Goal: Task Accomplishment & Management: Manage account settings

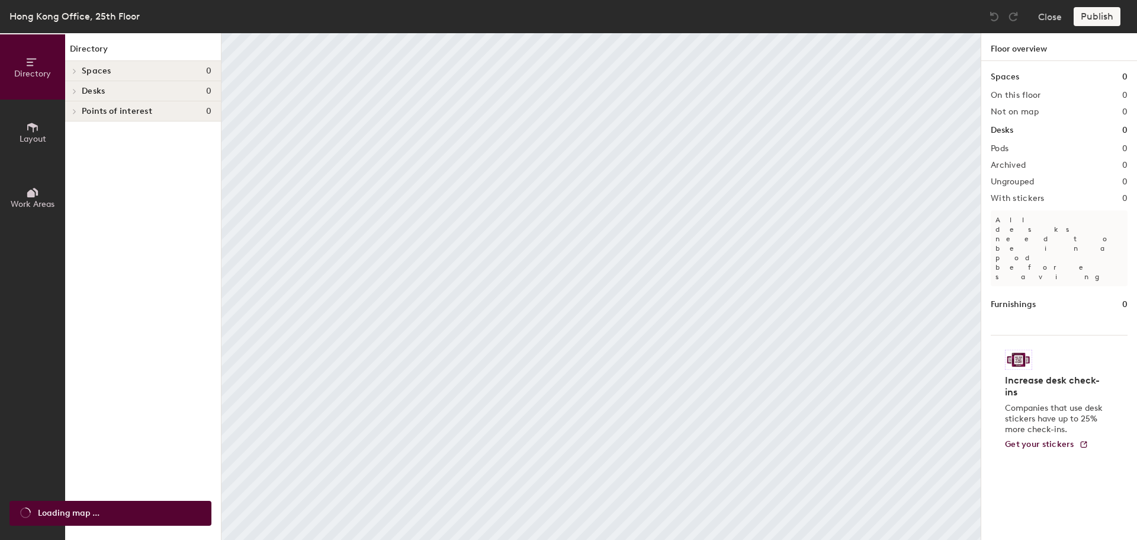
click at [159, 76] on div "Spaces 0" at bounding box center [143, 71] width 156 height 20
click at [77, 76] on div at bounding box center [72, 71] width 15 height 20
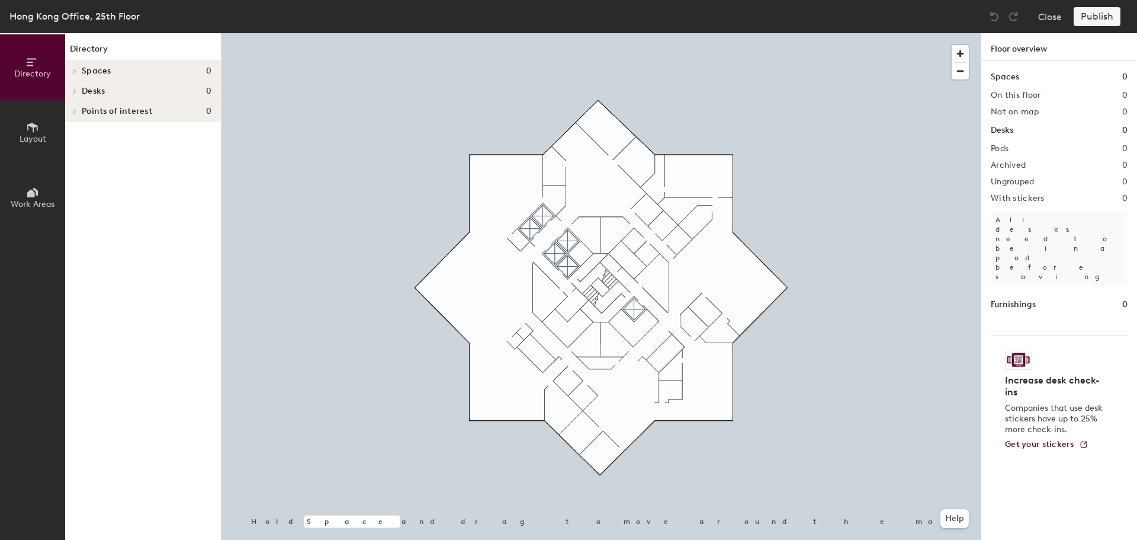
click at [77, 76] on div at bounding box center [72, 71] width 15 height 20
click at [74, 67] on span at bounding box center [73, 72] width 6 height 10
click at [74, 109] on icon at bounding box center [74, 111] width 5 height 6
click at [76, 88] on div at bounding box center [72, 91] width 15 height 20
click at [113, 88] on h4 "Desks 0" at bounding box center [147, 90] width 130 height 9
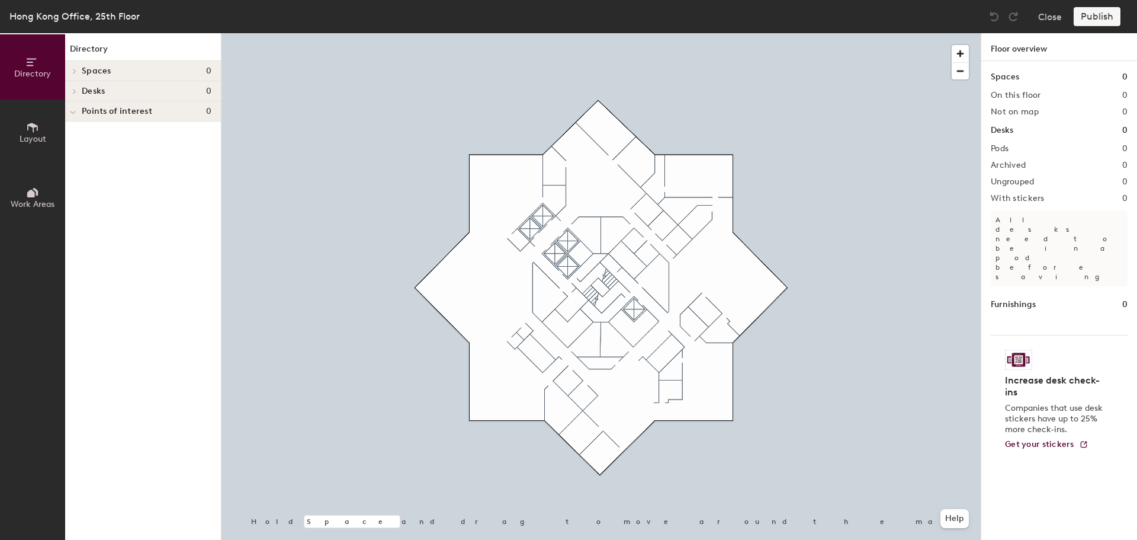
click at [213, 93] on span "Desks 0" at bounding box center [151, 90] width 139 height 9
click at [1011, 130] on h1 "Desks" at bounding box center [1002, 130] width 23 height 13
click at [43, 142] on span "Layout" at bounding box center [33, 139] width 27 height 10
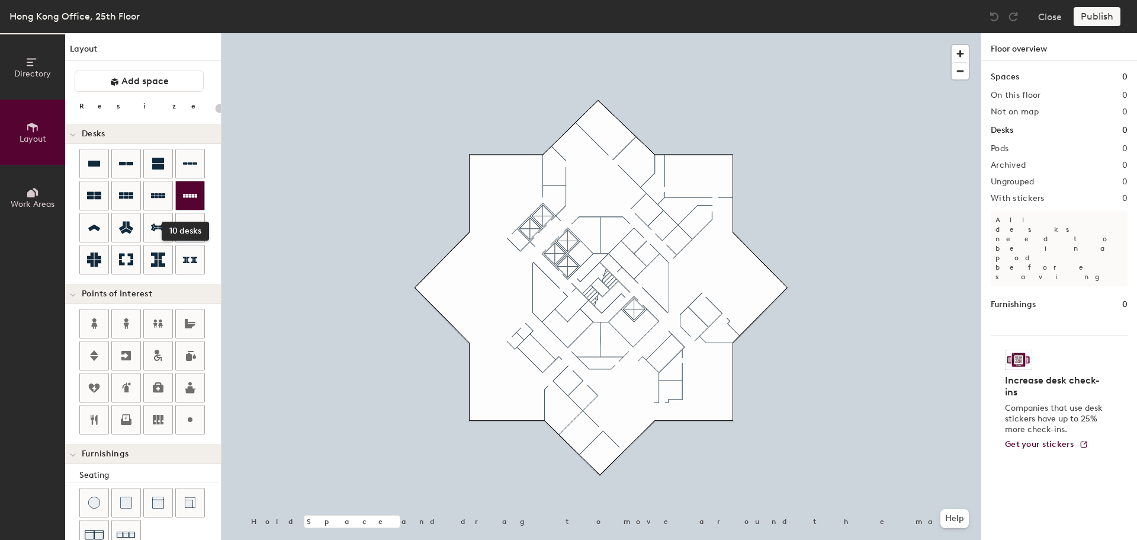
click at [192, 191] on icon at bounding box center [190, 195] width 14 height 14
type input "100"
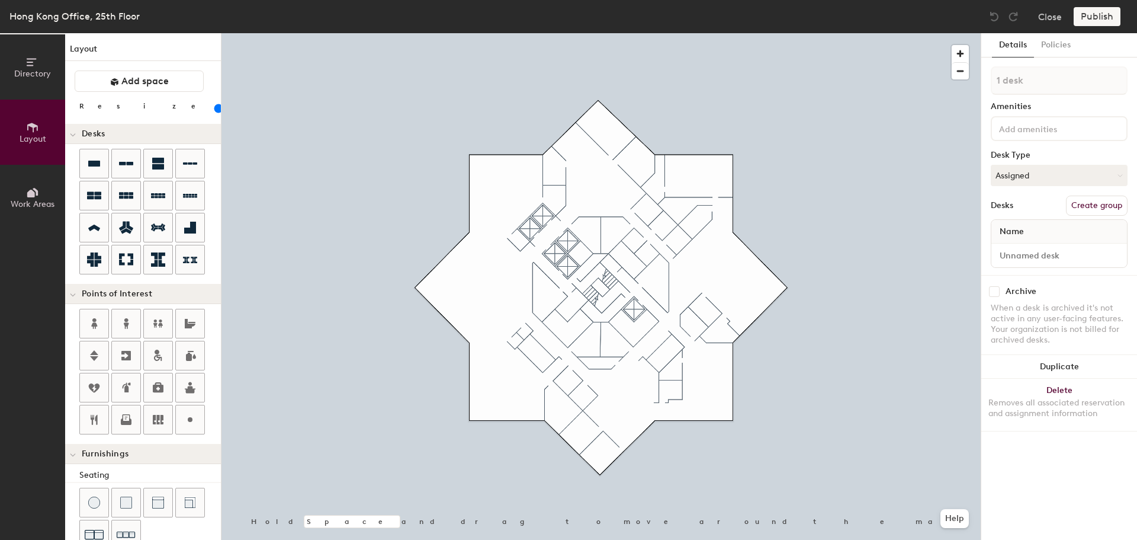
type input "1 desk"
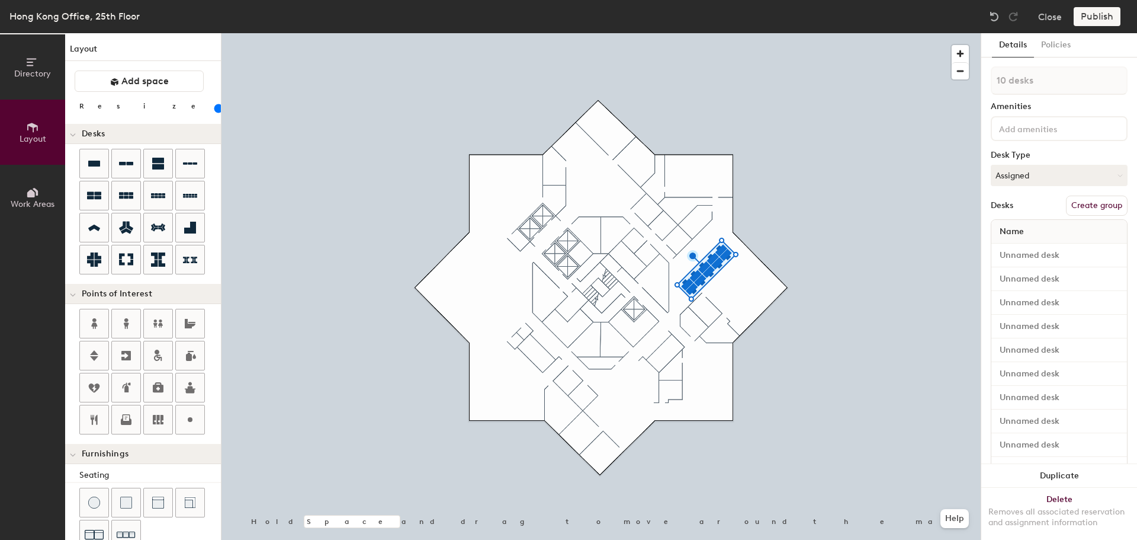
type input "80"
type input "1 desk"
click at [755, 33] on div at bounding box center [601, 33] width 759 height 0
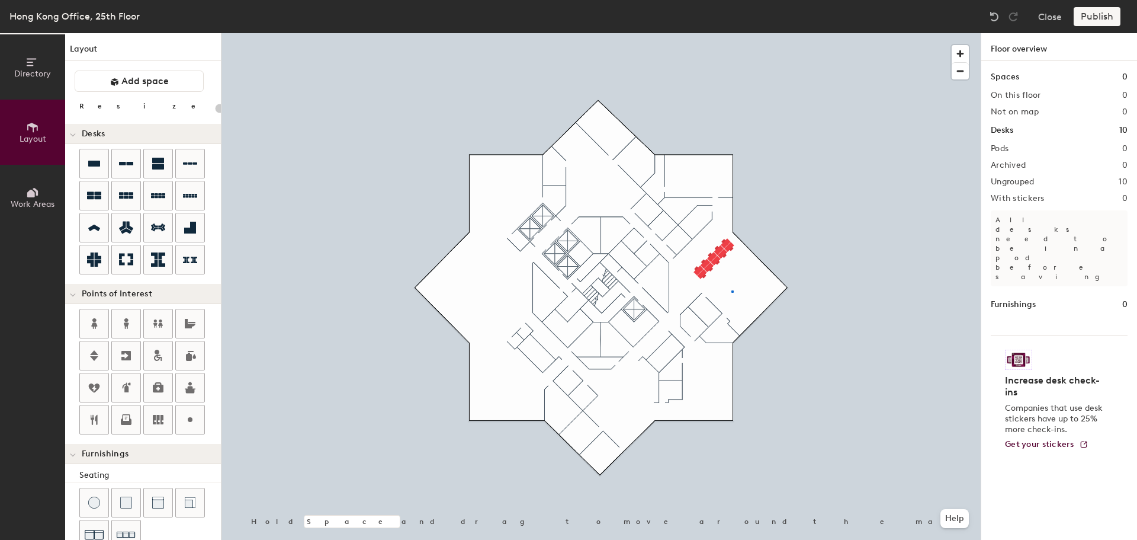
click at [732, 33] on div at bounding box center [601, 33] width 759 height 0
click at [186, 195] on icon at bounding box center [190, 195] width 14 height 14
type input "80"
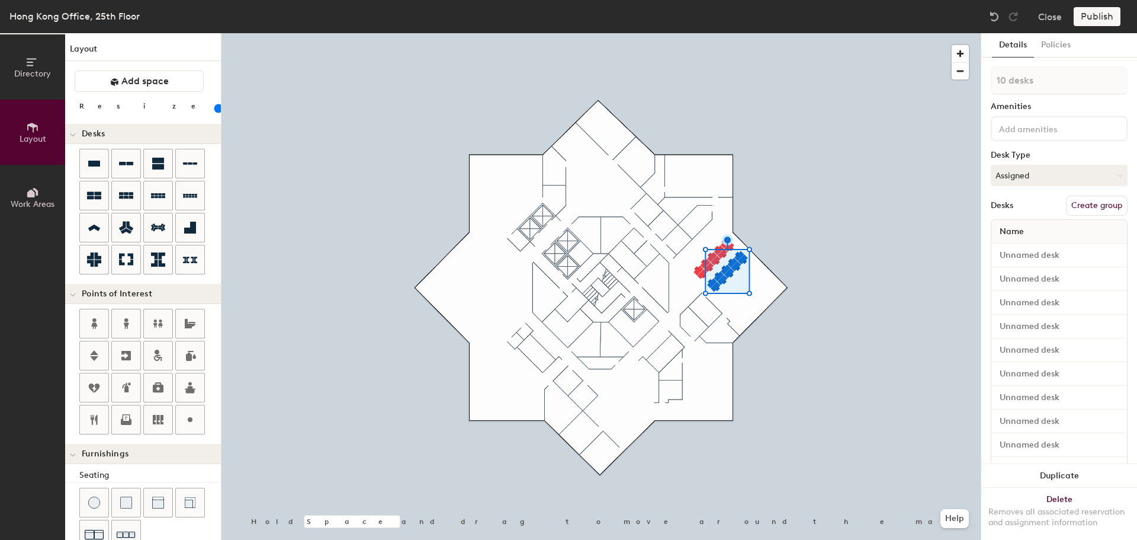
type input "1 desk"
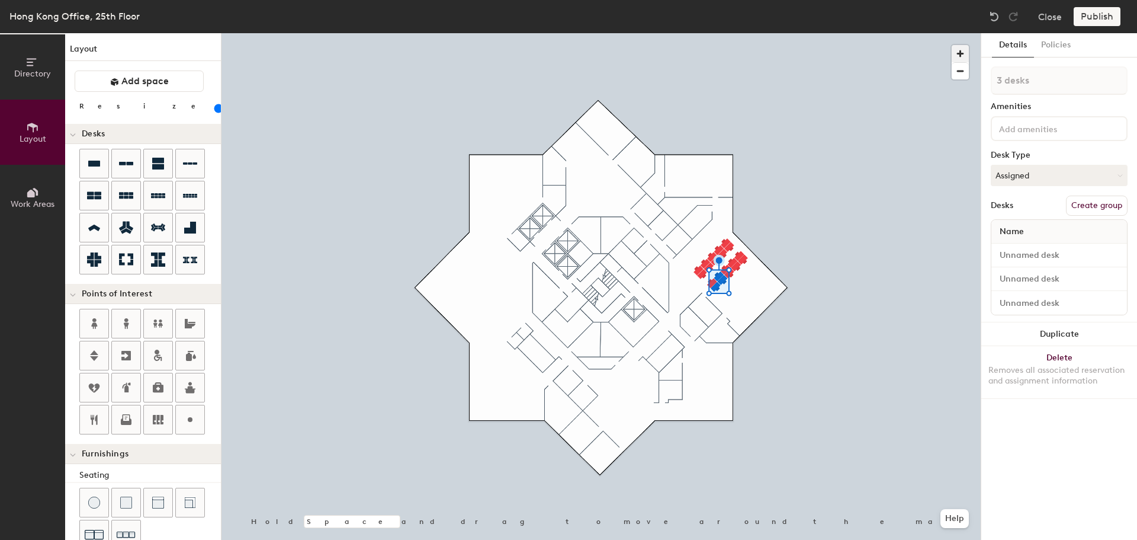
click at [955, 49] on span "button" at bounding box center [960, 53] width 17 height 17
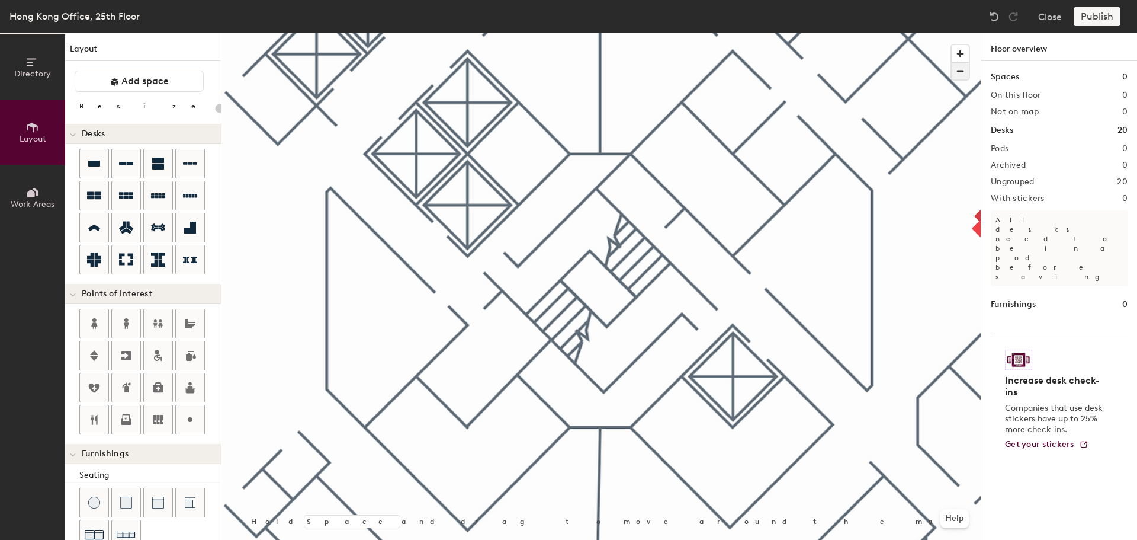
click at [960, 73] on span "button" at bounding box center [960, 71] width 17 height 17
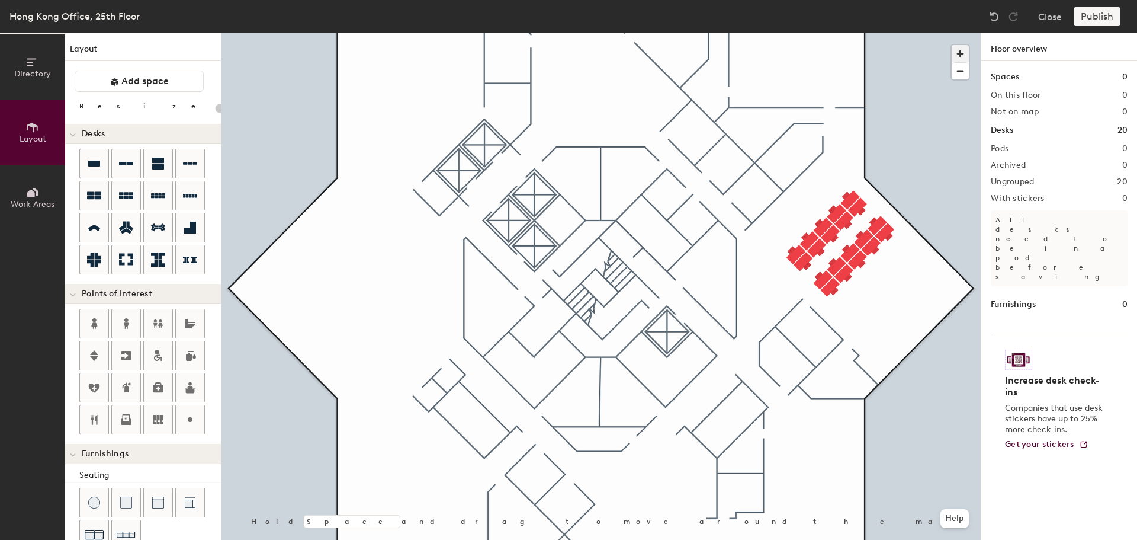
click at [957, 53] on span "button" at bounding box center [960, 53] width 17 height 17
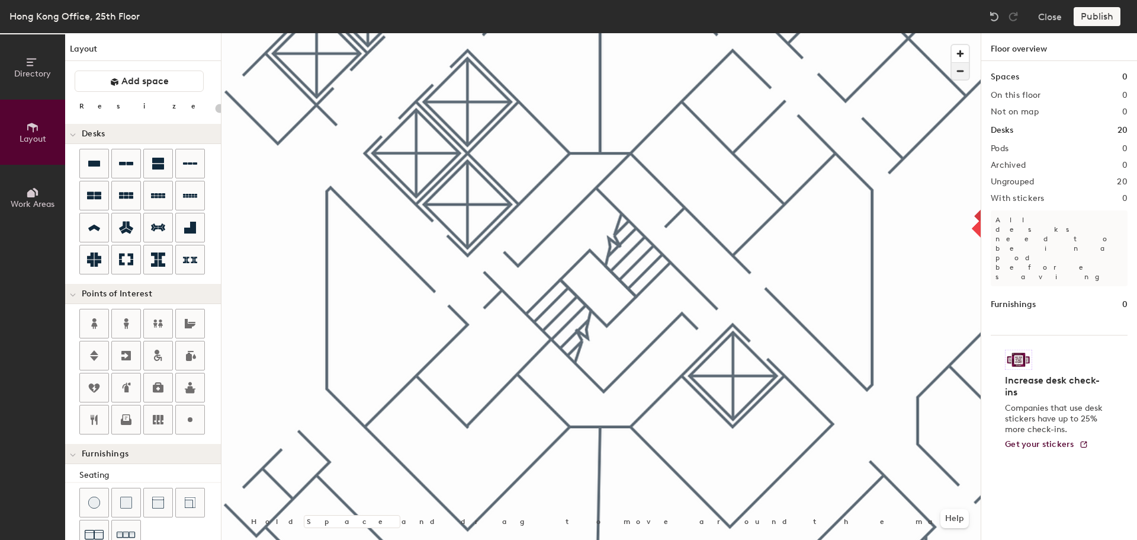
click at [961, 71] on span "button" at bounding box center [960, 71] width 17 height 17
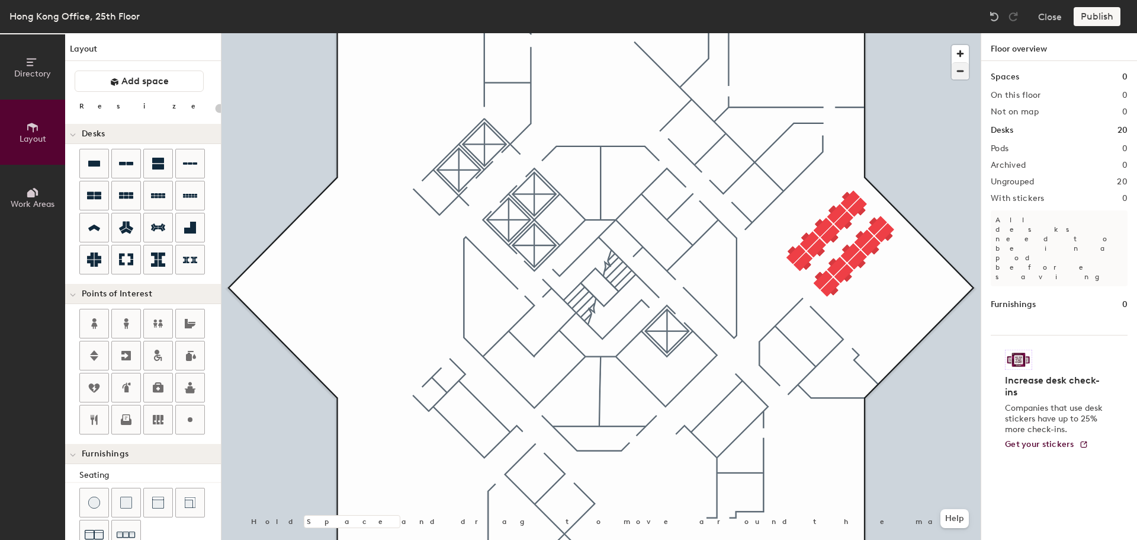
type input "80"
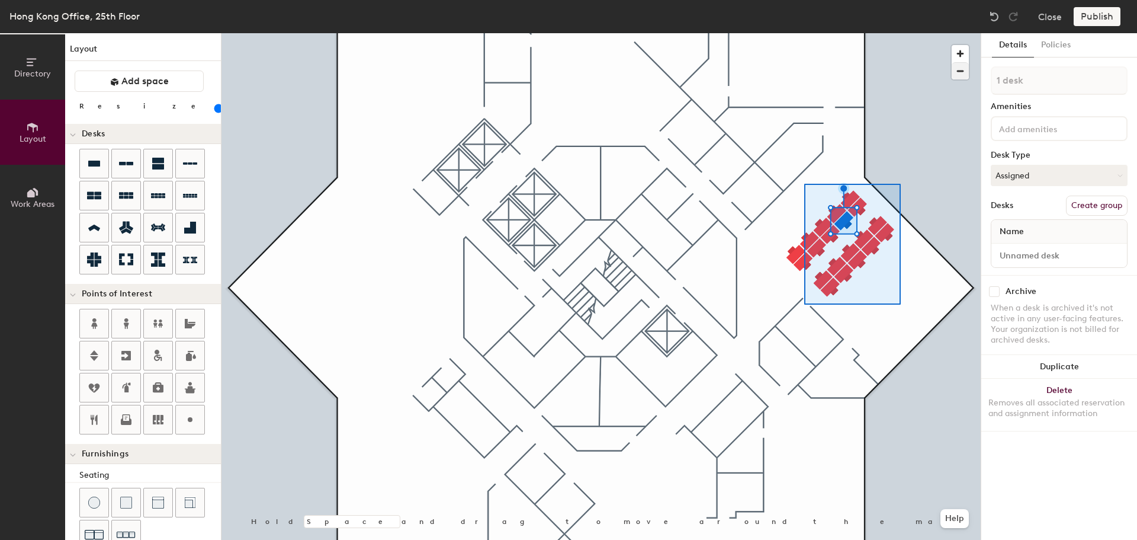
type input "20 desks"
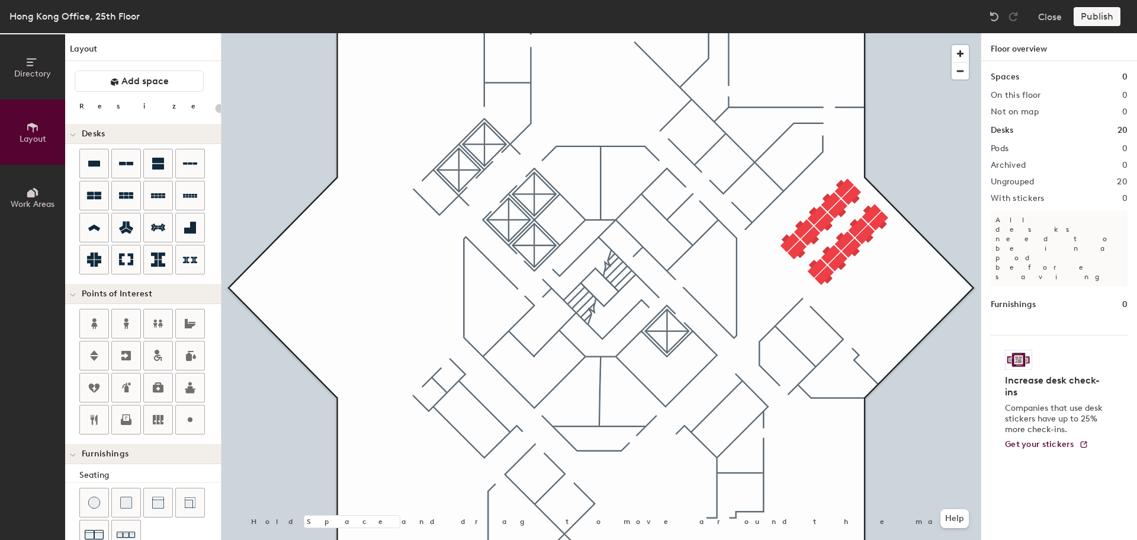
type input "80"
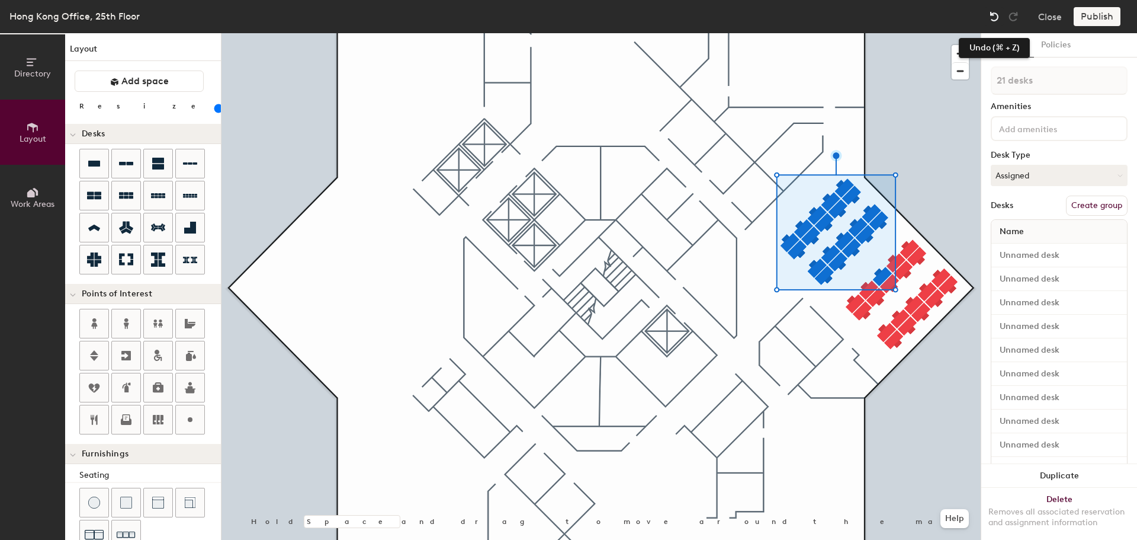
click at [992, 13] on img at bounding box center [995, 17] width 12 height 12
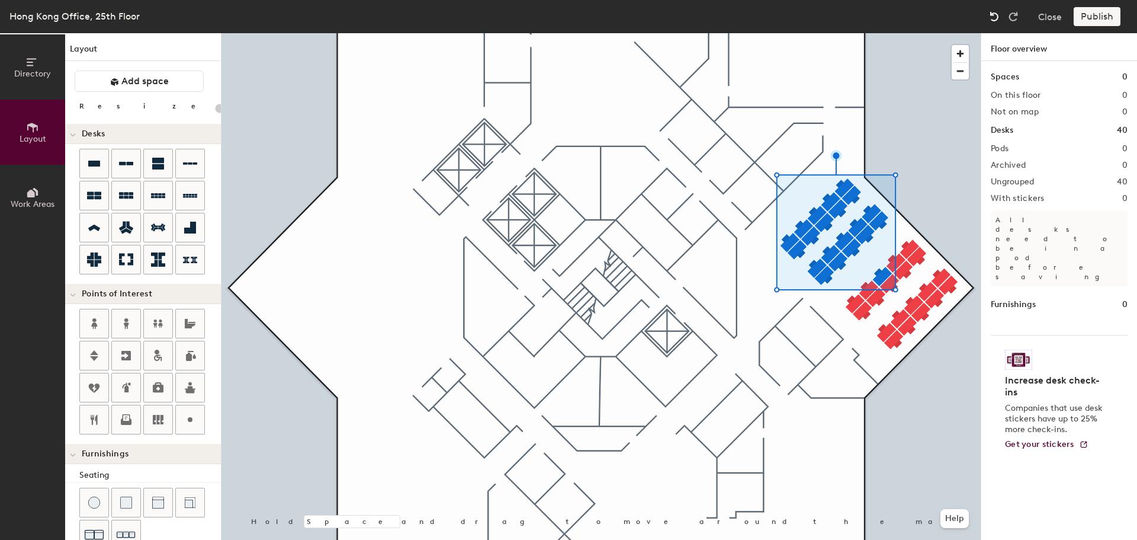
click at [992, 13] on img at bounding box center [995, 17] width 12 height 12
type input "80"
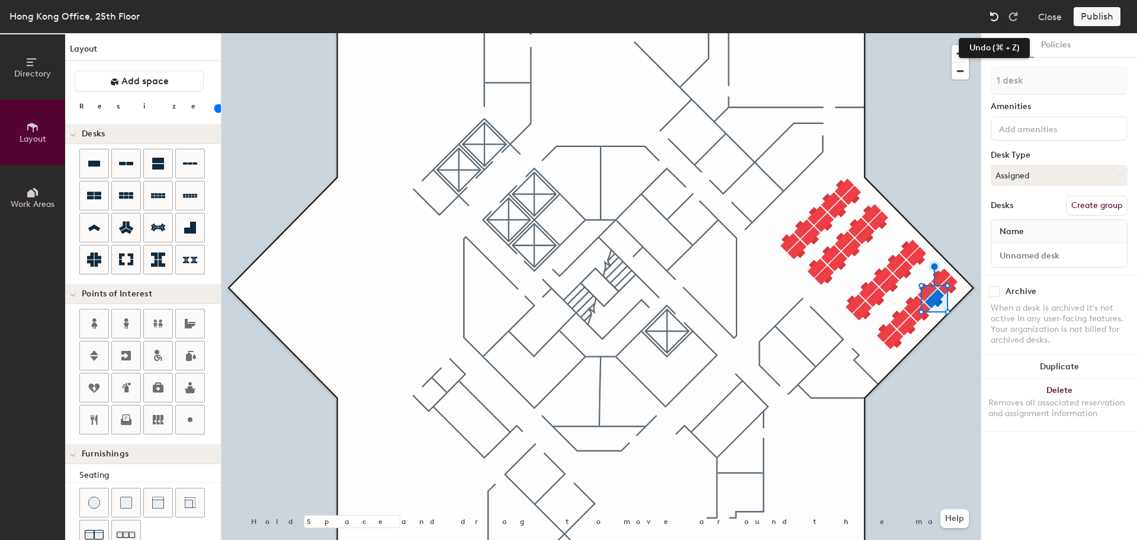
click at [990, 18] on img at bounding box center [995, 17] width 12 height 12
type input "10 desks"
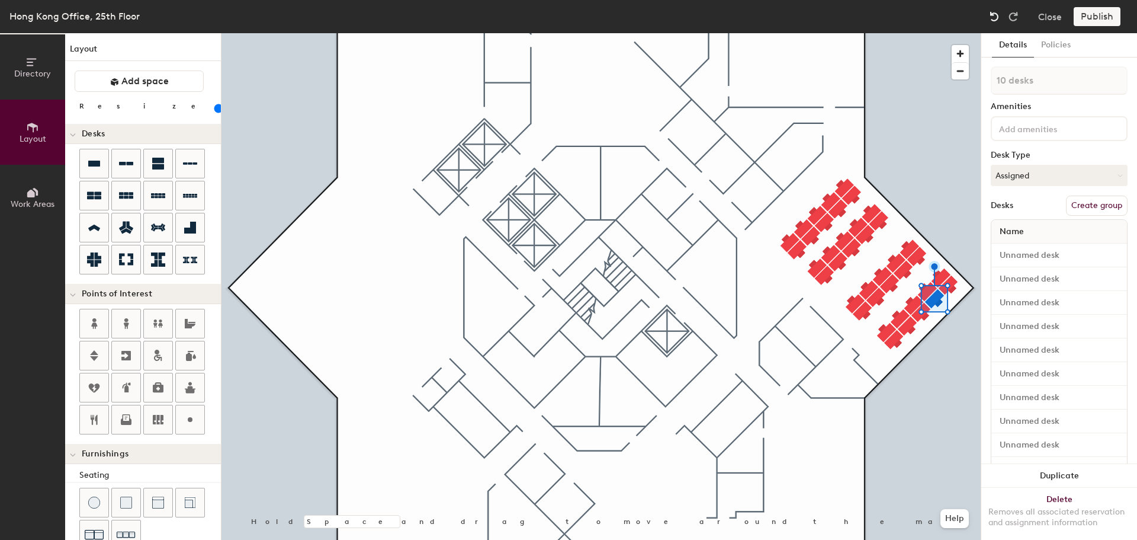
click at [990, 18] on img at bounding box center [995, 17] width 12 height 12
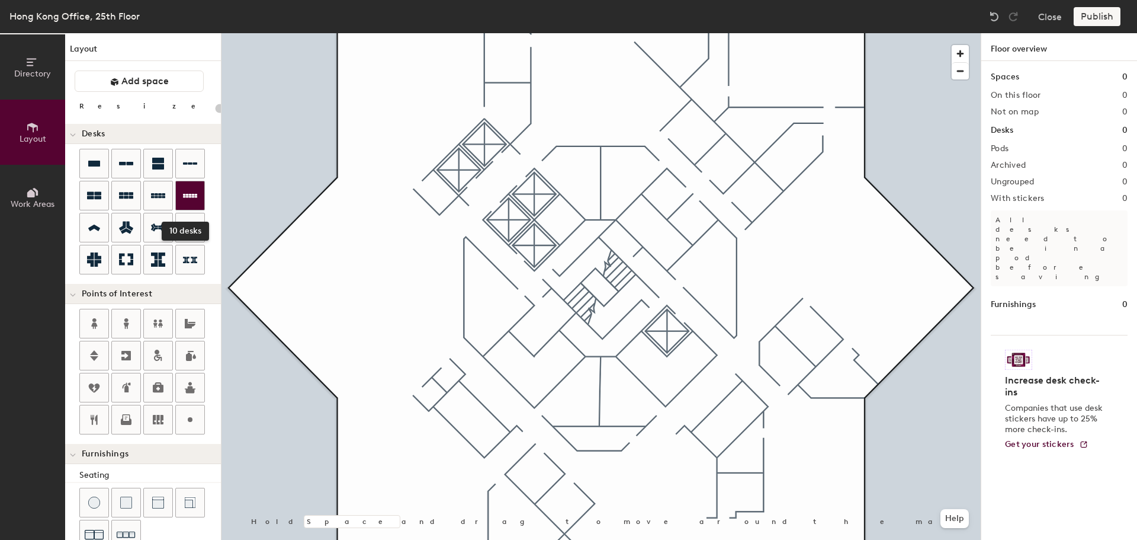
click at [189, 189] on icon at bounding box center [190, 195] width 14 height 14
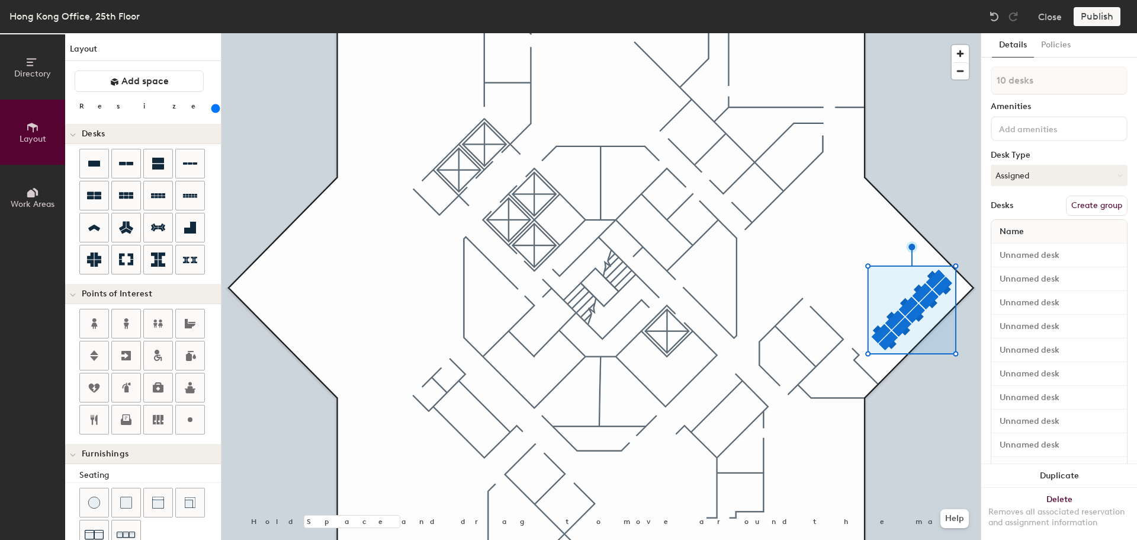
drag, startPoint x: 120, startPoint y: 108, endPoint x: 150, endPoint y: 111, distance: 30.4
click at [215, 111] on input "range" at bounding box center [215, 108] width 0 height 9
drag, startPoint x: 150, startPoint y: 108, endPoint x: 120, endPoint y: 108, distance: 30.8
click at [215, 108] on input "range" at bounding box center [215, 108] width 0 height 9
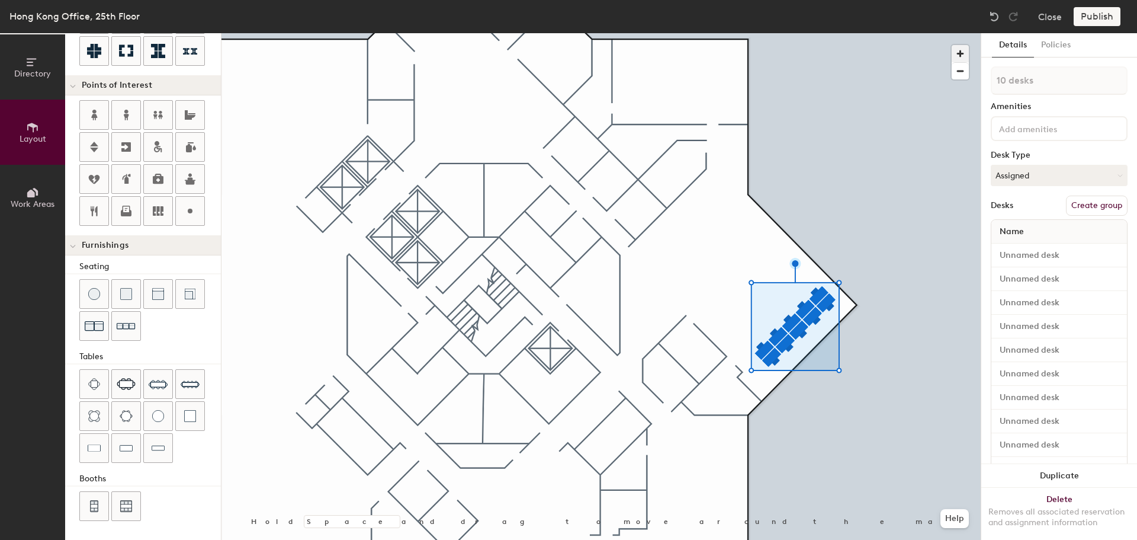
click at [957, 52] on span "button" at bounding box center [960, 53] width 17 height 17
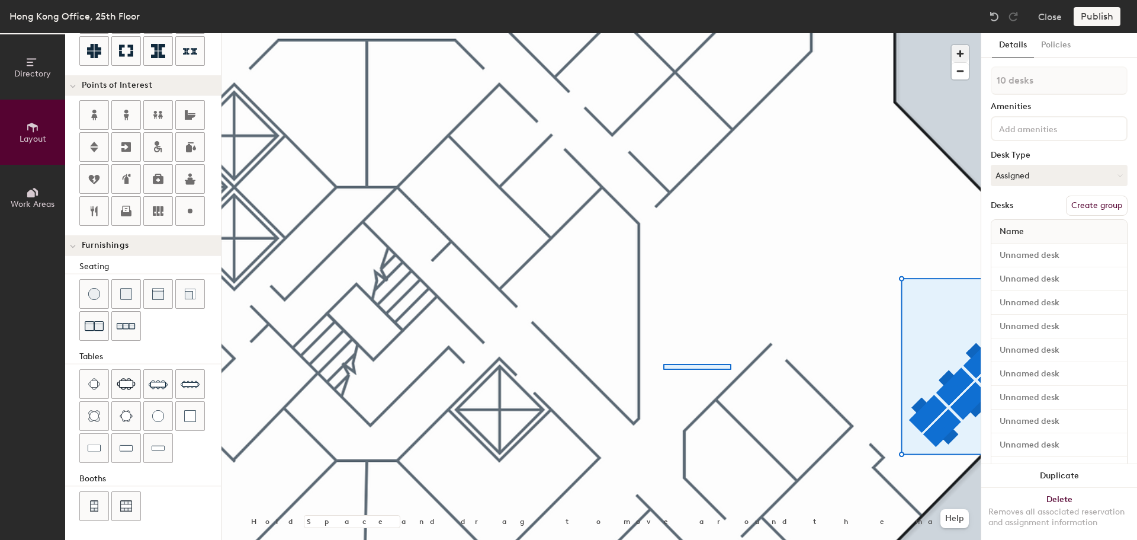
click at [663, 33] on div at bounding box center [601, 33] width 759 height 0
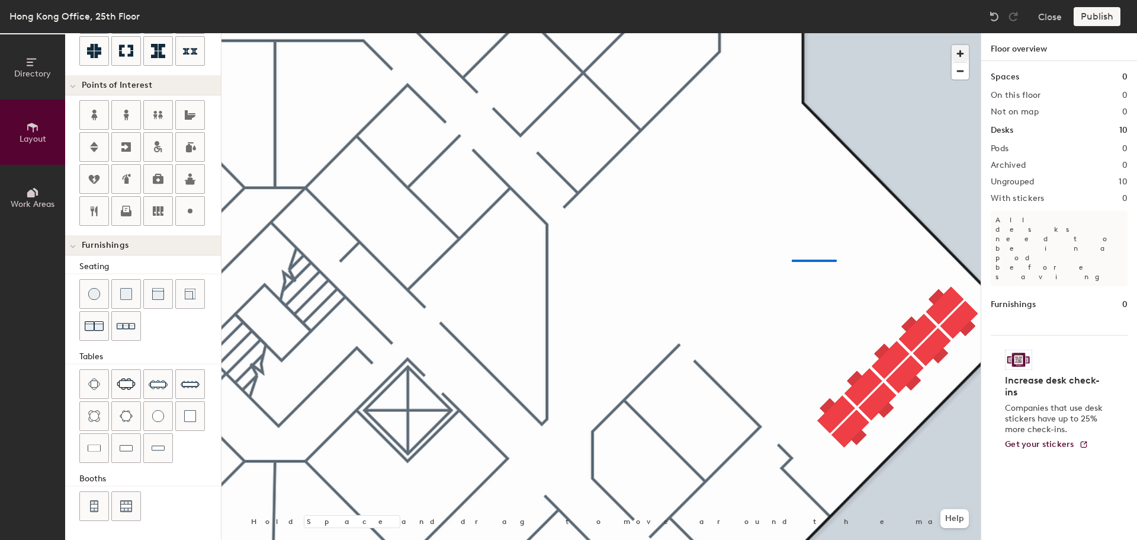
click at [792, 33] on div at bounding box center [601, 33] width 759 height 0
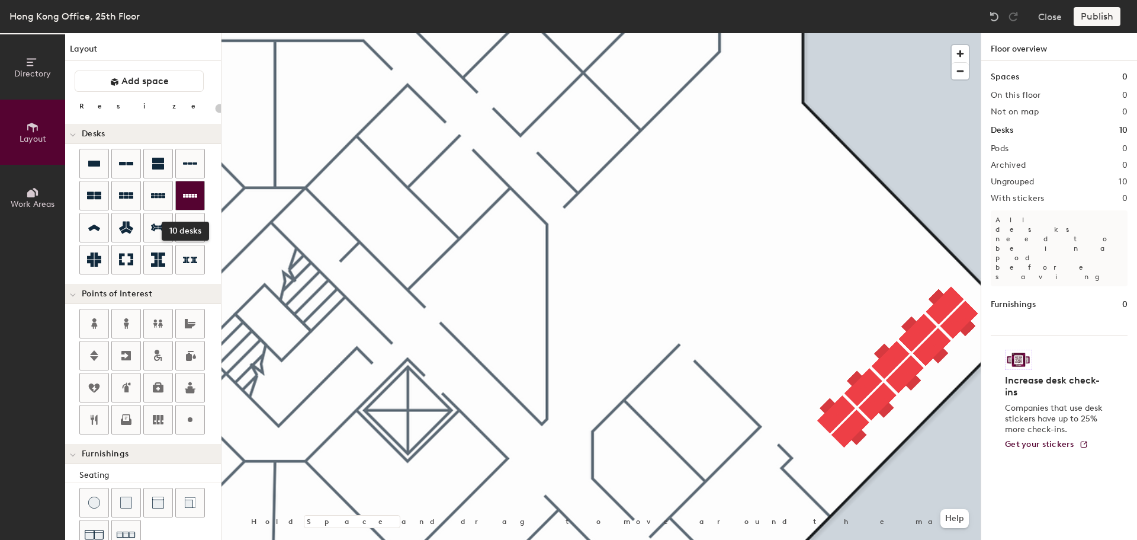
click at [185, 192] on icon at bounding box center [190, 195] width 14 height 14
type input "80"
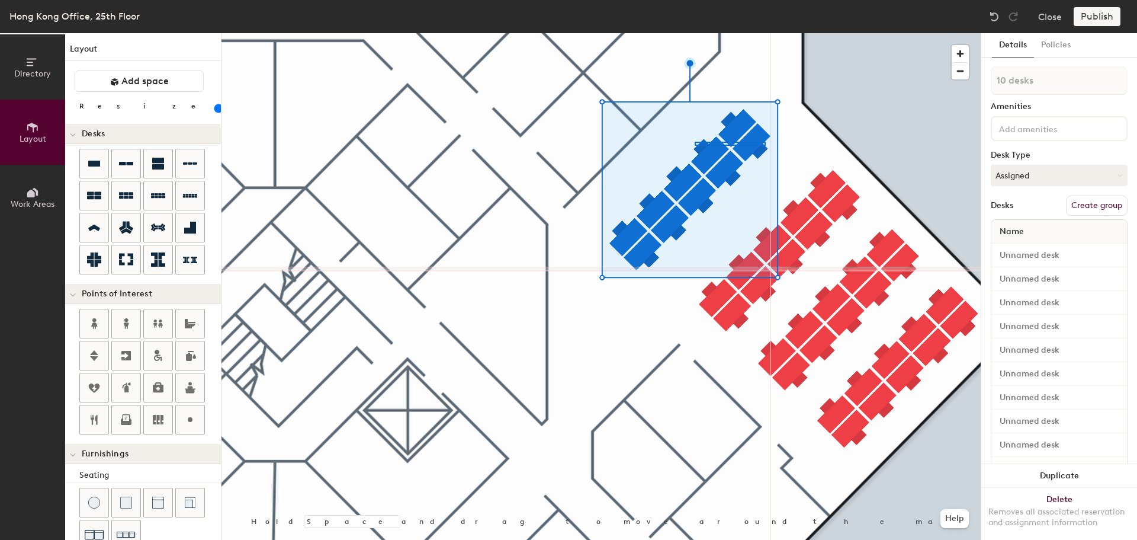
type input "4 desks"
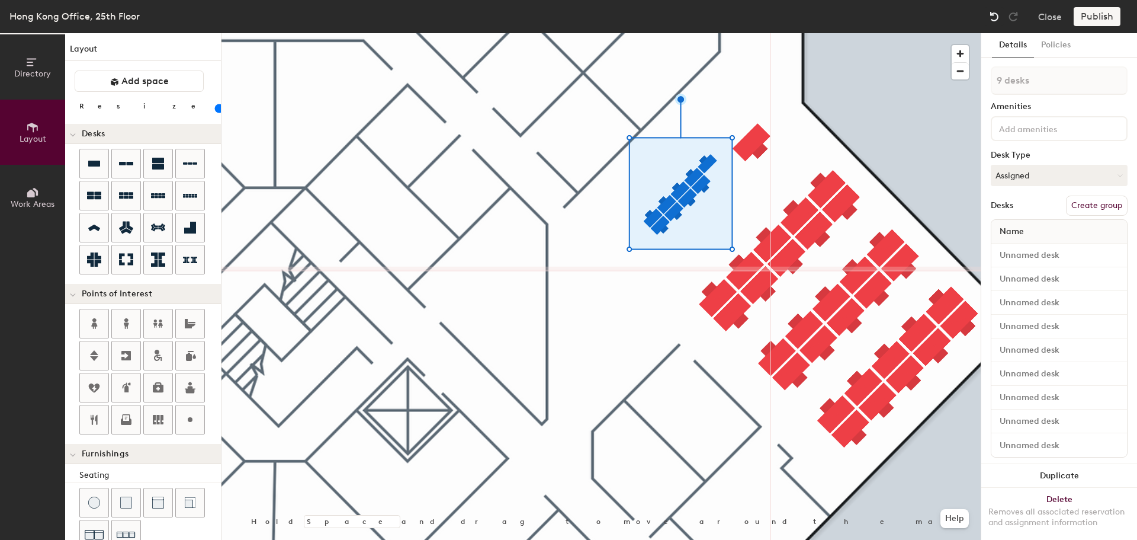
click at [992, 14] on img at bounding box center [995, 17] width 12 height 12
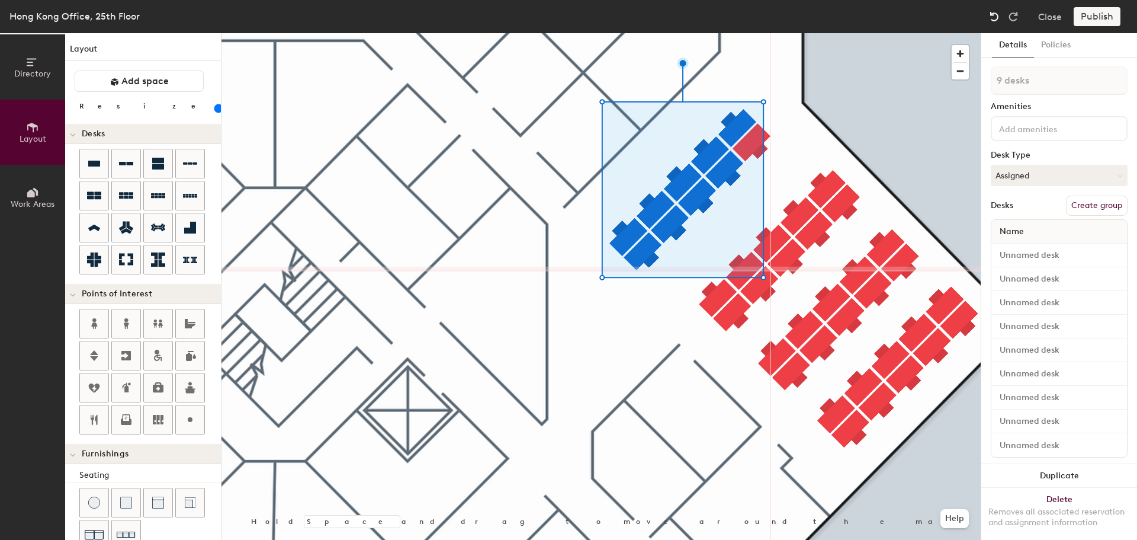
click at [992, 14] on img at bounding box center [995, 17] width 12 height 12
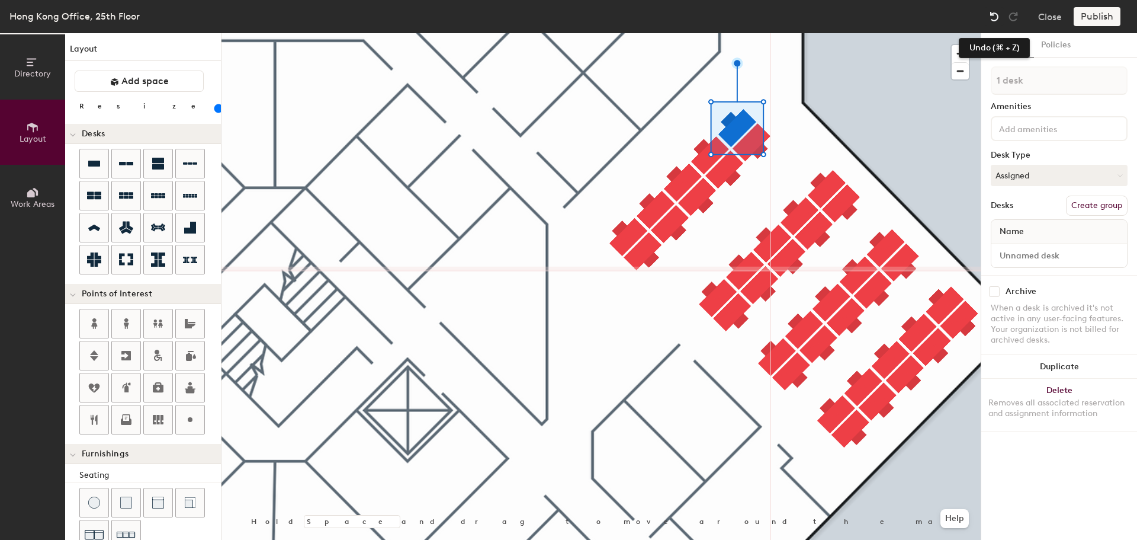
click at [996, 14] on img at bounding box center [995, 17] width 12 height 12
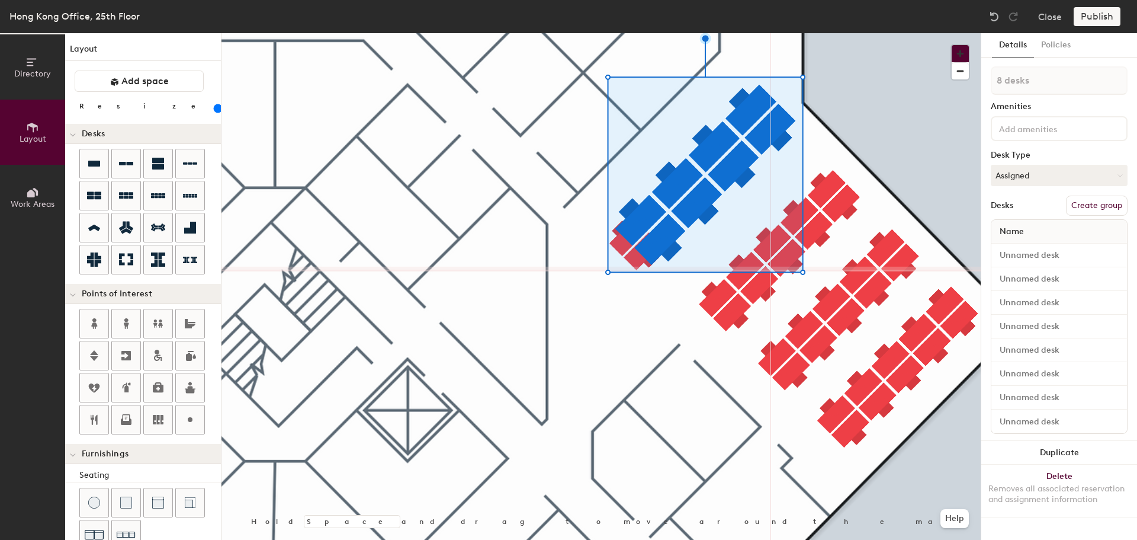
drag, startPoint x: 960, startPoint y: 51, endPoint x: 991, endPoint y: 108, distance: 64.7
click at [991, 108] on div "Directory Layout Work Areas Layout Add space Resize Desks Points of Interest Fu…" at bounding box center [568, 286] width 1137 height 506
click at [990, 17] on img at bounding box center [995, 17] width 12 height 12
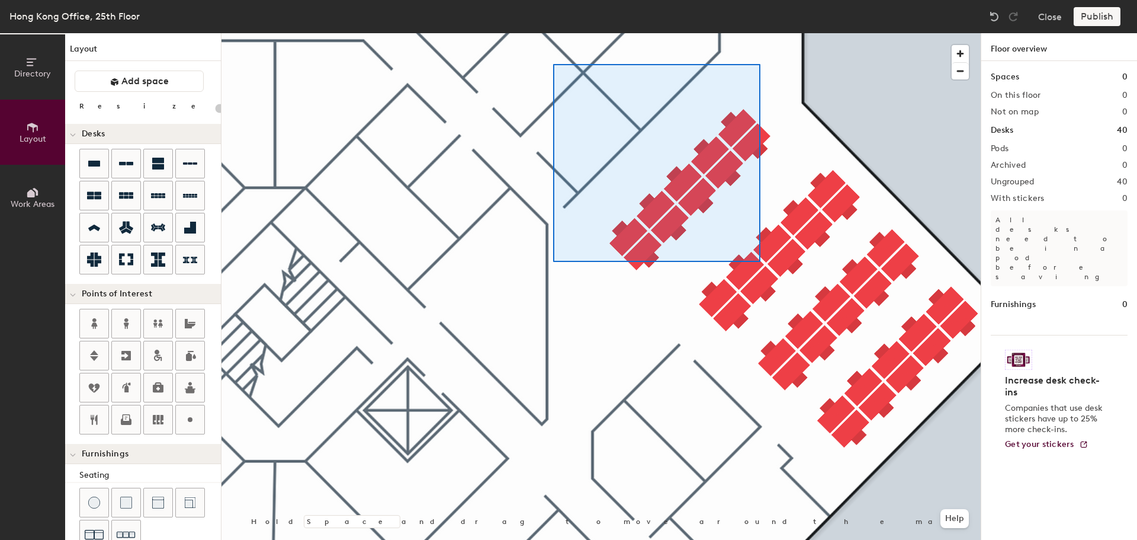
type input "80"
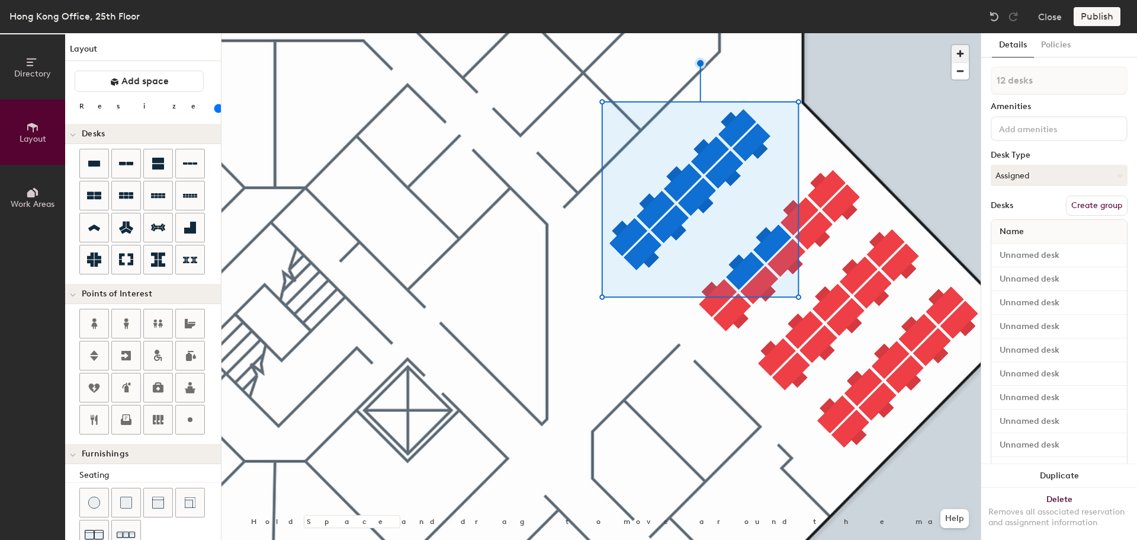
click at [963, 53] on span "button" at bounding box center [960, 53] width 17 height 17
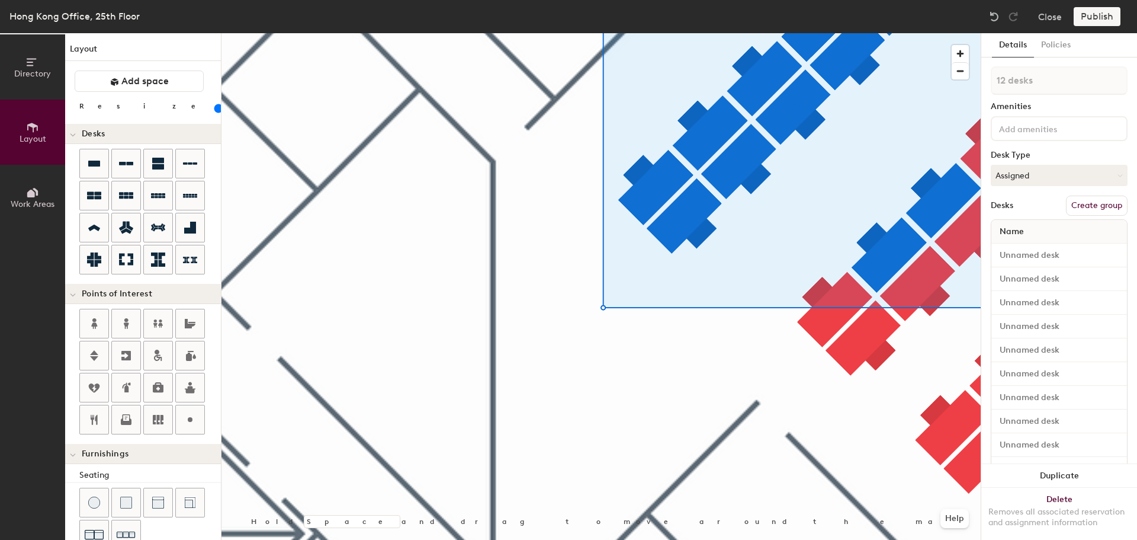
click at [396, 539] on html "Skip navigation Schedule Office People Analytics Visits Services Manage Hong Ko…" at bounding box center [568, 270] width 1137 height 540
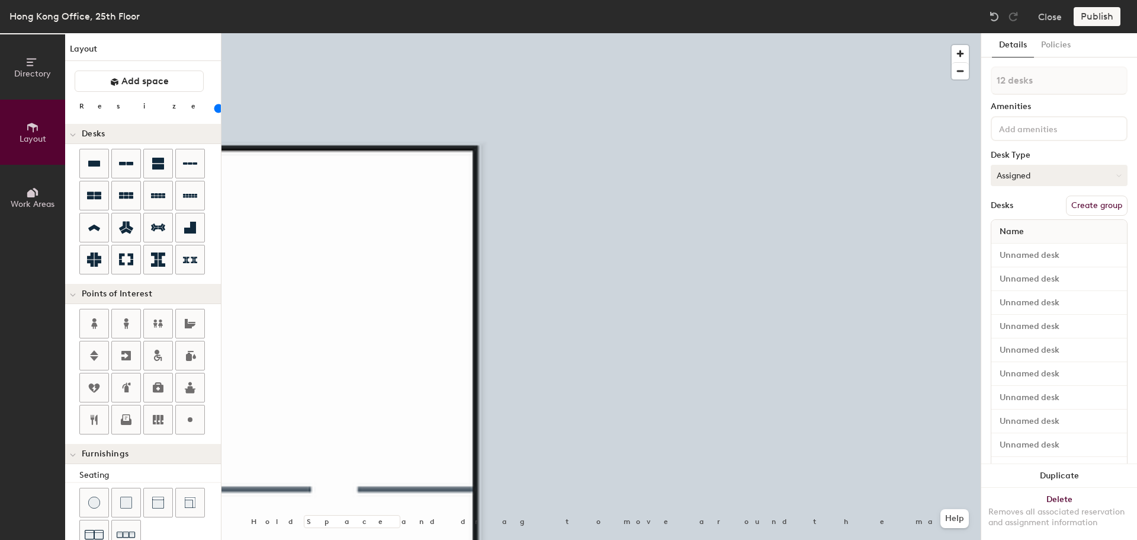
click at [1098, 173] on div "Directory Layout Work Areas Layout Add space Resize Desks Points of Interest Fu…" at bounding box center [568, 286] width 1137 height 506
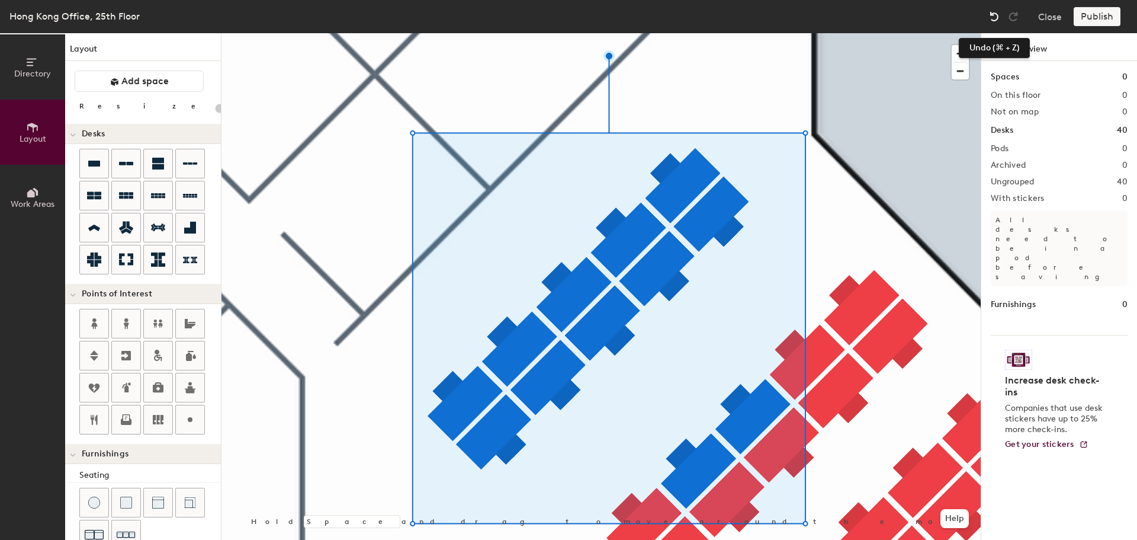
click at [989, 18] on img at bounding box center [995, 17] width 12 height 12
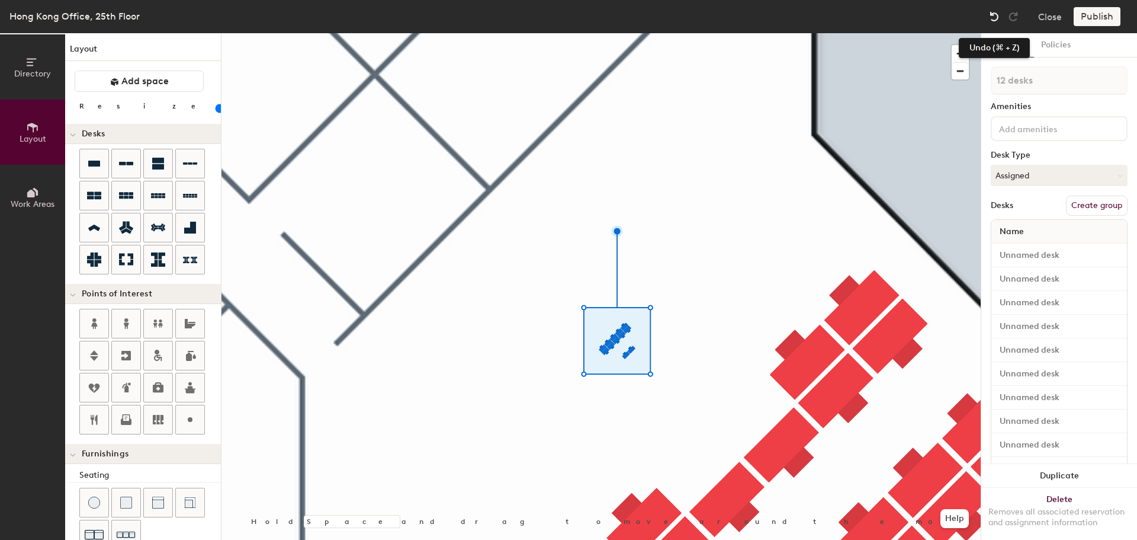
click at [995, 11] on img at bounding box center [995, 17] width 12 height 12
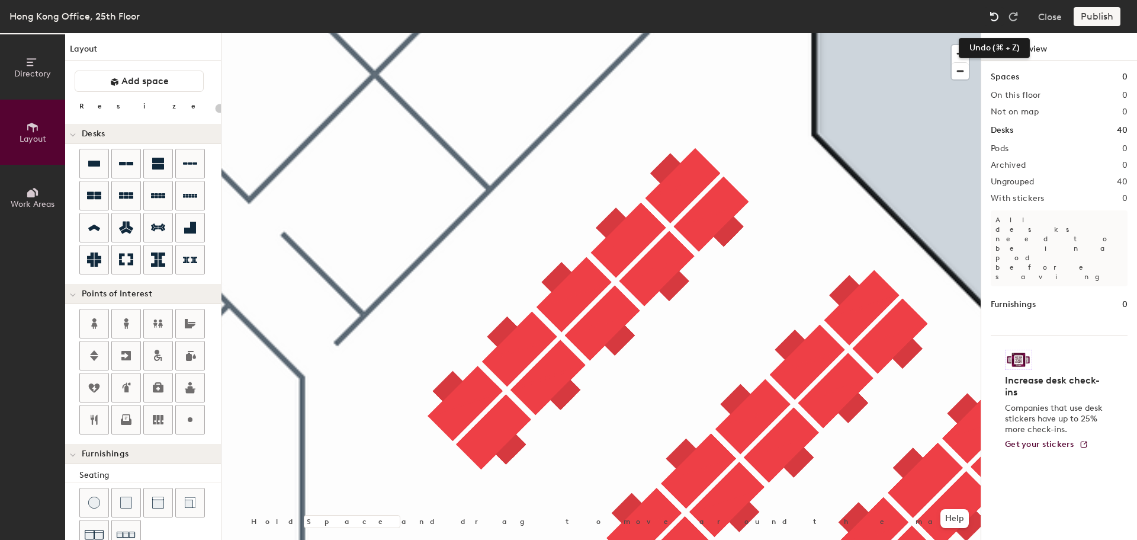
click at [996, 16] on img at bounding box center [995, 17] width 12 height 12
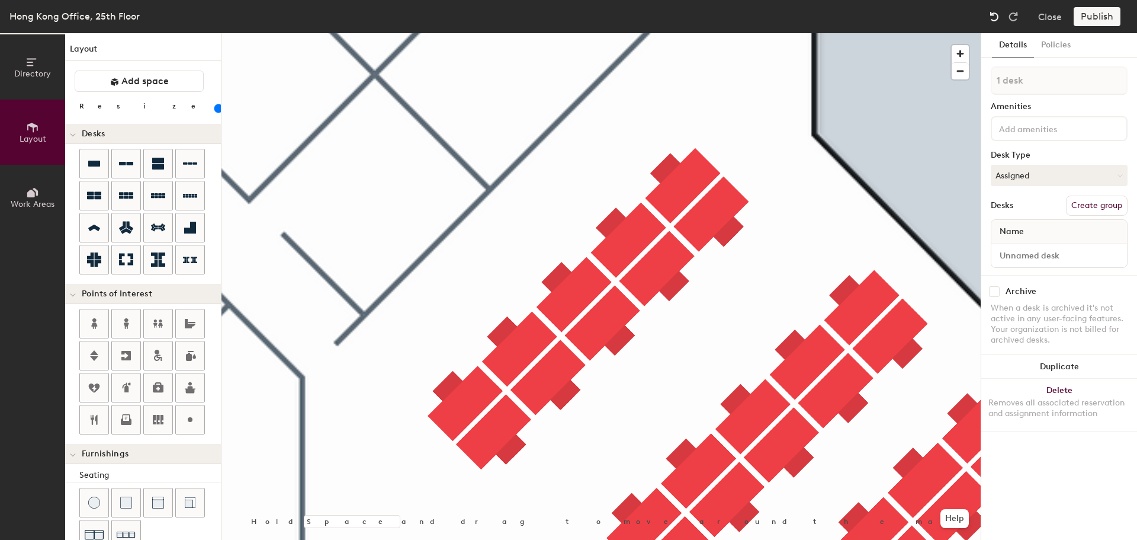
click at [996, 16] on img at bounding box center [995, 17] width 12 height 12
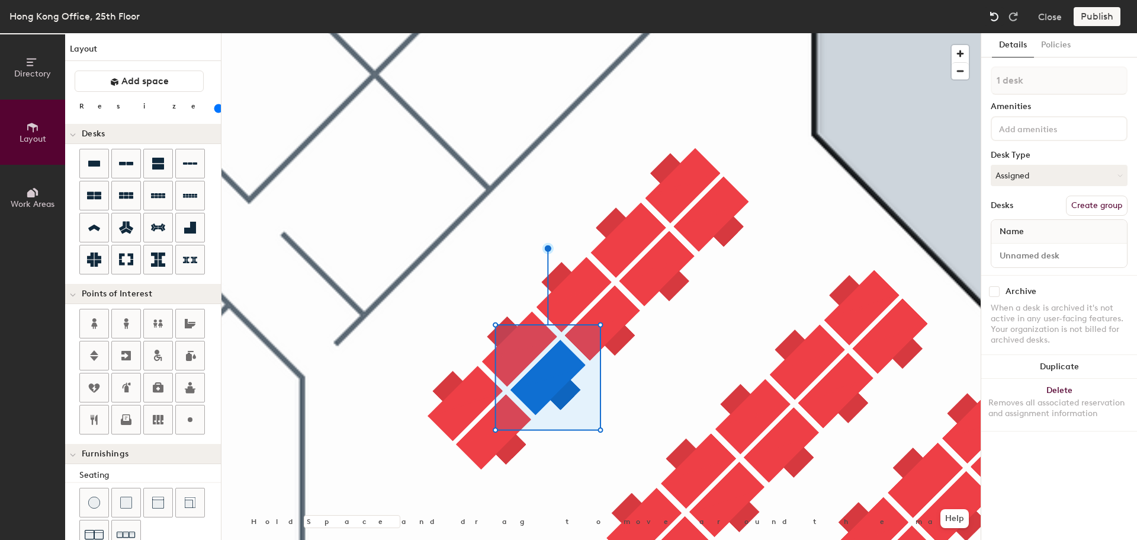
click at [996, 16] on img at bounding box center [995, 17] width 12 height 12
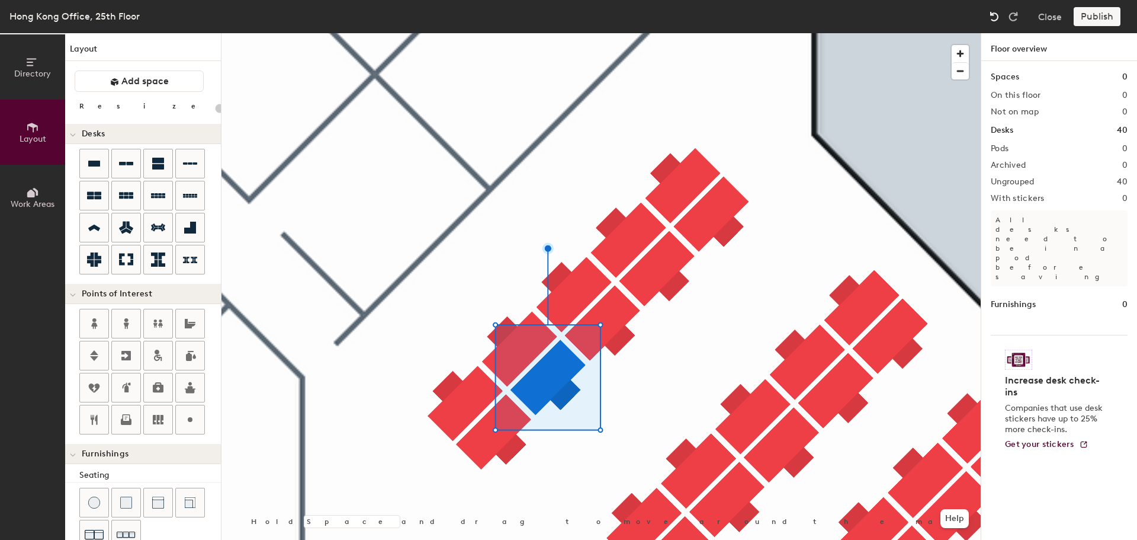
click at [996, 16] on img at bounding box center [995, 17] width 12 height 12
type input "80"
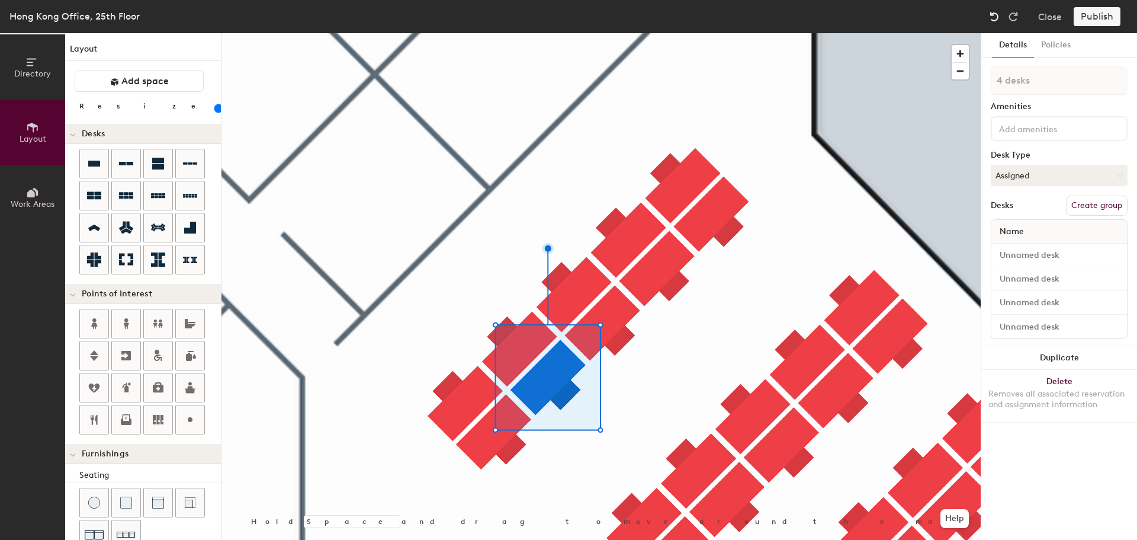
click at [996, 16] on img at bounding box center [995, 17] width 12 height 12
type input "10 desks"
click at [996, 16] on img at bounding box center [995, 17] width 12 height 12
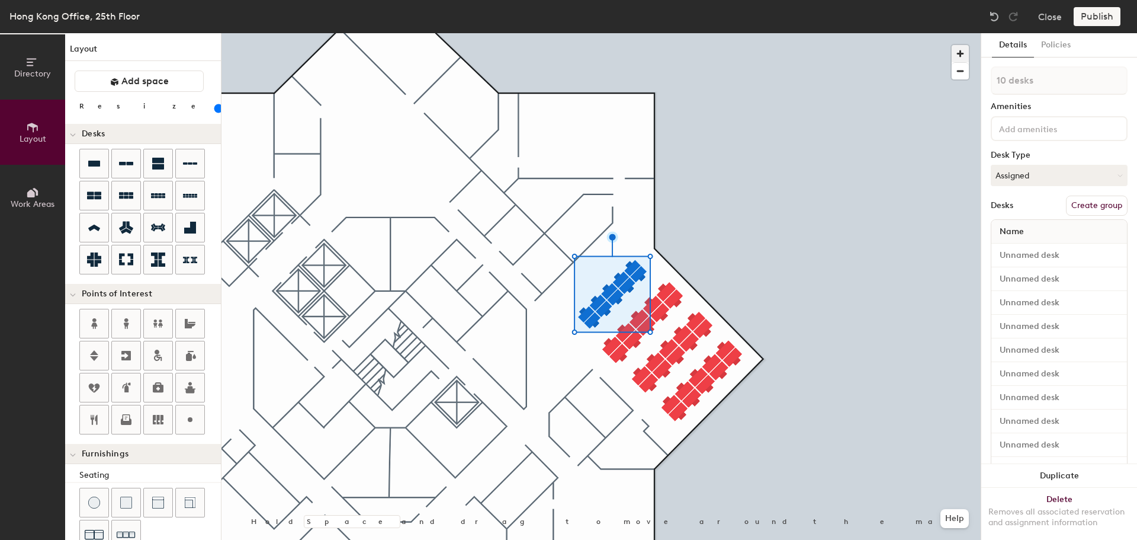
click at [961, 51] on span "button" at bounding box center [960, 53] width 17 height 17
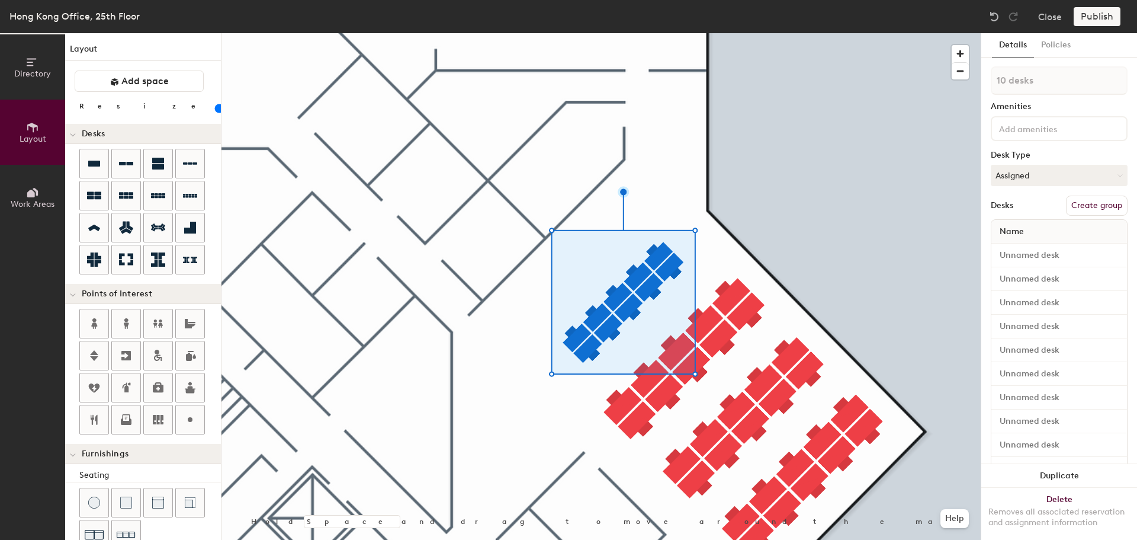
click at [215, 107] on input "range" at bounding box center [215, 108] width 0 height 9
click at [215, 108] on input "range" at bounding box center [215, 108] width 0 height 9
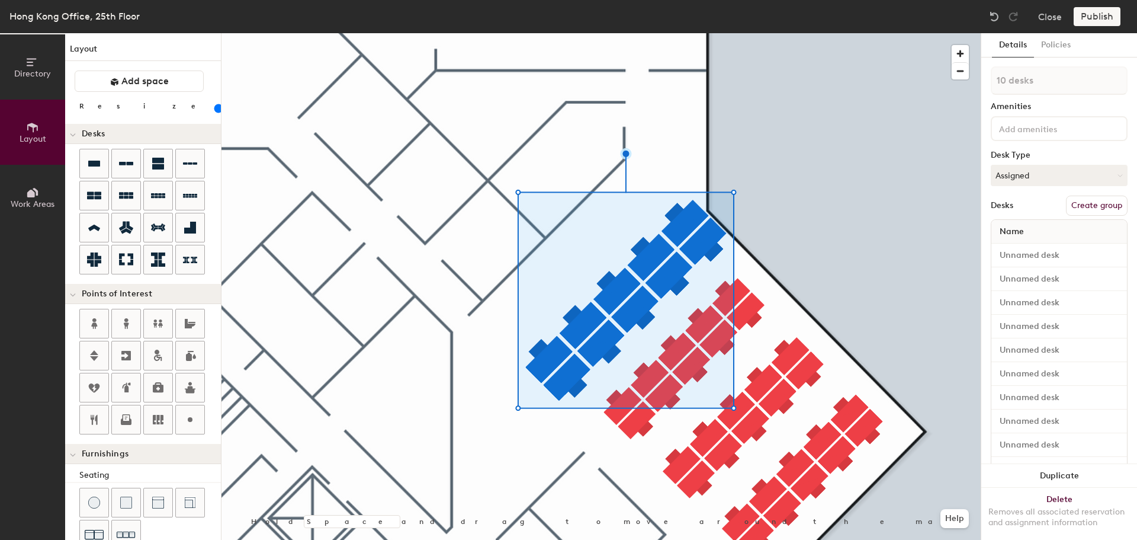
click at [215, 108] on input "range" at bounding box center [215, 108] width 0 height 9
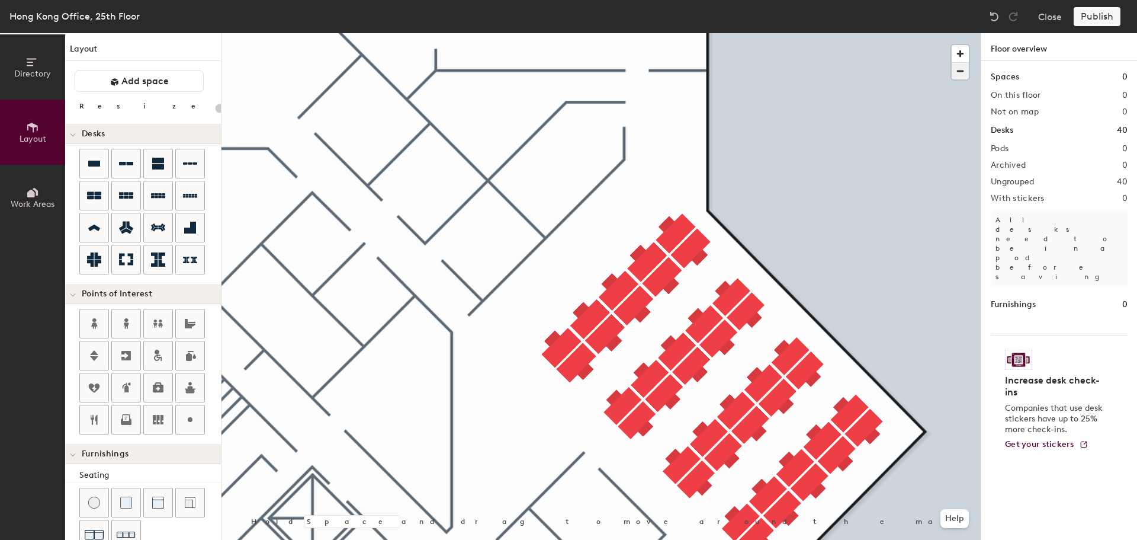
click at [960, 69] on span "button" at bounding box center [960, 71] width 17 height 17
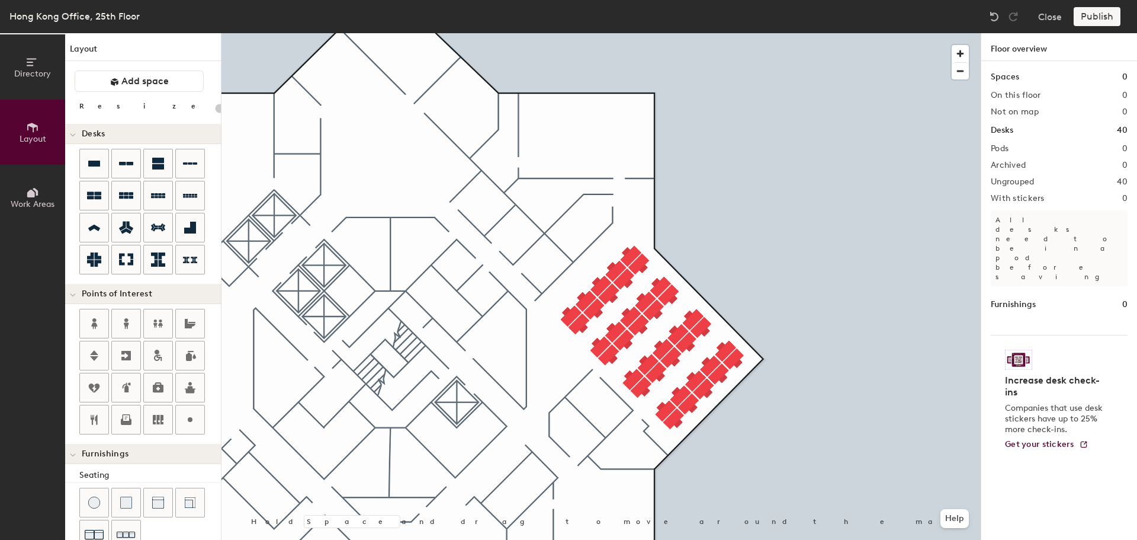
click at [1092, 18] on div "Publish" at bounding box center [1101, 16] width 54 height 19
click at [961, 69] on span "button" at bounding box center [960, 71] width 17 height 17
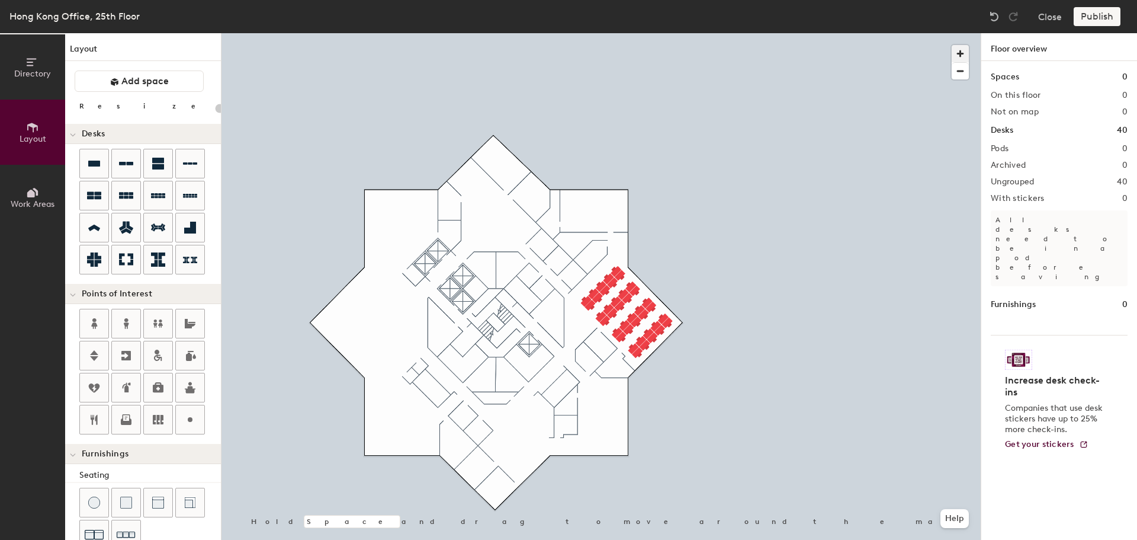
click at [958, 46] on span "button" at bounding box center [960, 53] width 17 height 17
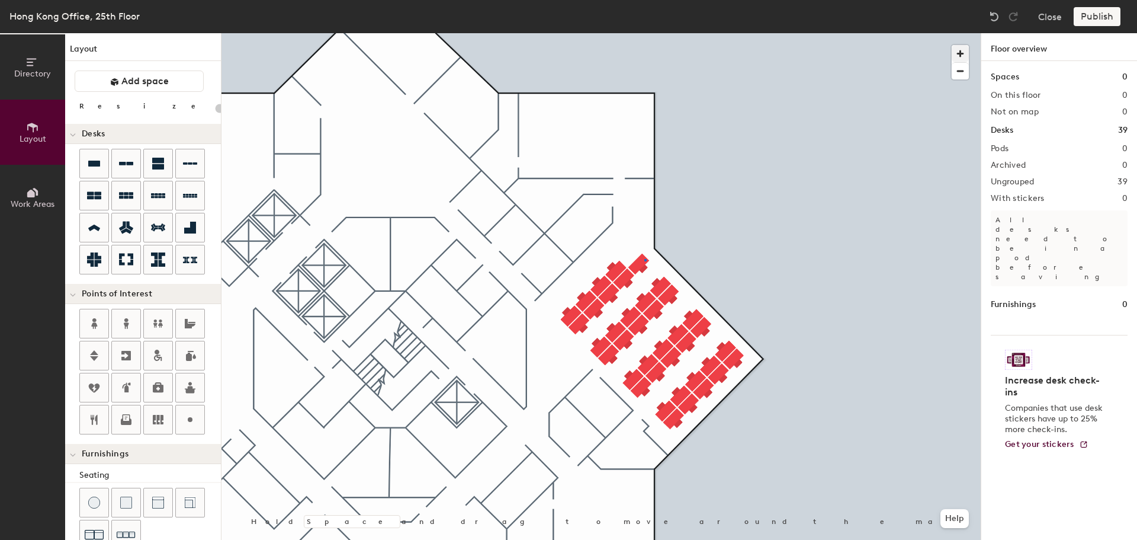
click at [644, 33] on div at bounding box center [601, 33] width 759 height 0
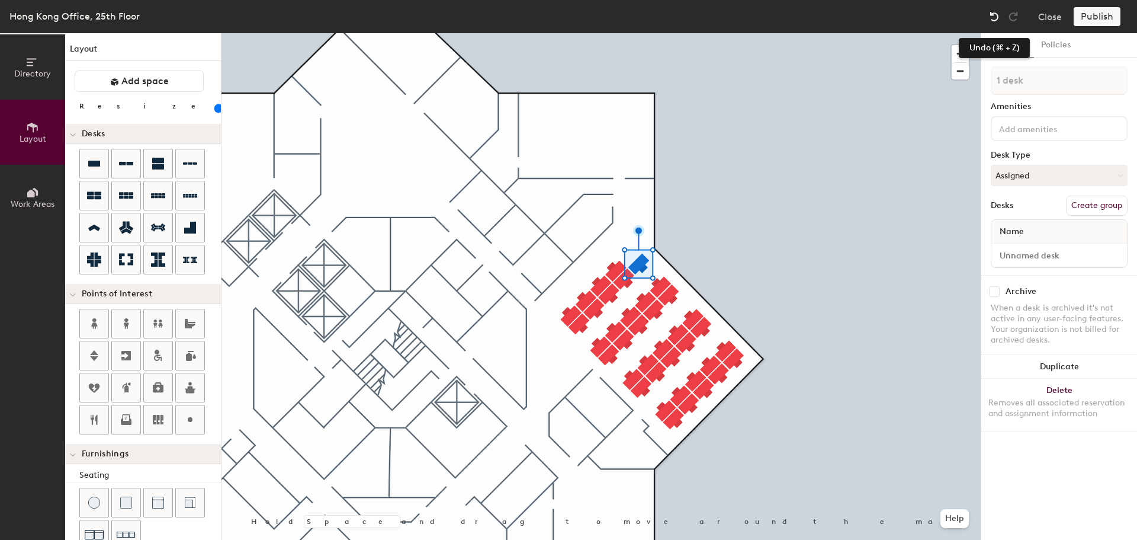
click at [992, 16] on img at bounding box center [995, 17] width 12 height 12
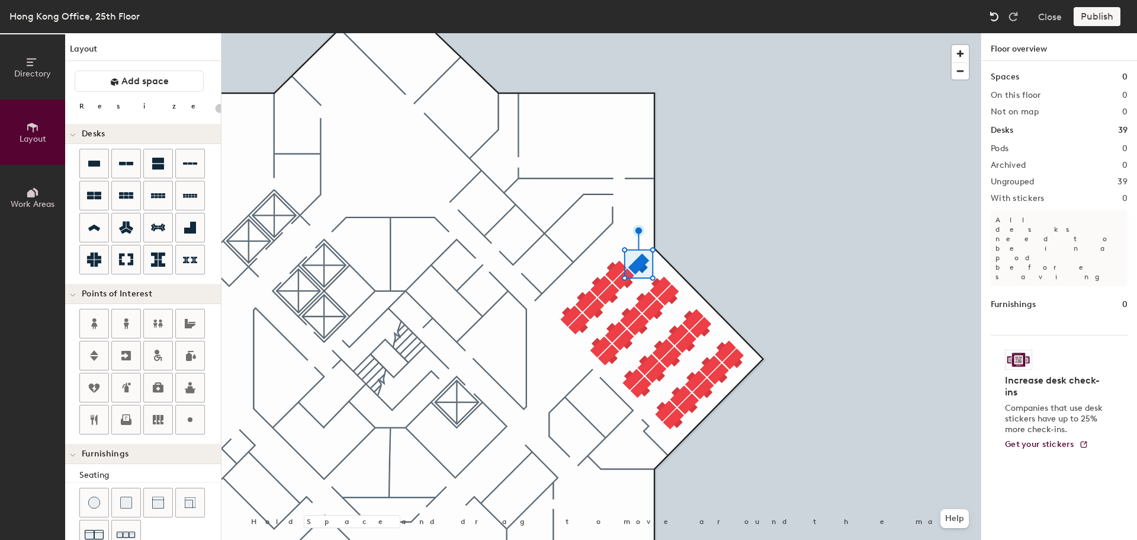
click at [992, 15] on img at bounding box center [995, 17] width 12 height 12
type input "100"
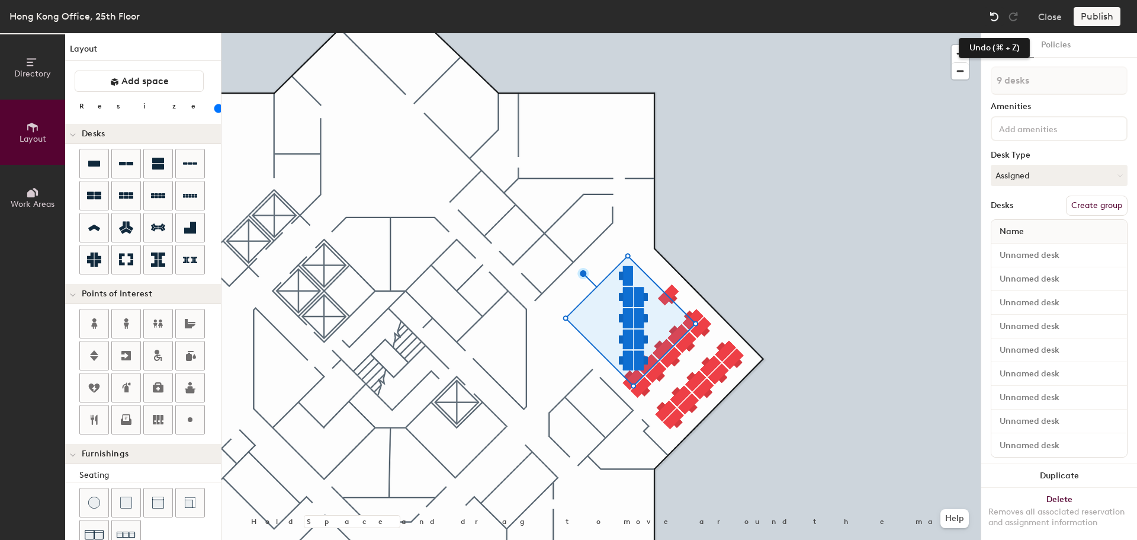
click at [992, 15] on img at bounding box center [995, 17] width 12 height 12
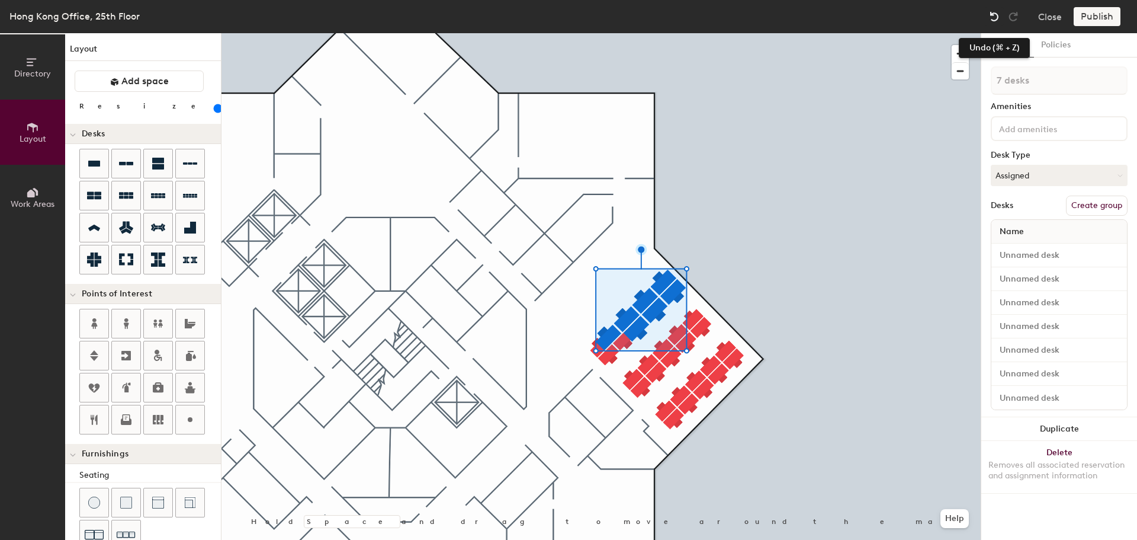
click at [996, 14] on img at bounding box center [995, 17] width 12 height 12
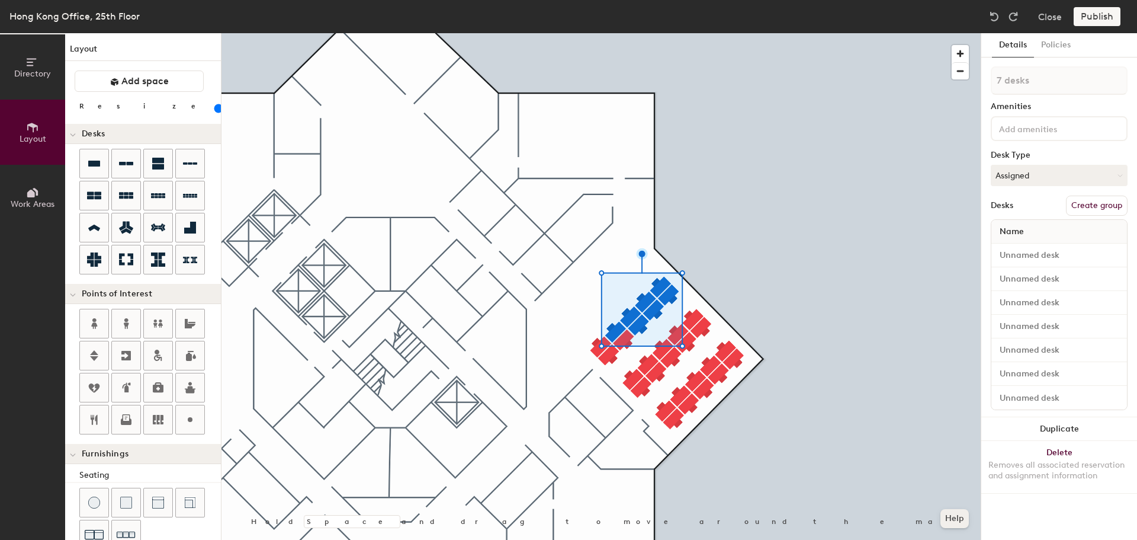
click at [956, 516] on button "Help" at bounding box center [955, 518] width 28 height 19
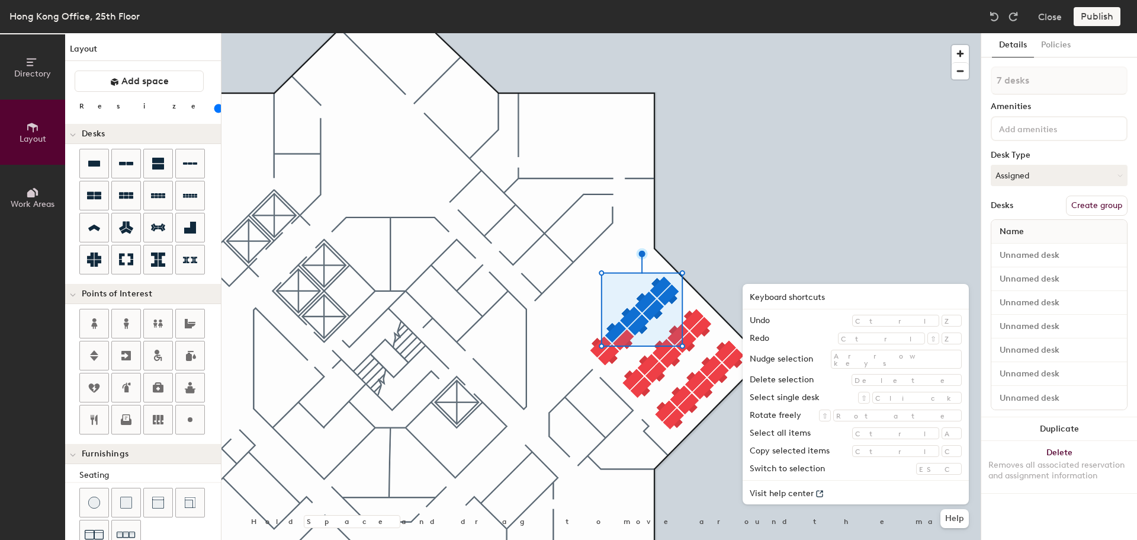
click at [952, 378] on div "Delete" at bounding box center [907, 380] width 110 height 12
click at [883, 492] on link "Visit help center" at bounding box center [856, 492] width 226 height 24
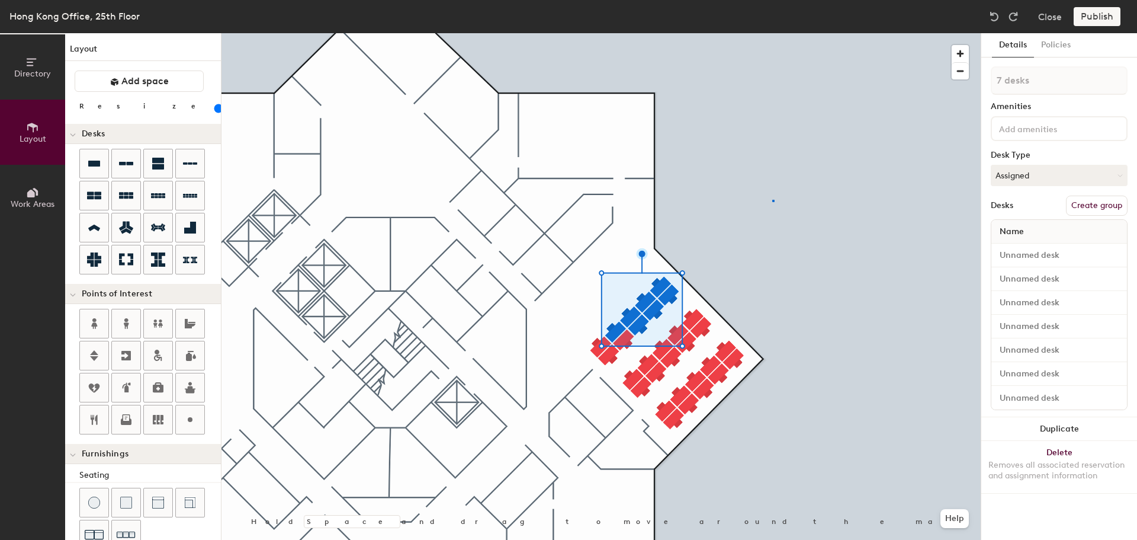
click at [772, 33] on div at bounding box center [601, 33] width 759 height 0
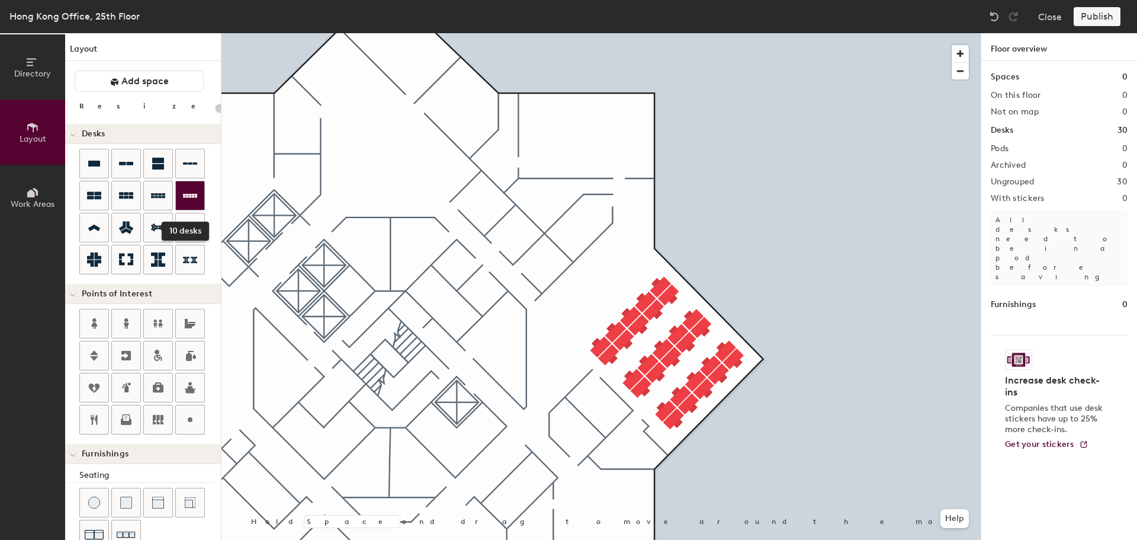
click at [194, 192] on icon at bounding box center [190, 195] width 14 height 14
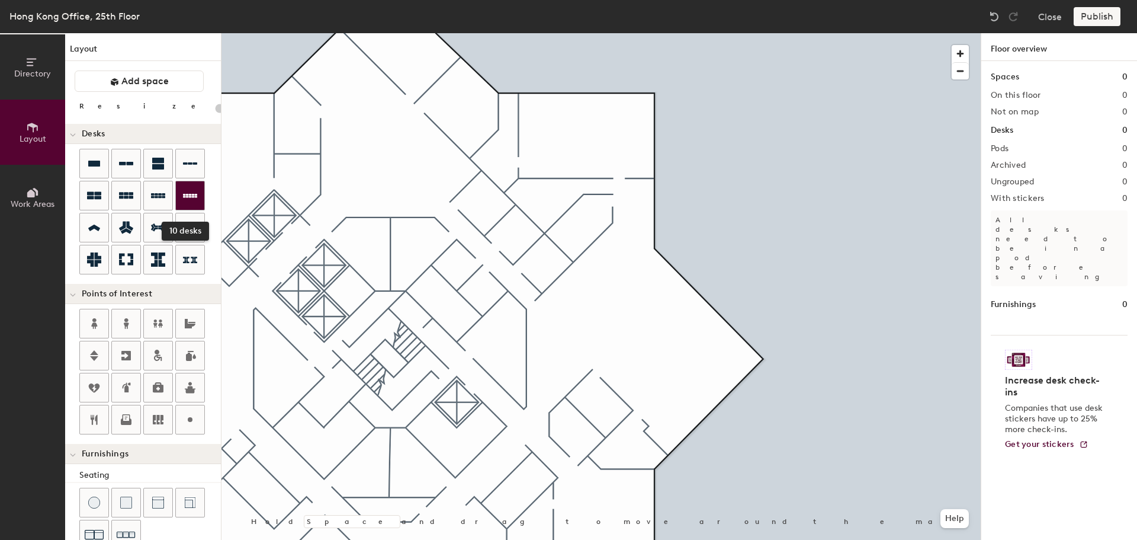
click at [201, 197] on div at bounding box center [190, 195] width 28 height 28
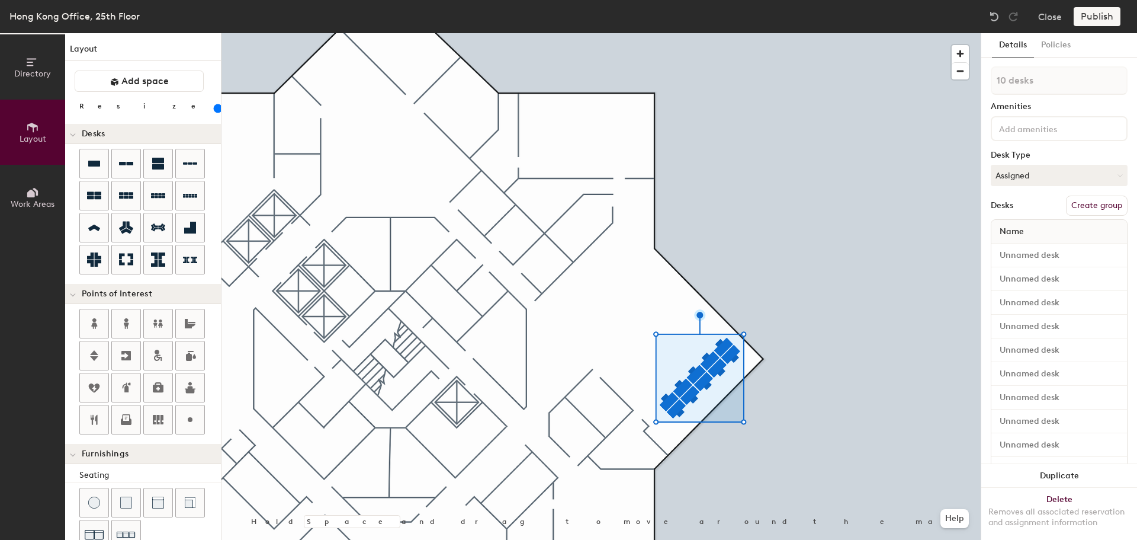
click at [215, 110] on input "range" at bounding box center [215, 108] width 0 height 9
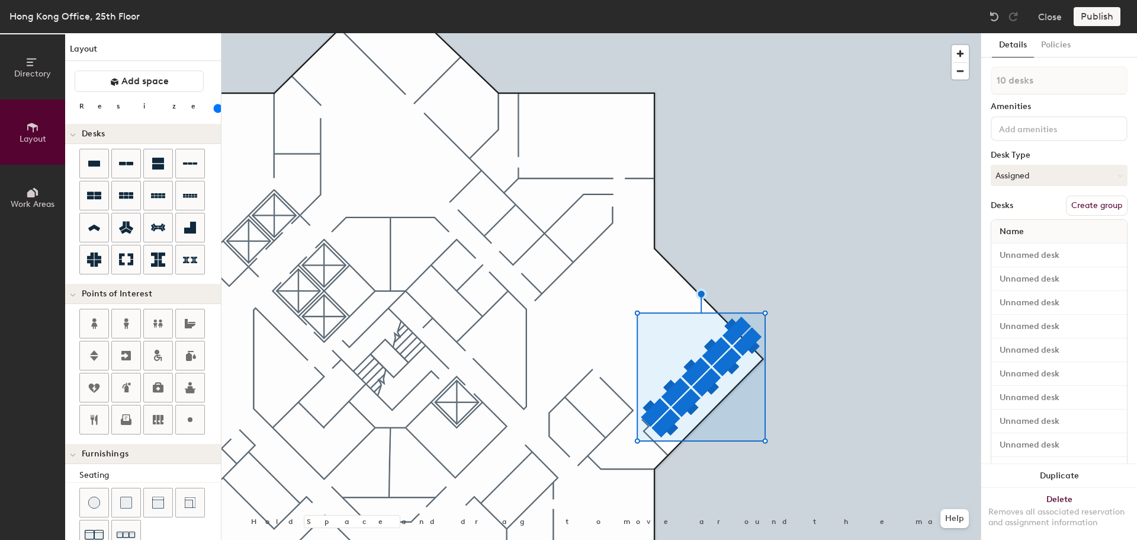
click at [215, 108] on input "range" at bounding box center [215, 108] width 0 height 9
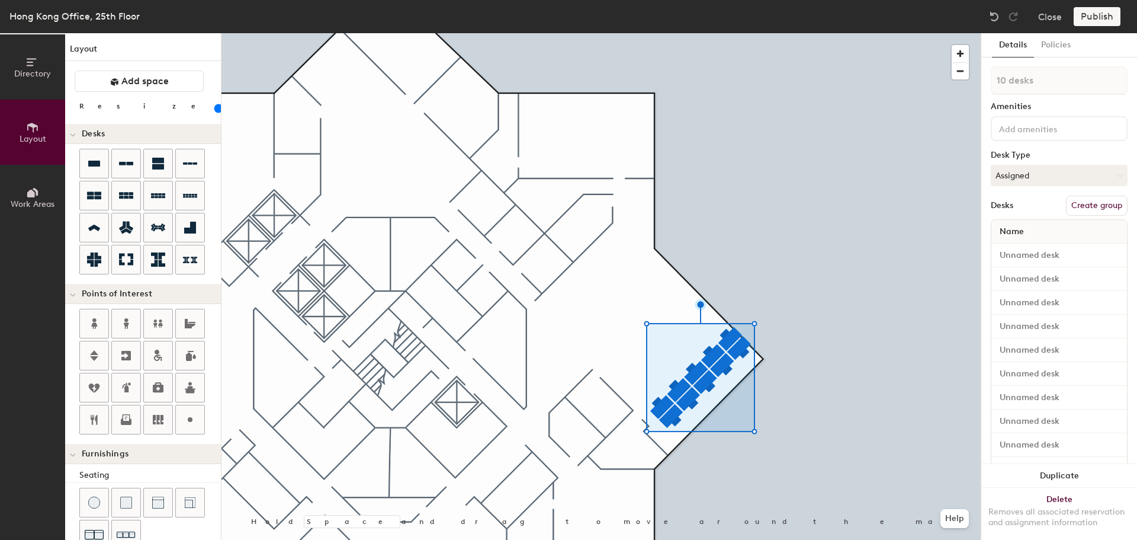
type input "100"
click at [215, 108] on input "range" at bounding box center [215, 108] width 0 height 9
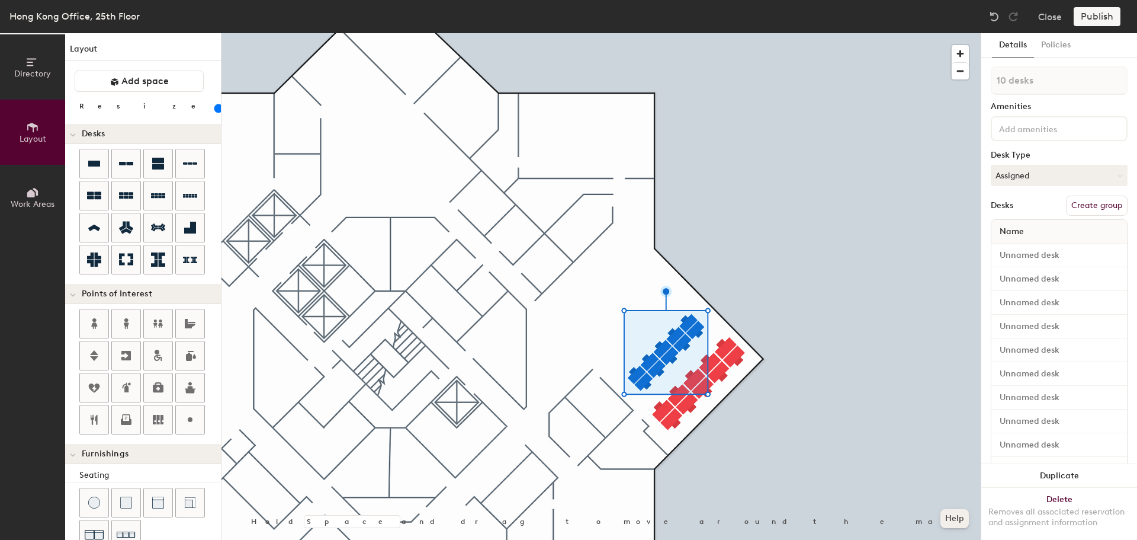
click at [945, 522] on button "Help" at bounding box center [955, 518] width 28 height 19
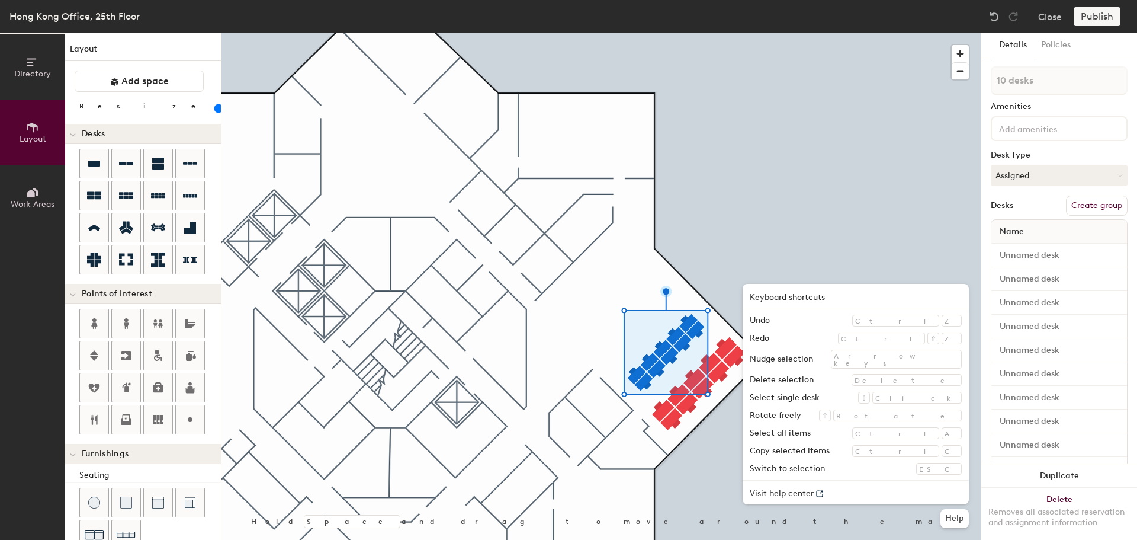
click at [813, 361] on div "Nudge selection" at bounding box center [781, 358] width 63 height 13
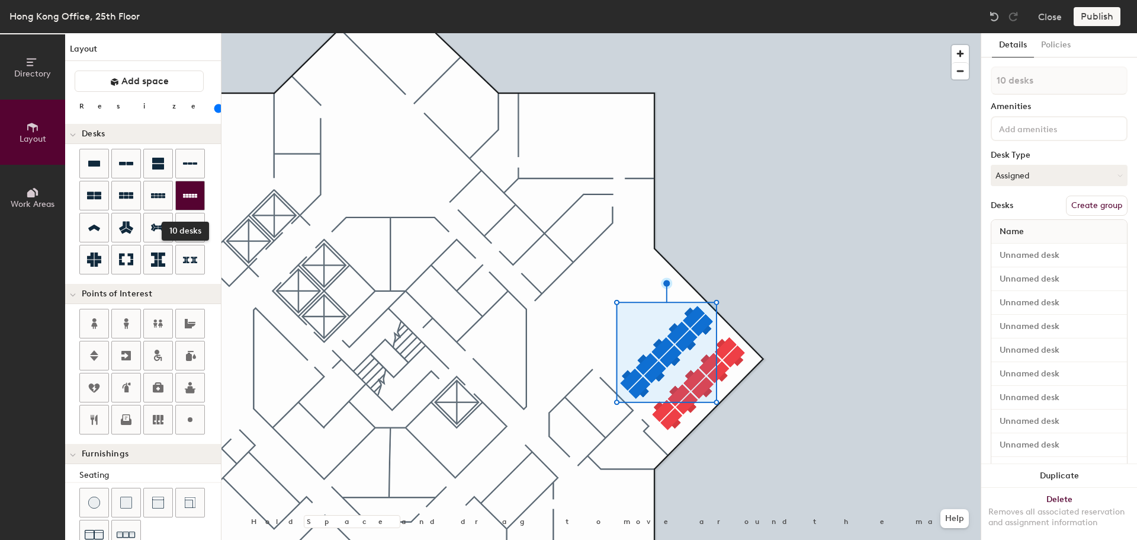
click at [198, 188] on div at bounding box center [190, 195] width 28 height 28
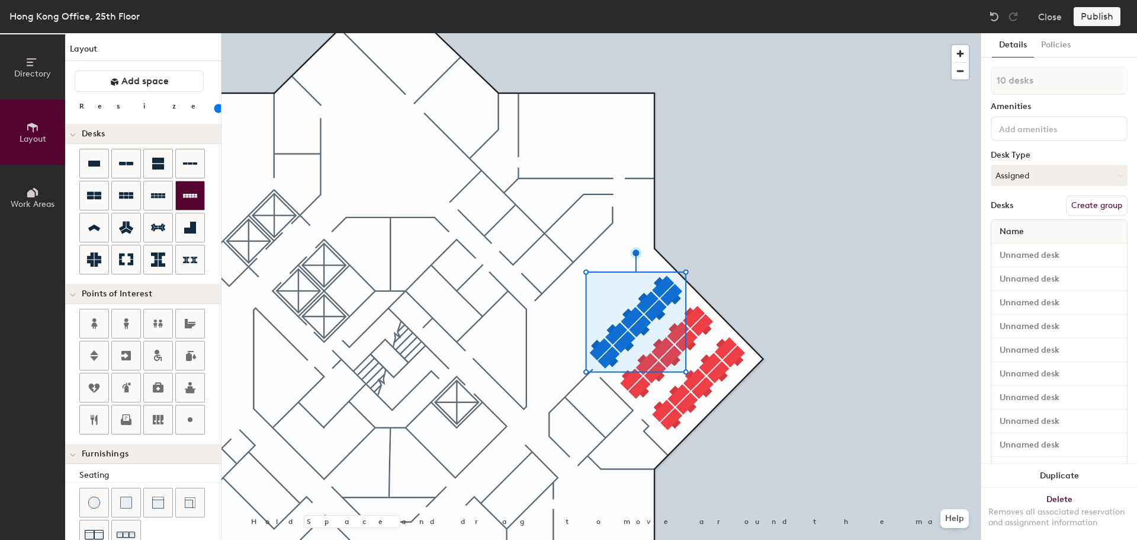
click at [197, 189] on icon at bounding box center [190, 195] width 14 height 14
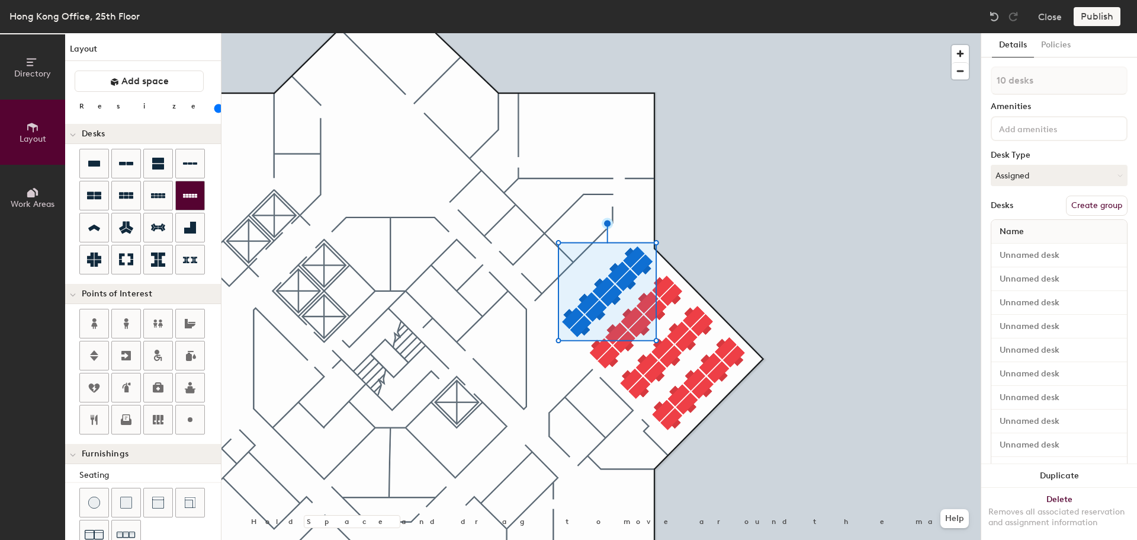
type input "80"
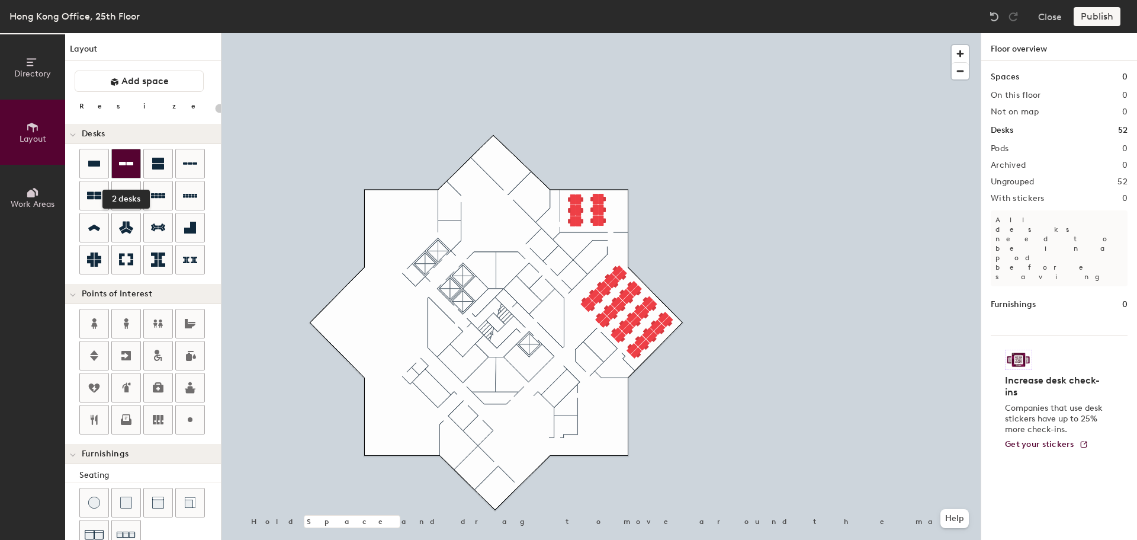
click at [130, 161] on icon at bounding box center [126, 163] width 14 height 14
click at [153, 164] on icon at bounding box center [158, 164] width 12 height 12
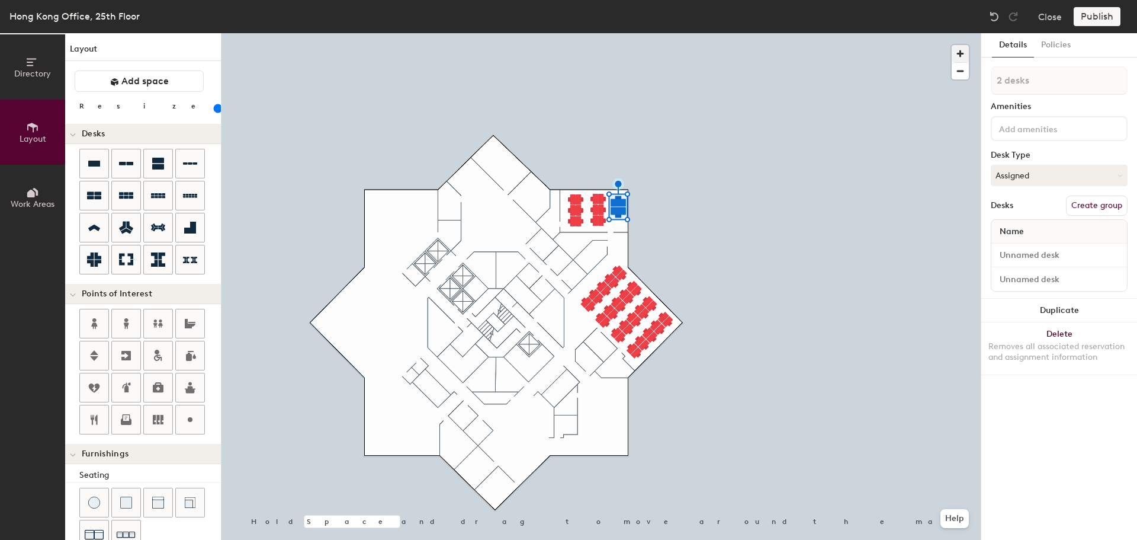
click at [960, 54] on span "button" at bounding box center [960, 53] width 17 height 17
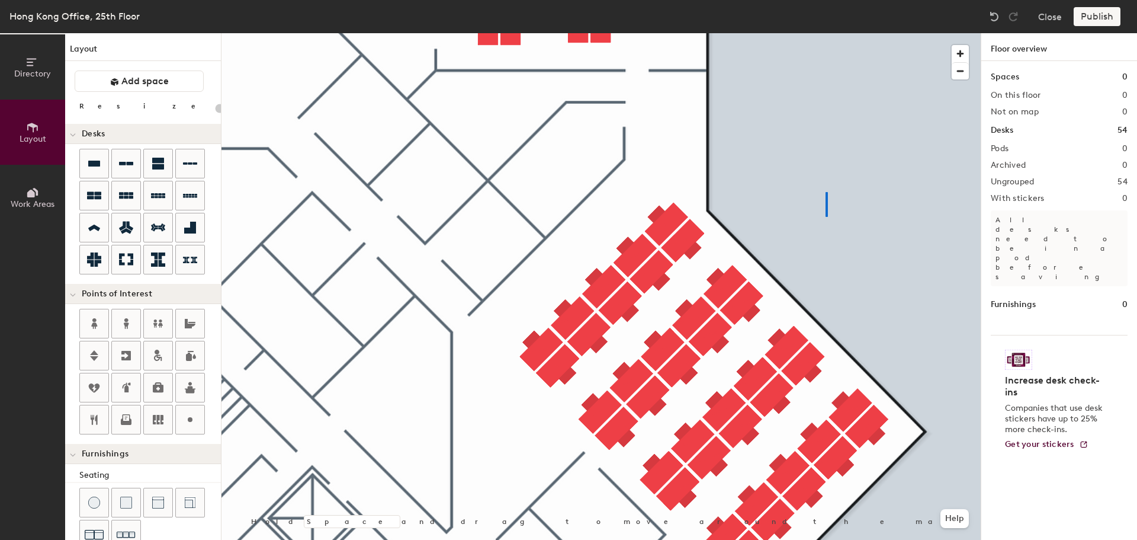
click at [826, 33] on div at bounding box center [601, 33] width 759 height 0
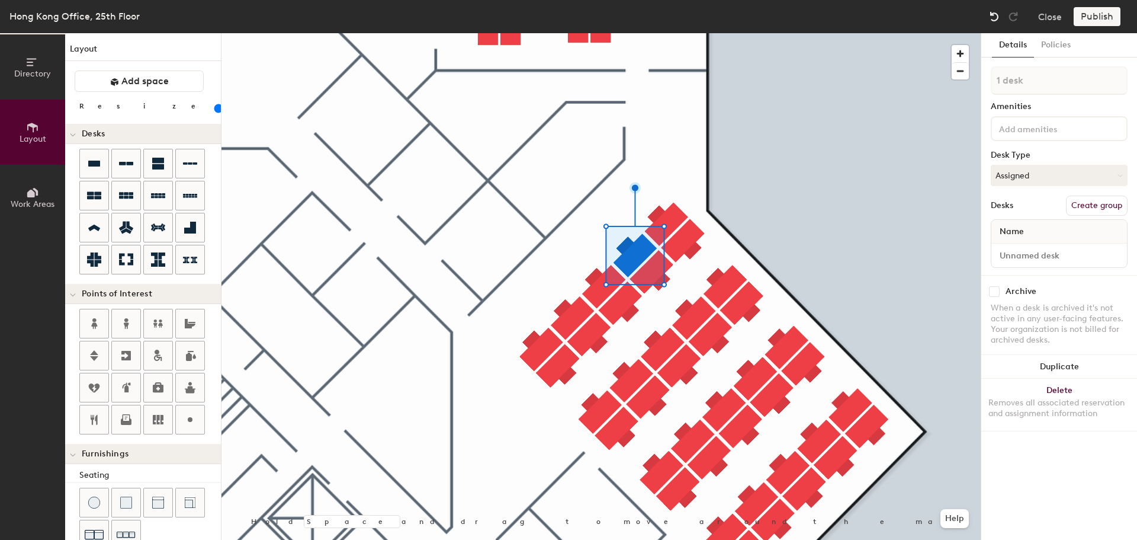
click at [991, 11] on img at bounding box center [995, 17] width 12 height 12
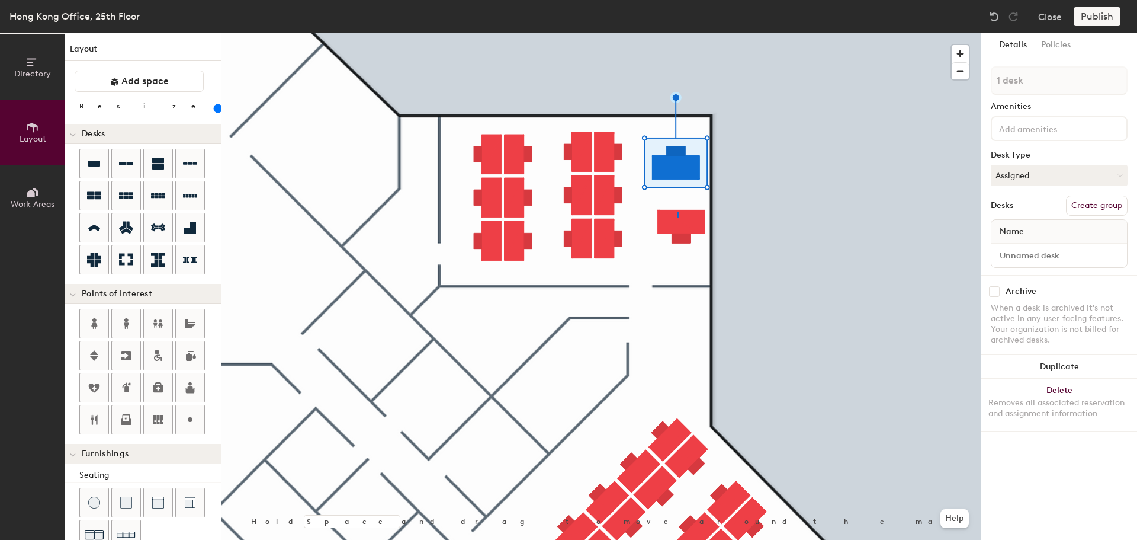
click at [676, 33] on div at bounding box center [601, 33] width 759 height 0
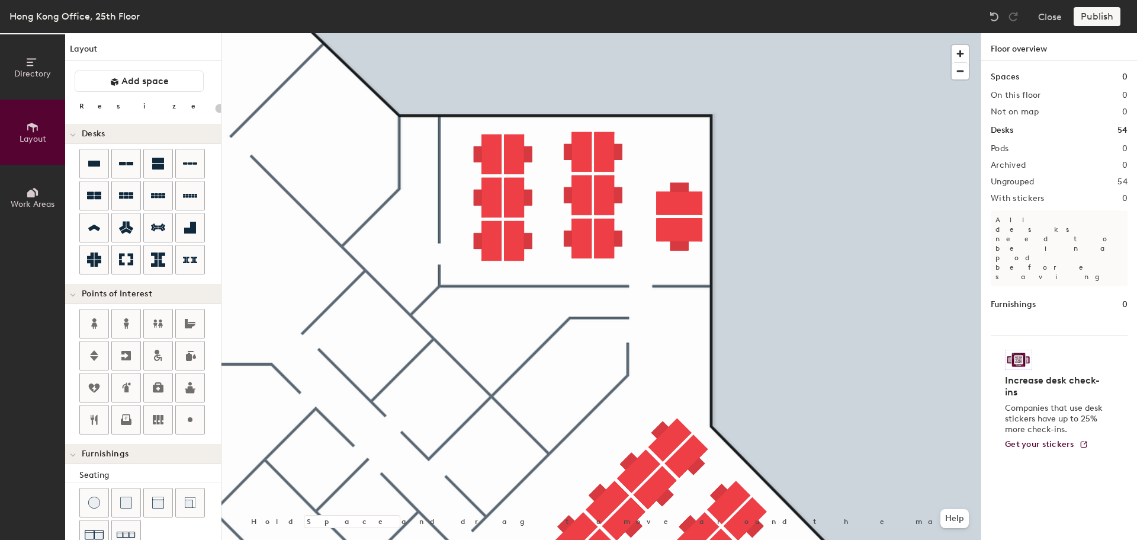
type input "20"
click at [962, 72] on span "button" at bounding box center [960, 71] width 17 height 17
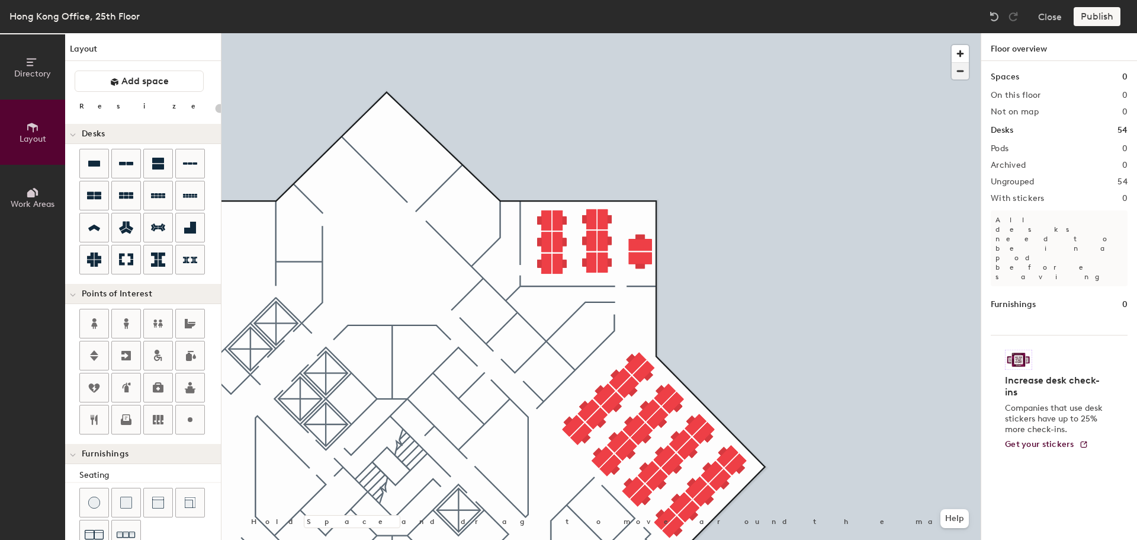
click at [958, 71] on span "button" at bounding box center [960, 71] width 17 height 17
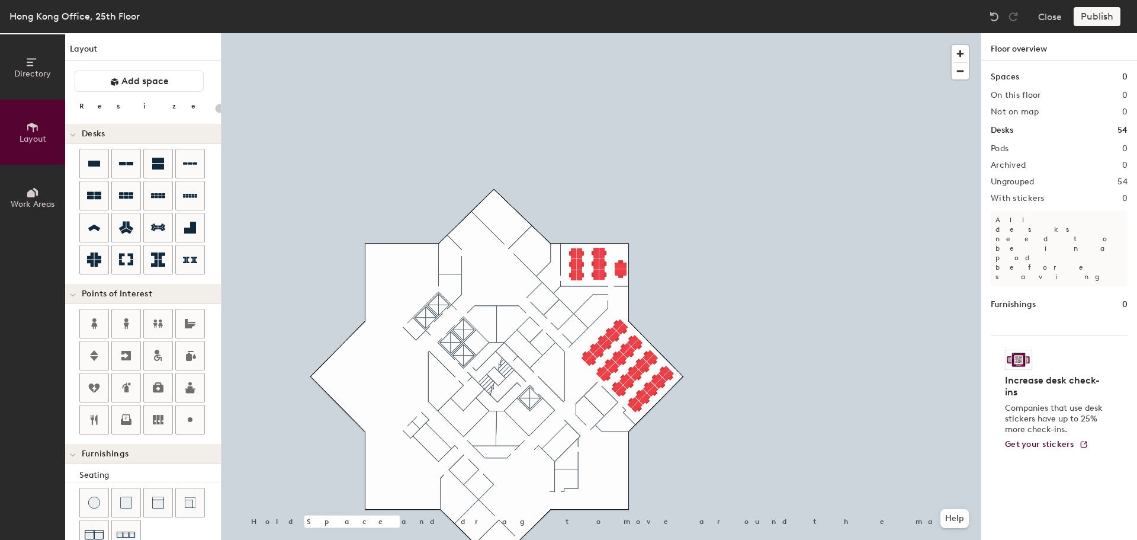
click at [44, 134] on span "Layout" at bounding box center [33, 139] width 27 height 10
click at [963, 75] on span "button" at bounding box center [960, 71] width 17 height 17
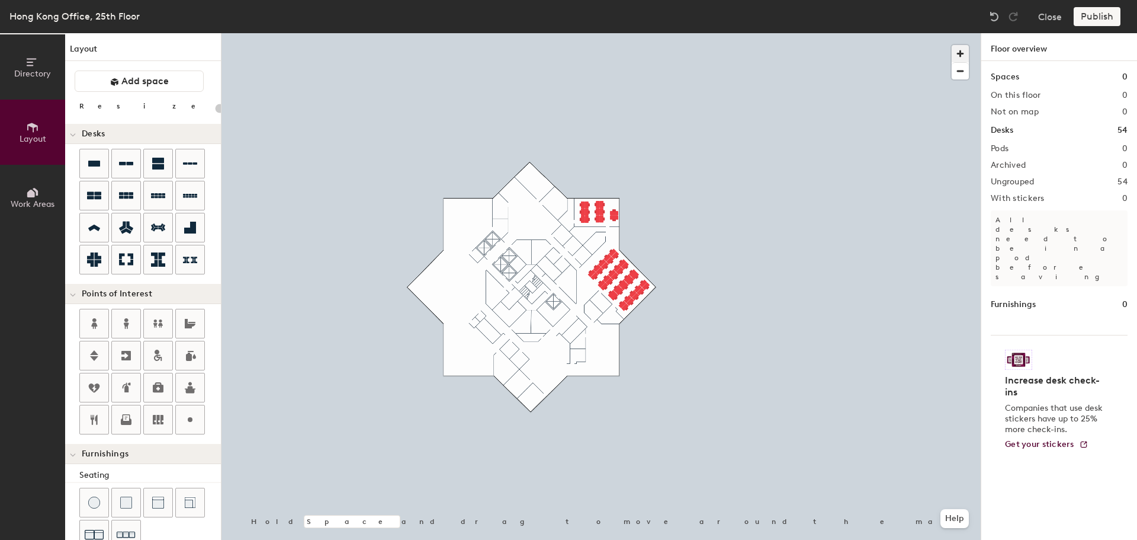
click at [960, 50] on span "button" at bounding box center [960, 53] width 17 height 17
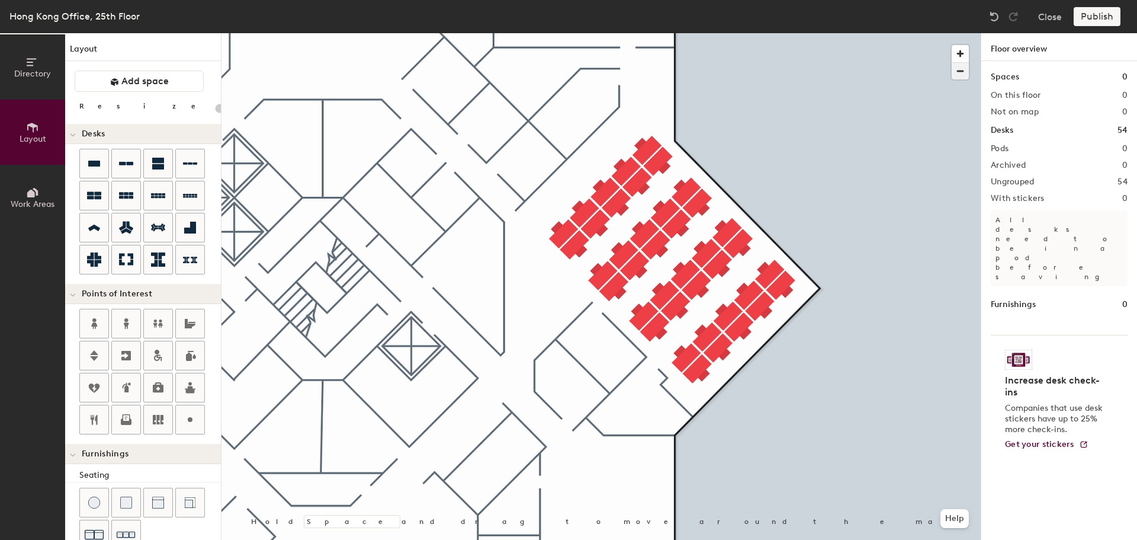
click at [960, 78] on span "button" at bounding box center [960, 71] width 17 height 17
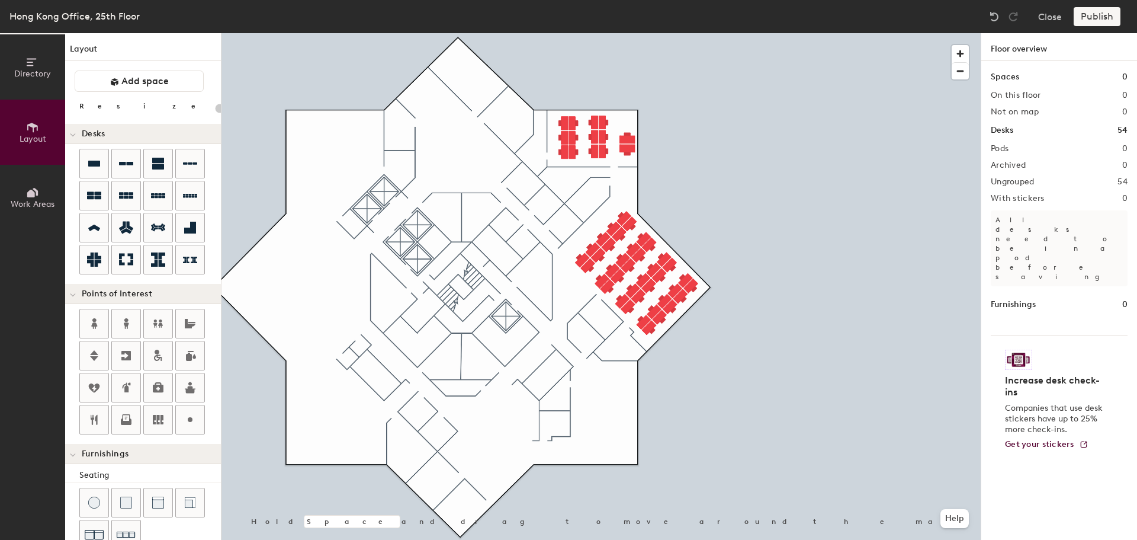
click at [43, 74] on span "Directory" at bounding box center [32, 74] width 37 height 10
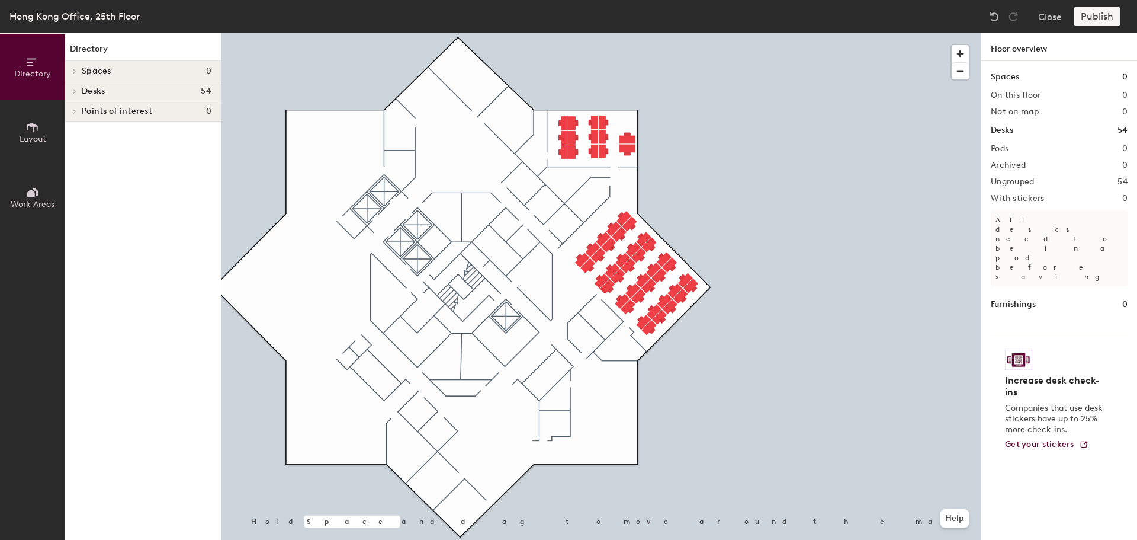
click at [78, 69] on span at bounding box center [74, 71] width 10 height 6
click at [79, 70] on div at bounding box center [72, 71] width 15 height 20
click at [79, 70] on div at bounding box center [74, 71] width 13 height 6
click at [37, 186] on icon at bounding box center [32, 192] width 13 height 13
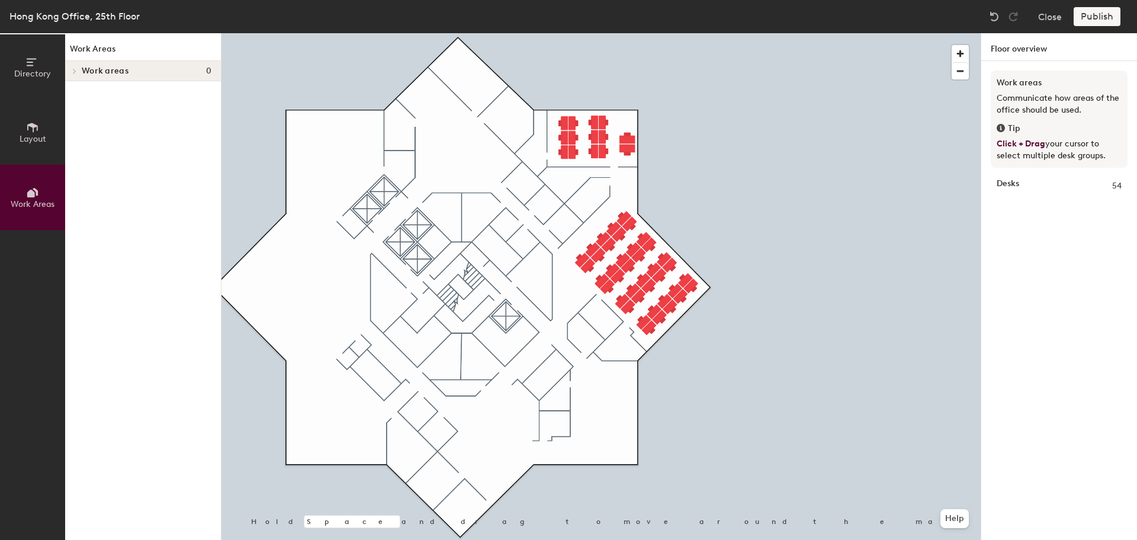
click at [79, 73] on div at bounding box center [74, 71] width 13 height 6
click at [32, 72] on span "Directory" at bounding box center [32, 74] width 37 height 10
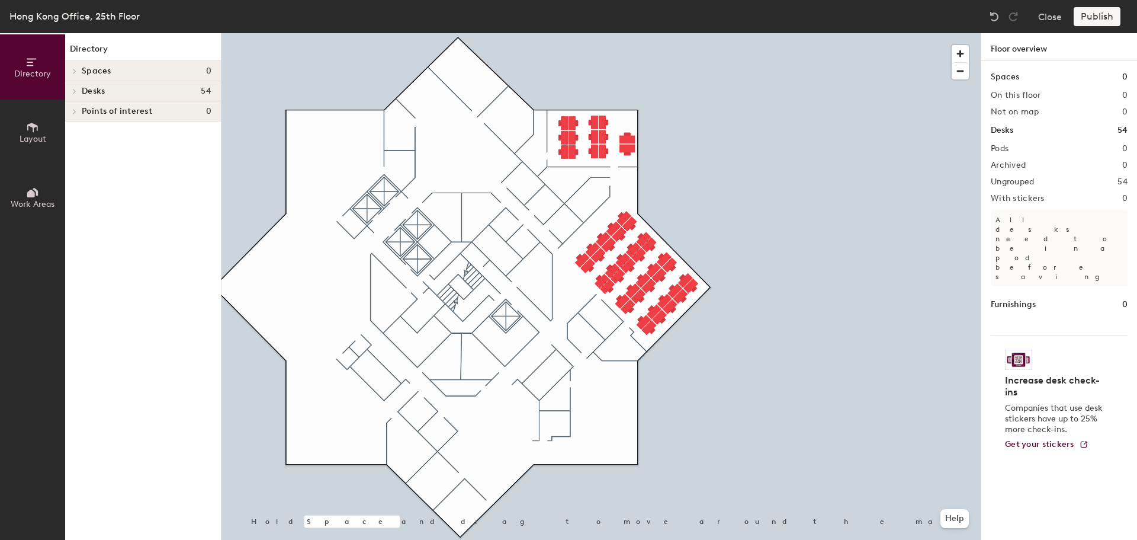
click at [73, 71] on icon at bounding box center [74, 71] width 5 height 6
click at [36, 120] on button "Layout" at bounding box center [32, 132] width 65 height 65
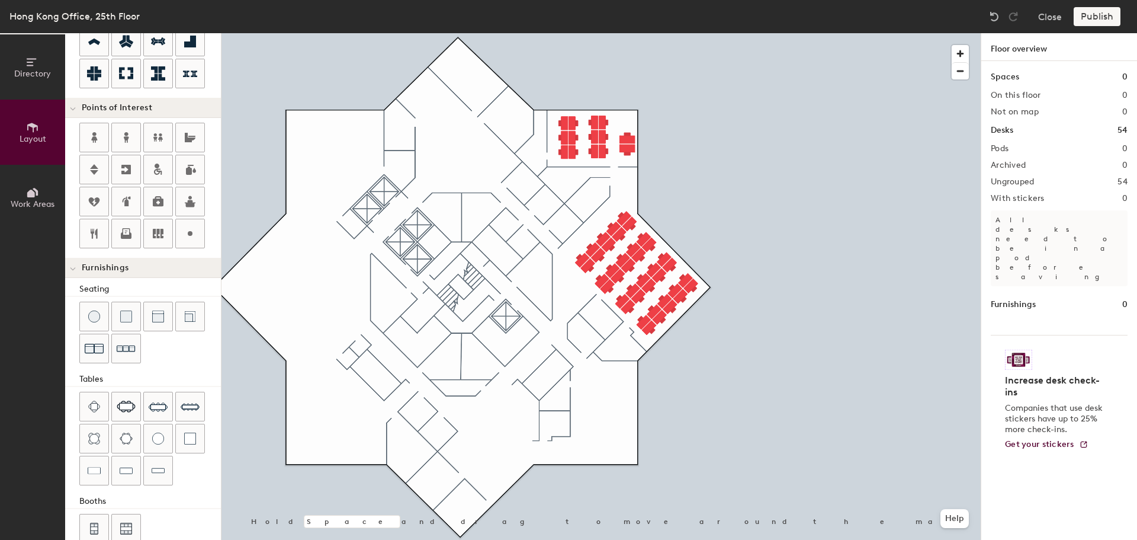
scroll to position [209, 0]
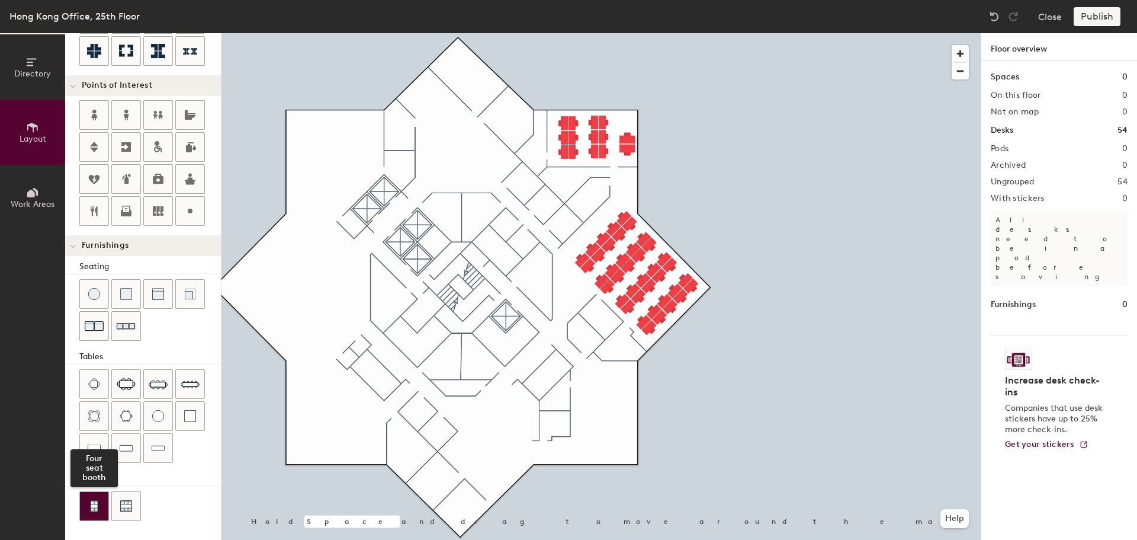
click at [92, 506] on img at bounding box center [94, 506] width 11 height 12
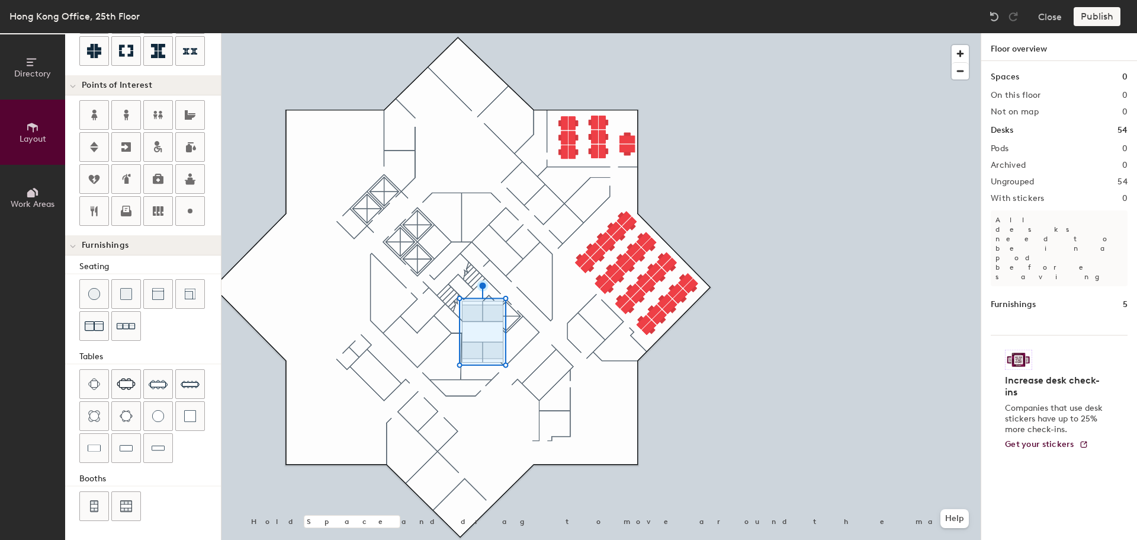
type input "40"
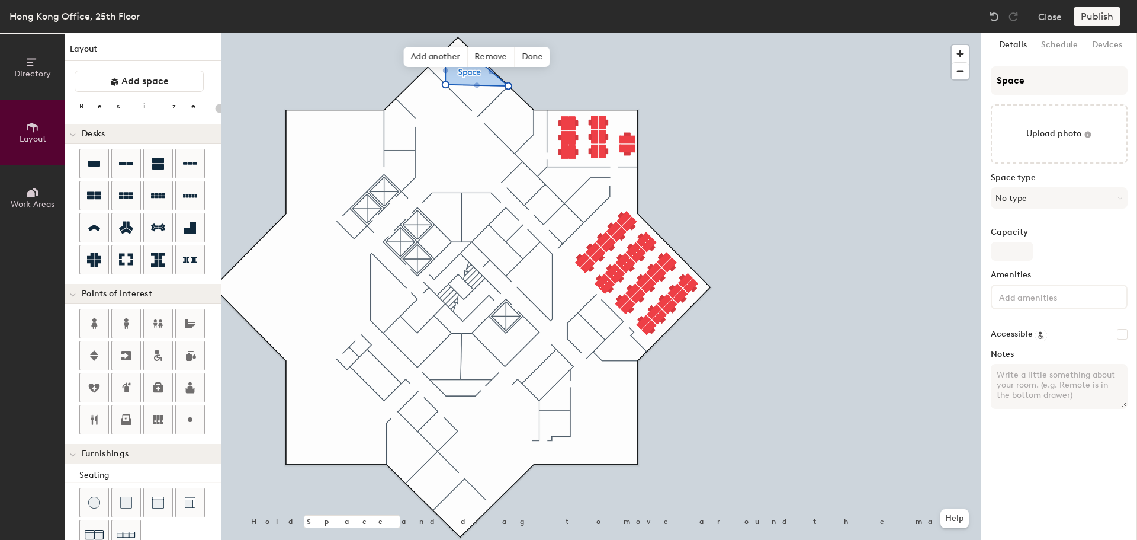
scroll to position [209, 0]
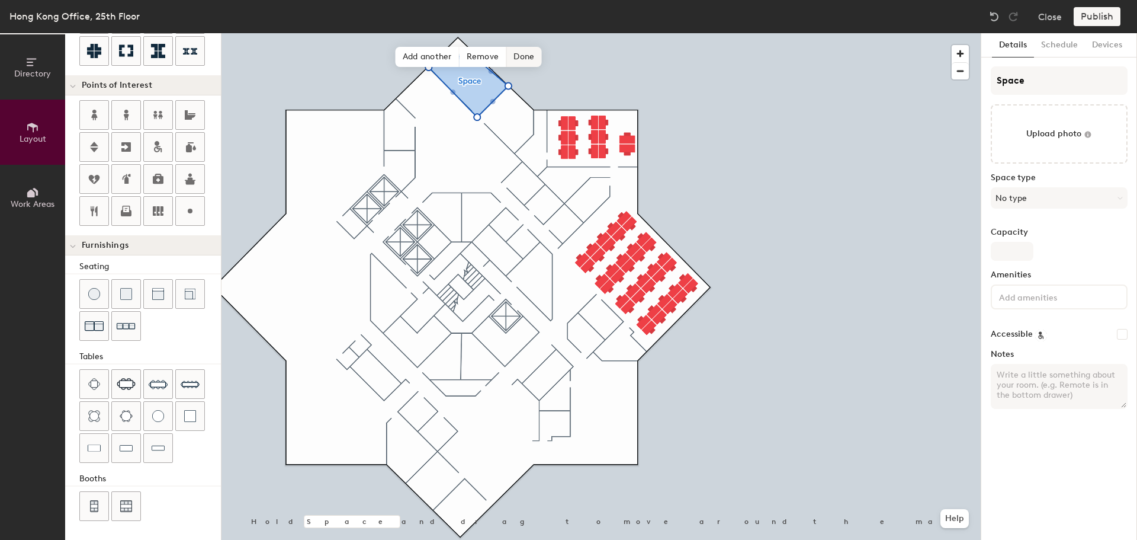
click at [670, 68] on div "Hold Space and drag to move around the map. Help Add another Remove Done" at bounding box center [601, 286] width 759 height 506
click at [557, 157] on div "Hold Space and drag to move around the map. Help Add another Remove Done" at bounding box center [601, 286] width 759 height 506
drag, startPoint x: 452, startPoint y: 52, endPoint x: 457, endPoint y: 30, distance: 22.4
click at [457, 30] on div "[GEOGRAPHIC_DATA] Office, 25th Floor Close Publish Directory Layout Work Areas …" at bounding box center [568, 270] width 1137 height 540
click at [329, 90] on div "Hold Space and drag to move around the map. Help Add another Remove Done" at bounding box center [601, 286] width 759 height 506
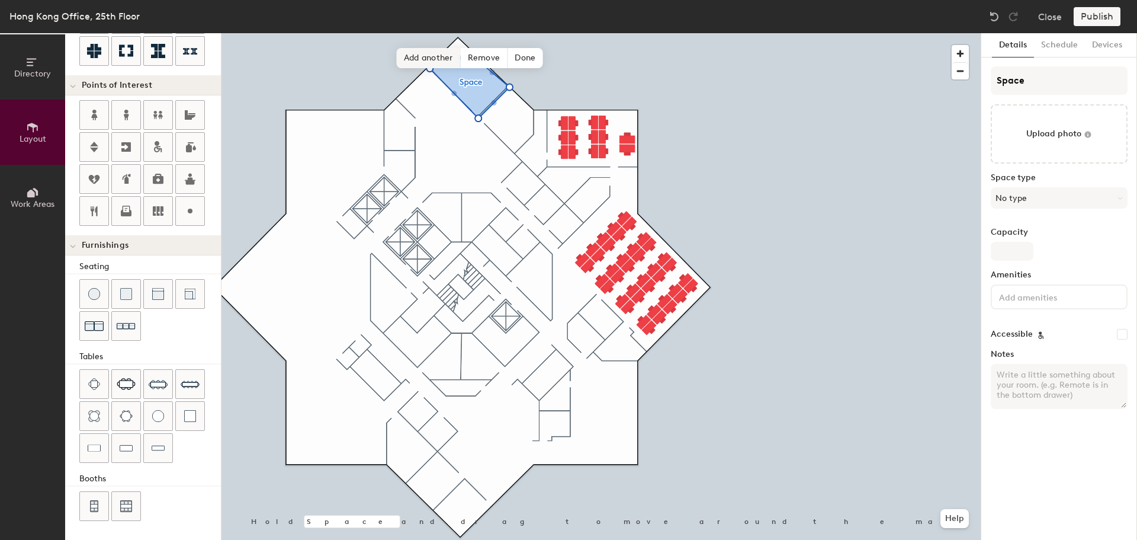
drag, startPoint x: 498, startPoint y: 62, endPoint x: 444, endPoint y: 59, distance: 54.6
click at [444, 59] on span "Add another" at bounding box center [429, 58] width 64 height 20
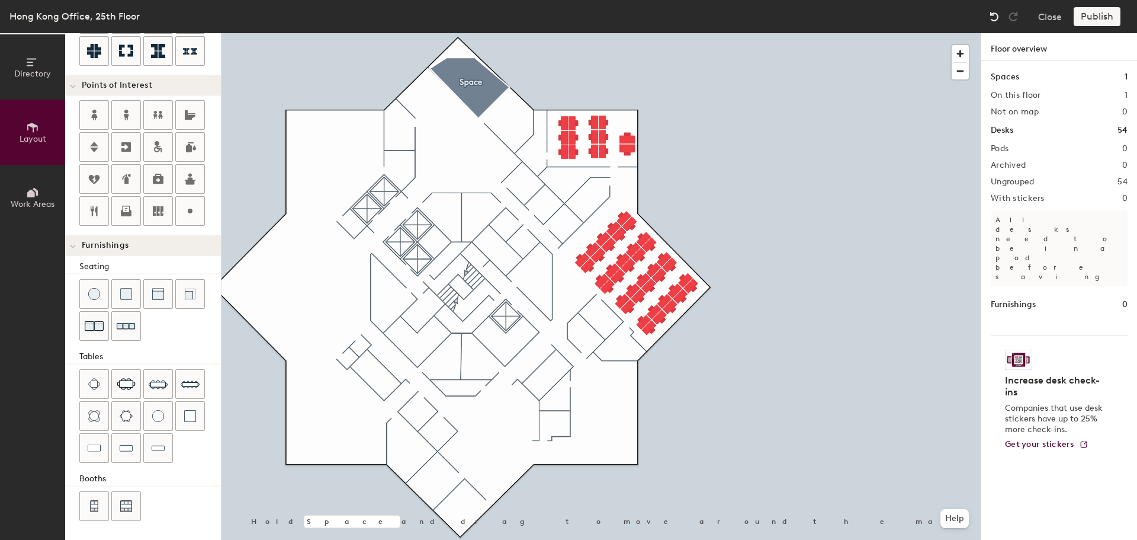
click at [998, 11] on img at bounding box center [995, 17] width 12 height 12
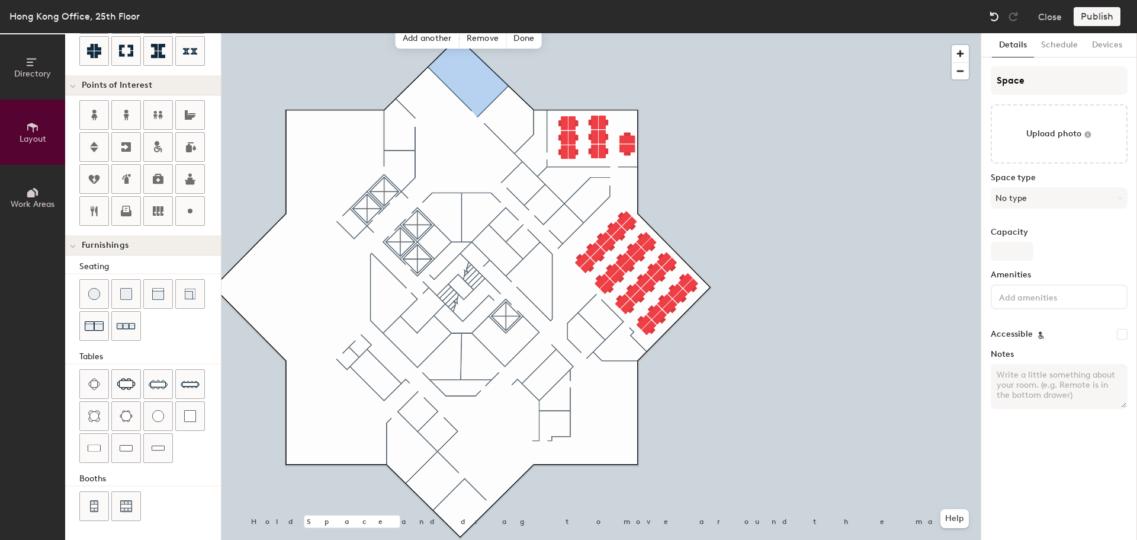
type input "20"
click at [1050, 138] on input "file" at bounding box center [1059, 133] width 137 height 59
type input "C:\fakepath\20230222_164658.jpg"
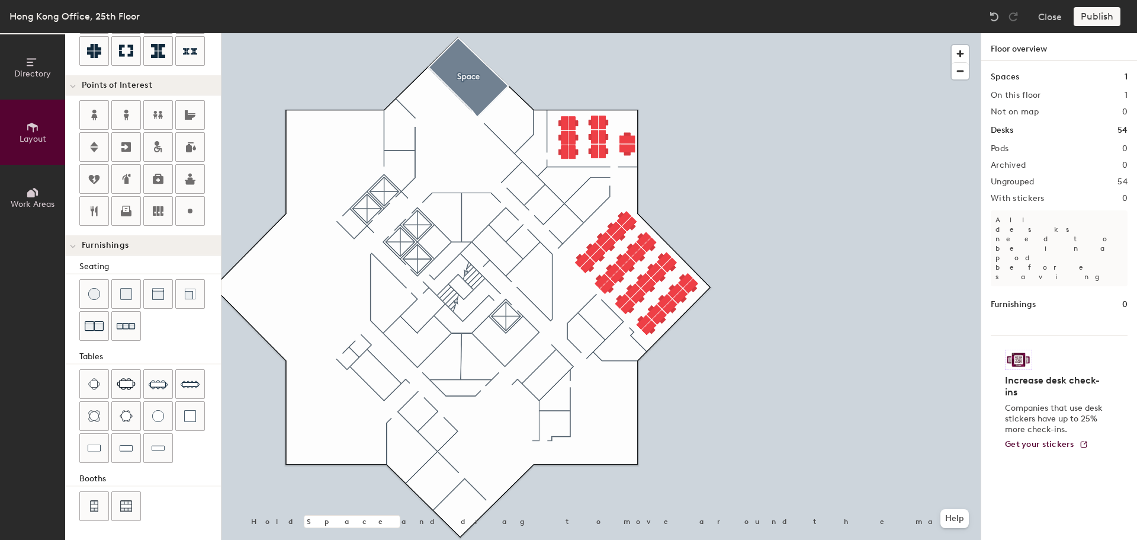
type input "20"
click at [46, 118] on button "Layout" at bounding box center [32, 132] width 65 height 65
click at [53, 69] on button "Directory" at bounding box center [32, 66] width 65 height 65
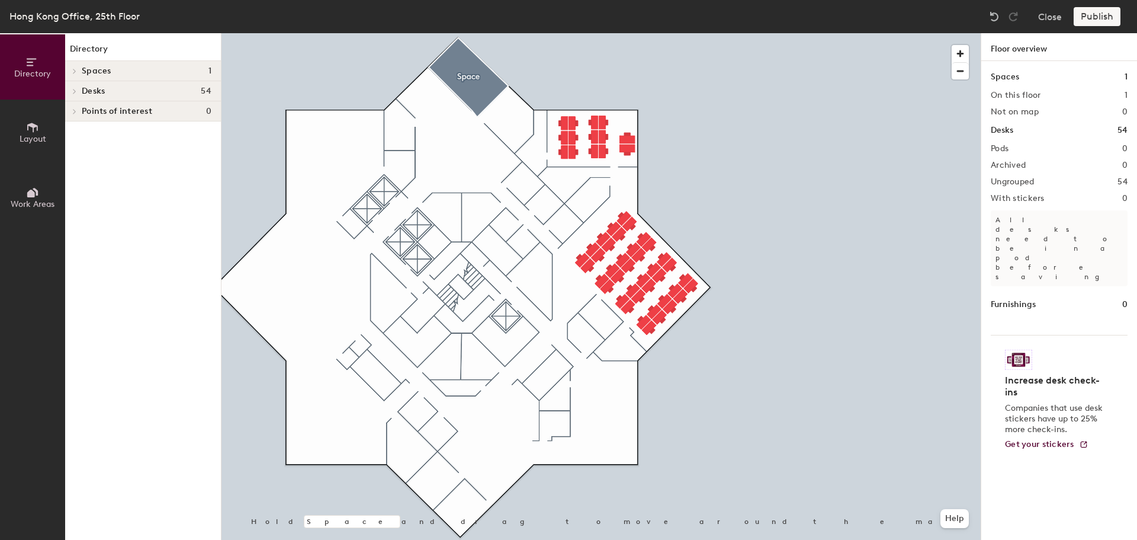
click at [44, 119] on button "Layout" at bounding box center [32, 132] width 65 height 65
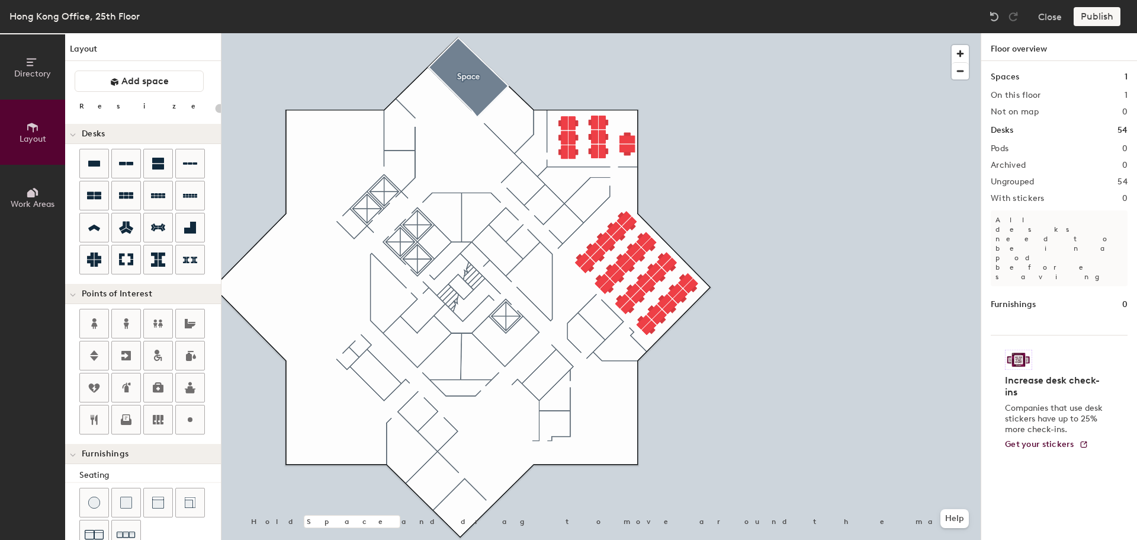
click at [39, 179] on button "Work Areas" at bounding box center [32, 197] width 65 height 65
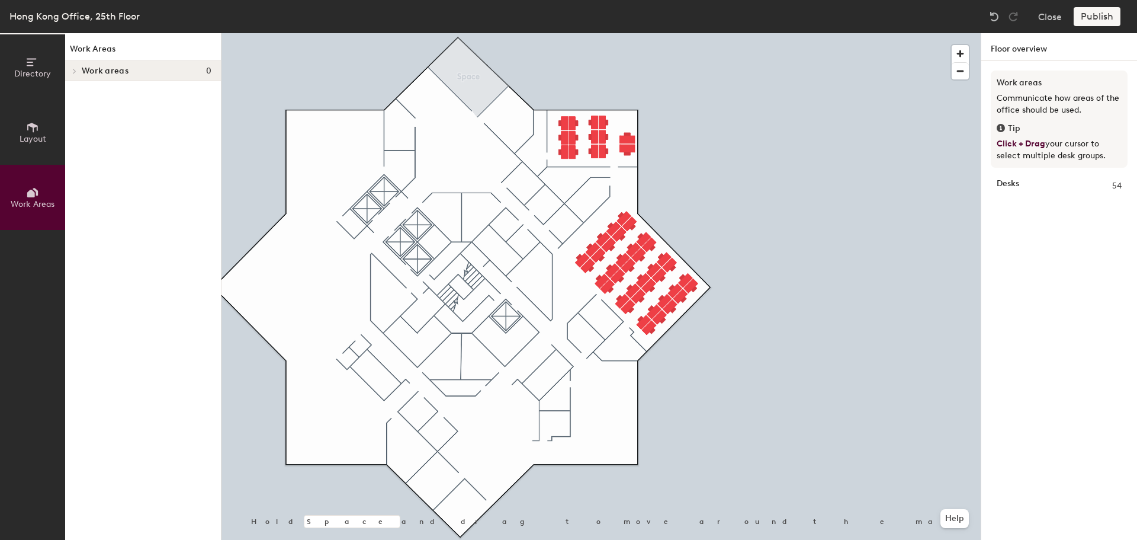
click at [139, 69] on h4 "Work areas 0" at bounding box center [147, 70] width 130 height 9
click at [45, 128] on button "Layout" at bounding box center [32, 132] width 65 height 65
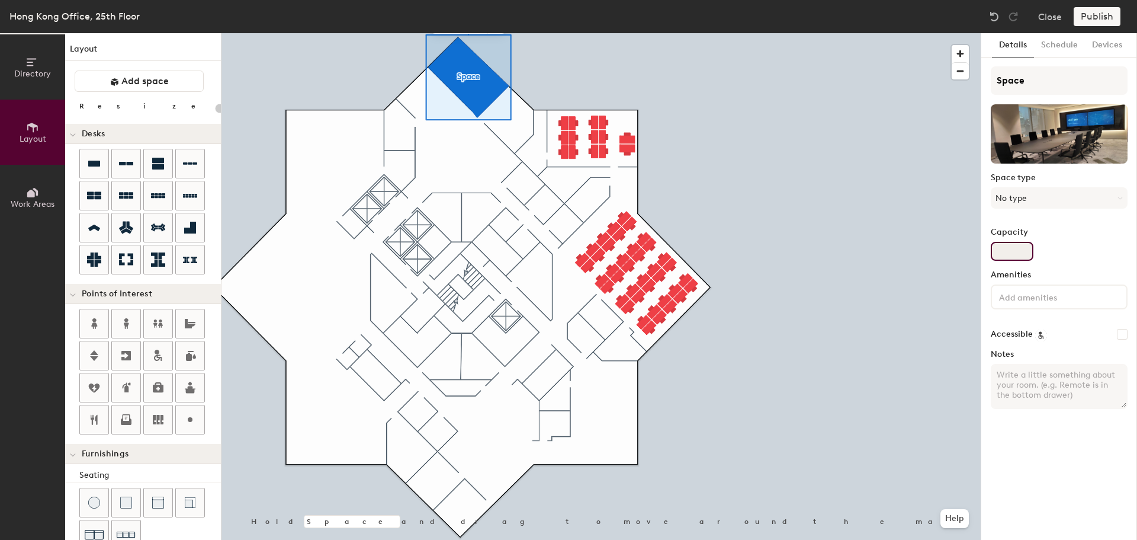
click at [1024, 250] on input "Capacity" at bounding box center [1012, 251] width 43 height 19
click at [1046, 203] on button "No type" at bounding box center [1059, 197] width 137 height 21
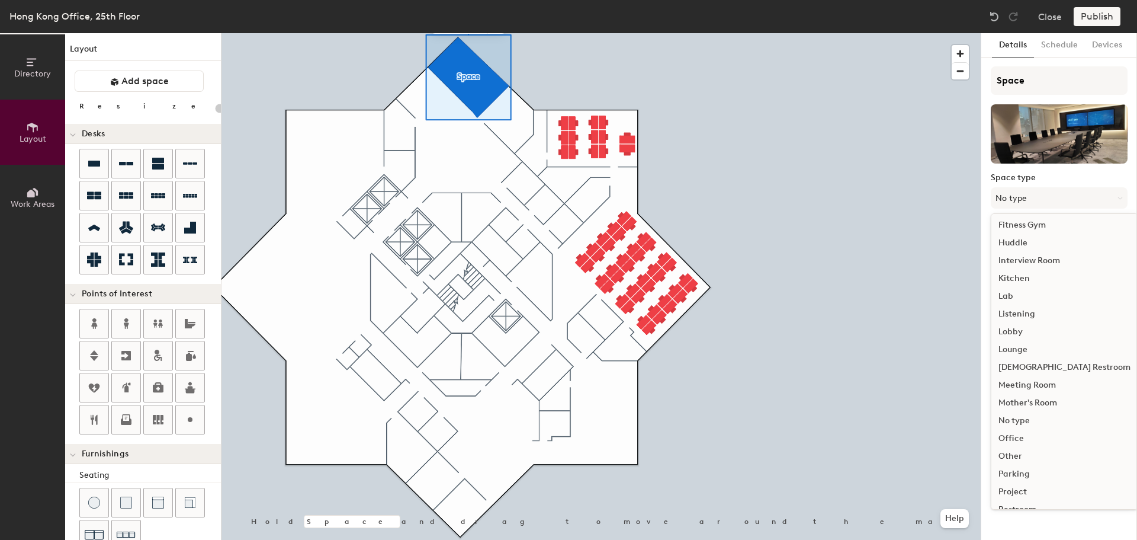
scroll to position [168, 0]
click at [1038, 377] on div "Meeting Room" at bounding box center [1065, 379] width 146 height 18
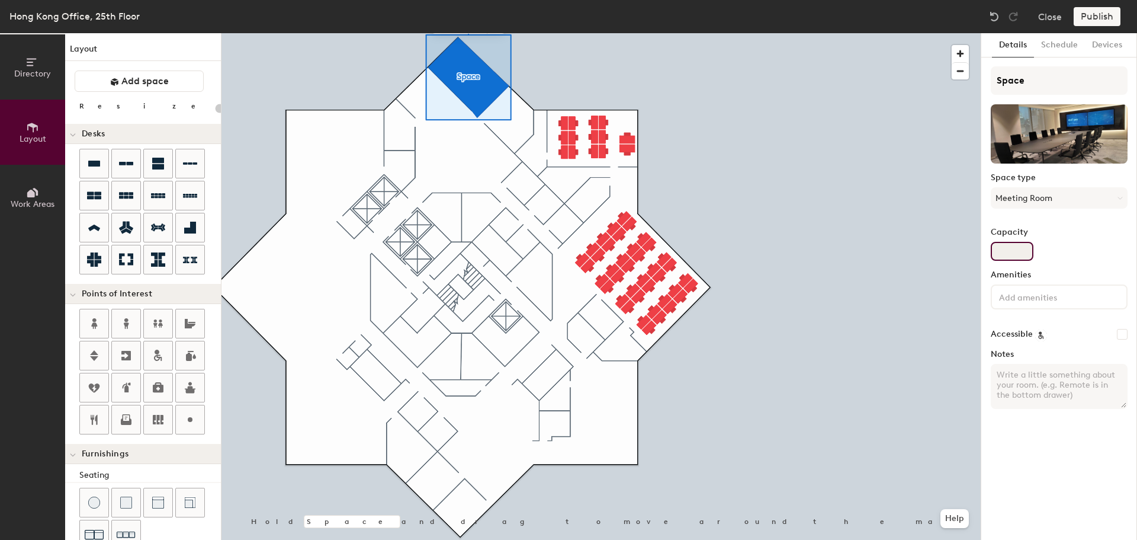
click at [1005, 254] on input "Capacity" at bounding box center [1012, 251] width 43 height 19
click at [1036, 249] on div "Capacity" at bounding box center [1059, 243] width 137 height 33
click at [1007, 253] on input "Capacity" at bounding box center [1012, 251] width 43 height 19
click at [1007, 287] on div at bounding box center [1059, 296] width 137 height 25
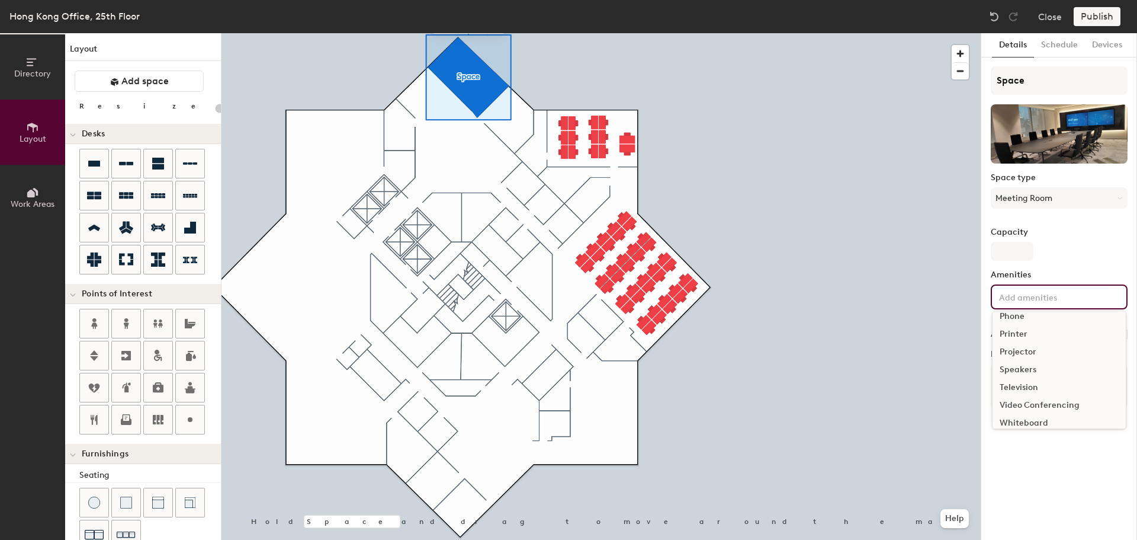
scroll to position [70, 0]
click at [1067, 396] on div "Video Conferencing" at bounding box center [1059, 397] width 133 height 18
click at [1047, 428] on div "Whiteboard" at bounding box center [1059, 433] width 133 height 18
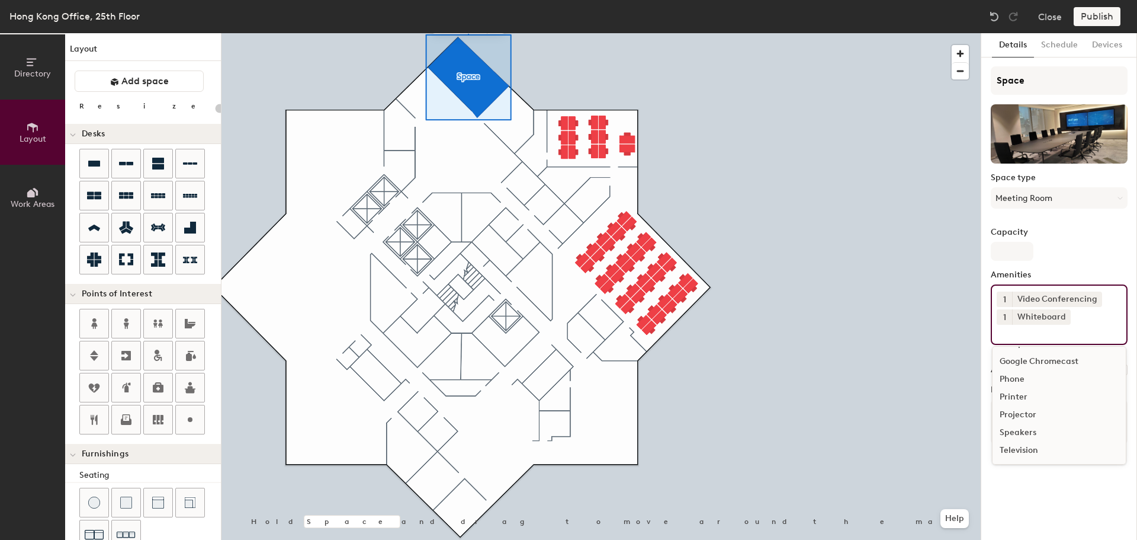
click at [1036, 447] on div "Television" at bounding box center [1059, 450] width 133 height 18
click at [1026, 470] on div "Speakers" at bounding box center [1059, 468] width 133 height 18
type input "20"
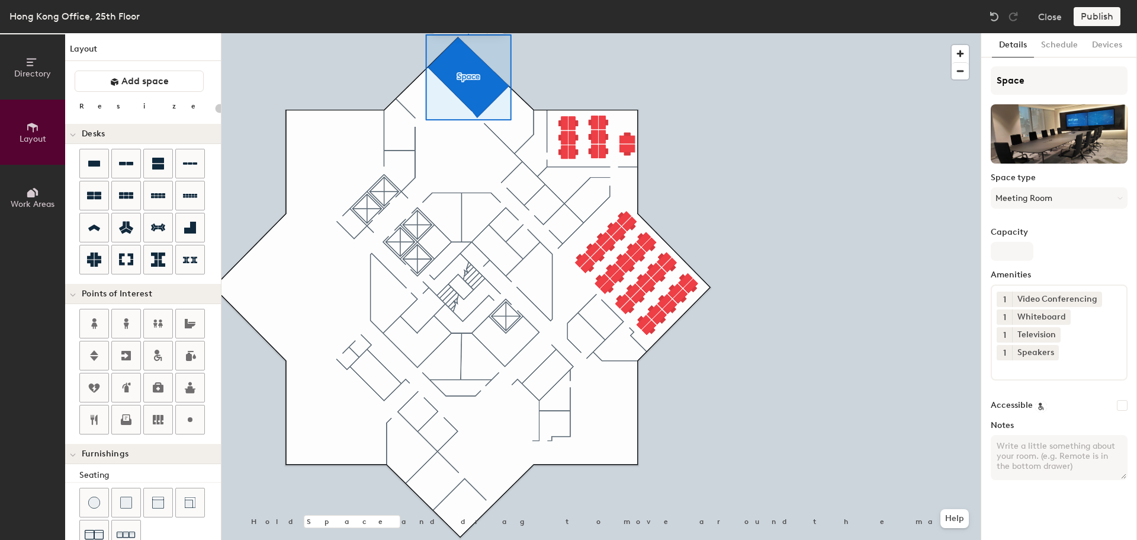
click at [1099, 236] on label "Capacity" at bounding box center [1059, 231] width 137 height 9
click at [1034, 242] on input "Capacity" at bounding box center [1012, 251] width 43 height 19
type input "2"
type input "20"
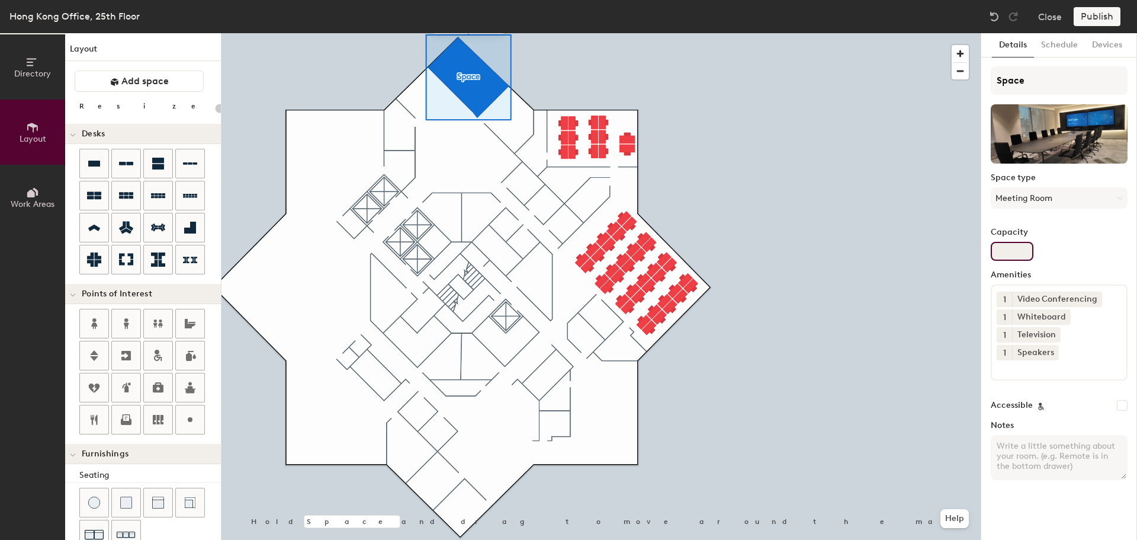
type input "1"
type input "20"
type input "12"
type input "20"
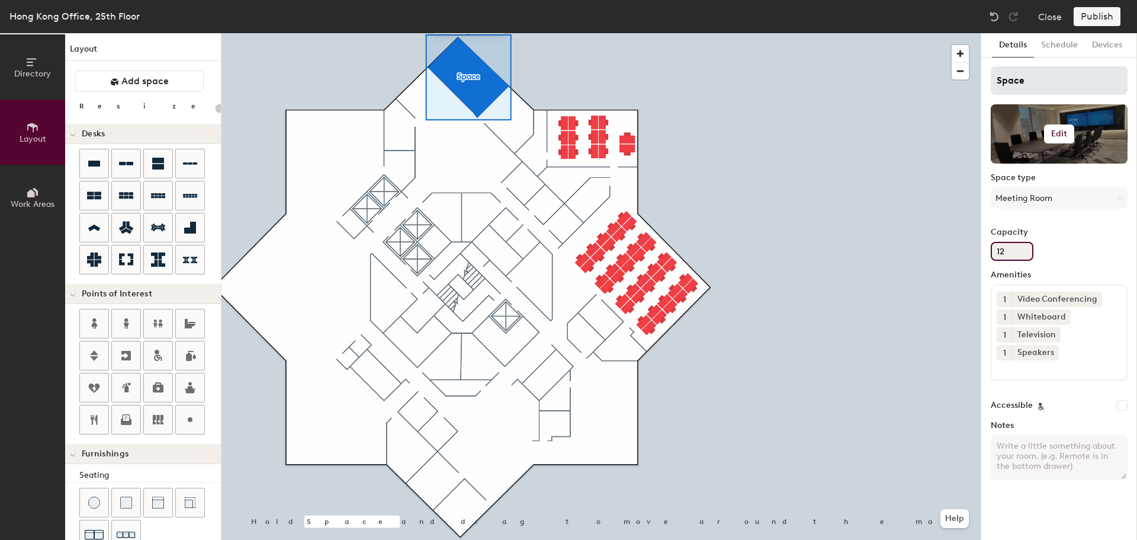
type input "12"
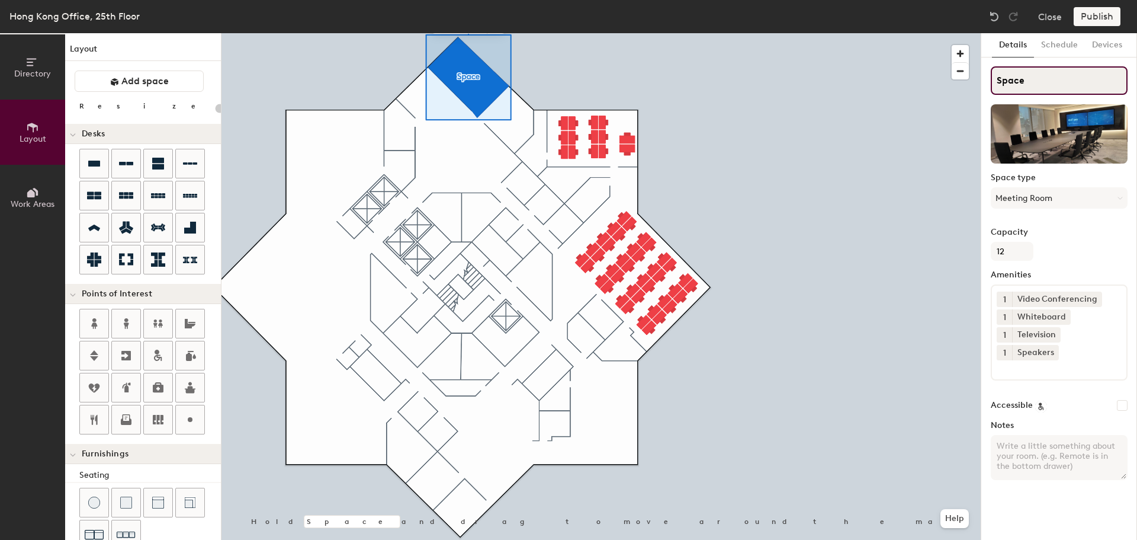
click at [1043, 82] on input "Space" at bounding box center [1059, 80] width 137 height 28
type input "Sp"
type input "20"
type input "S"
type input "20"
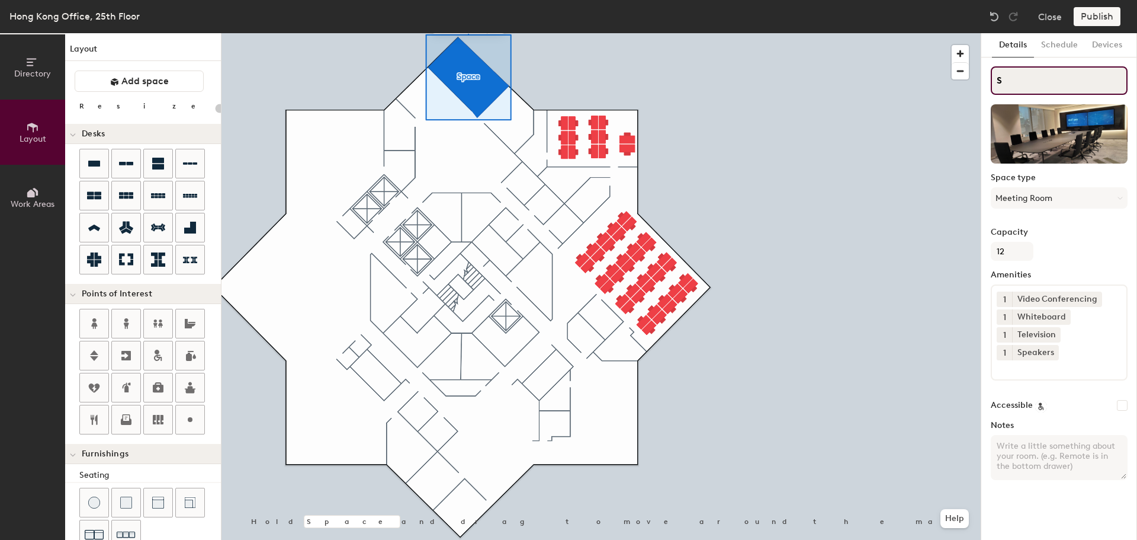
type input "S"
type input "20"
type input "S2"
type input "20"
type input "S"
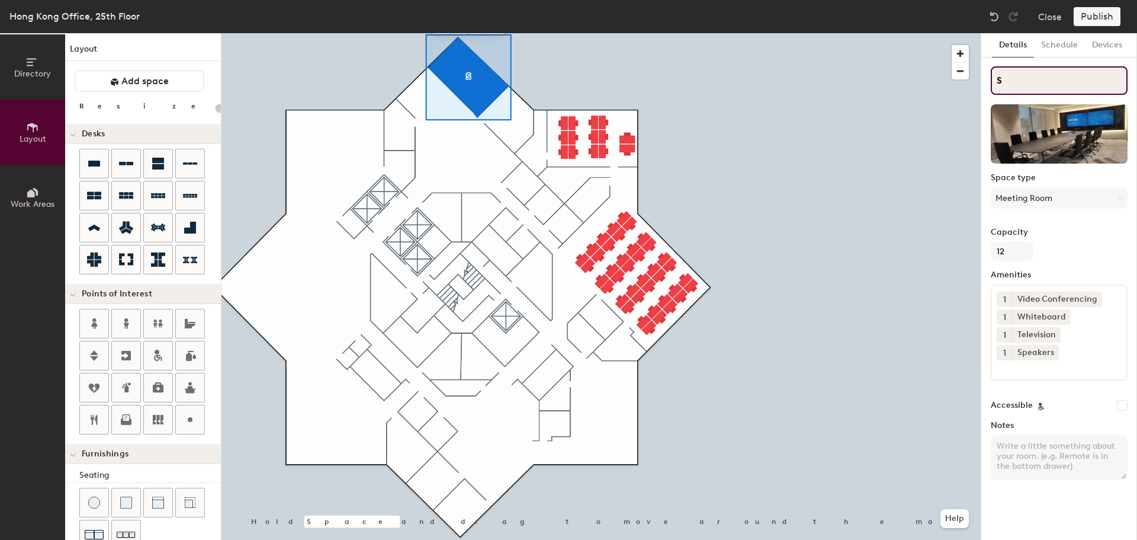
type input "20"
type input "S"
type input "20"
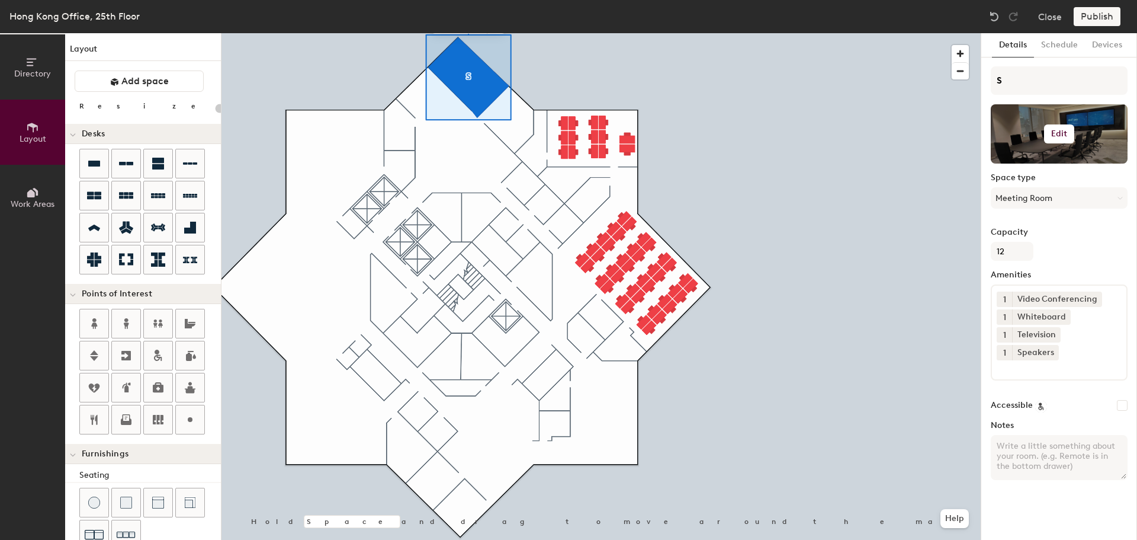
click at [1008, 124] on div at bounding box center [1059, 133] width 137 height 59
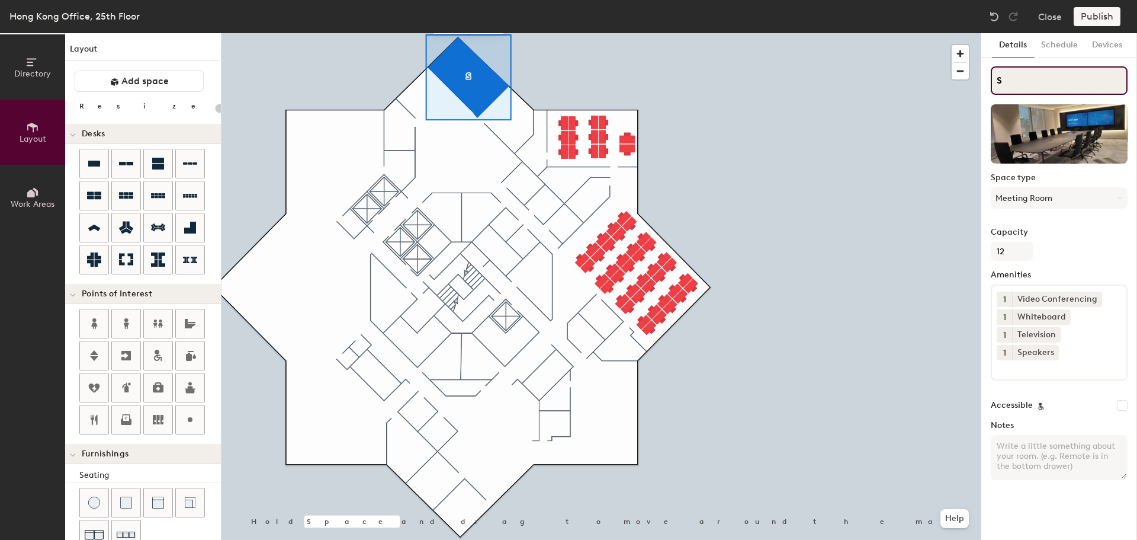
click at [998, 84] on input "S" at bounding box center [1059, 80] width 137 height 28
click at [1008, 81] on input "S" at bounding box center [1059, 80] width 137 height 28
type input "S25"
type input "20"
type input "S2502"
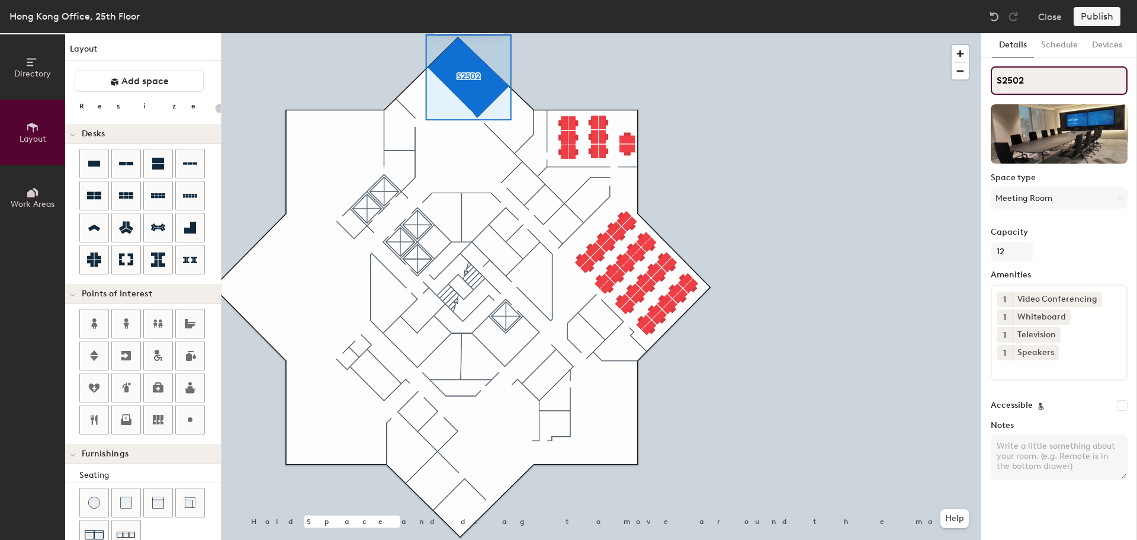
click at [1004, 79] on input "S2502" at bounding box center [1059, 80] width 137 height 28
type input "20"
type input "2502"
type input "20"
type input "rOO2502"
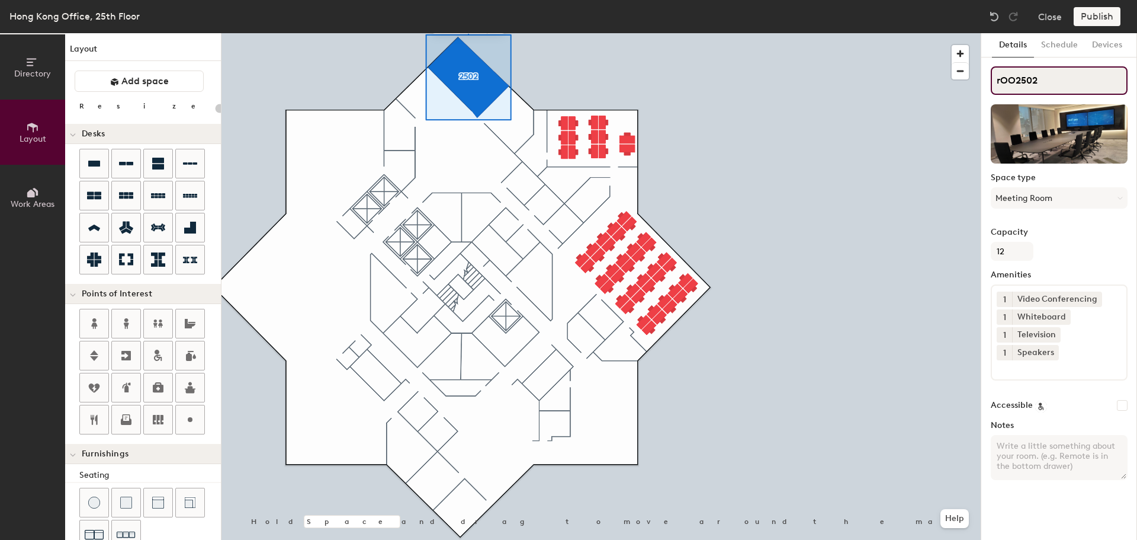
type input "20"
type input "r2502"
type input "20"
type input "Ro2502"
type input "20"
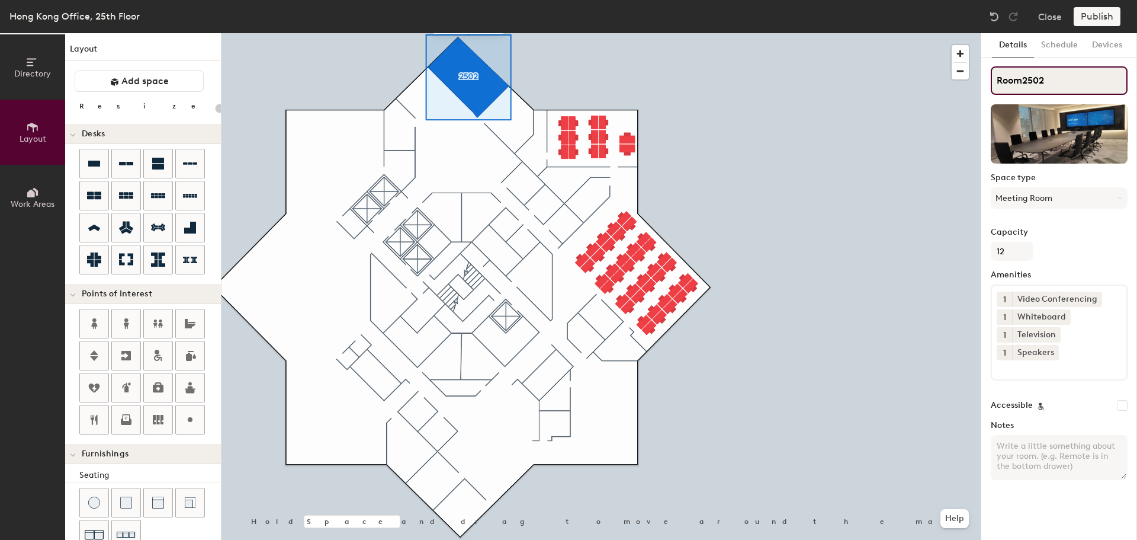
type input "Room 2502"
type input "20"
type input "Room 2502"
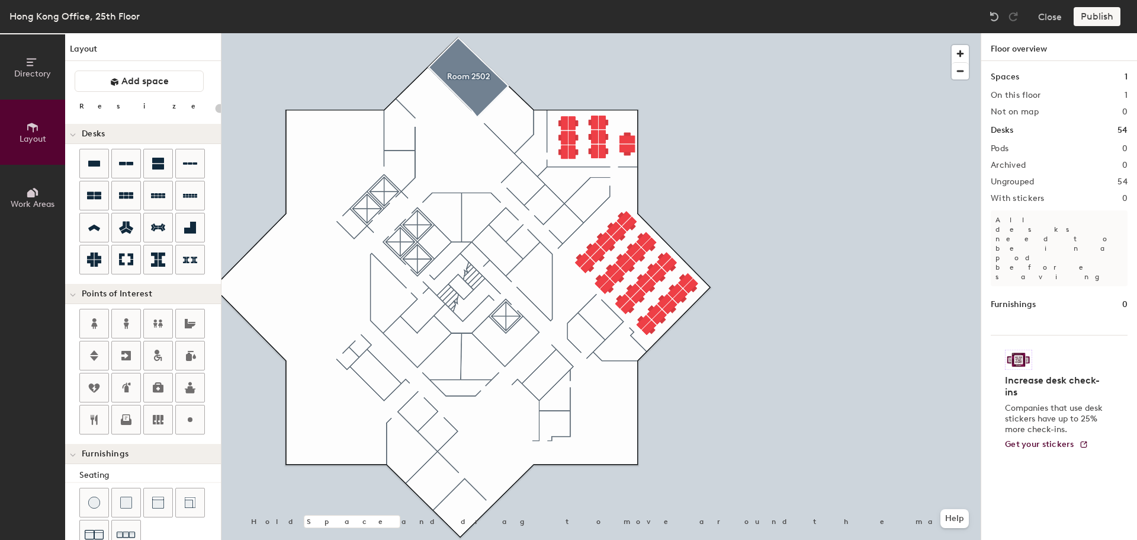
click at [1079, 21] on div "Publish" at bounding box center [1101, 16] width 54 height 19
click at [1093, 17] on div "Publish" at bounding box center [1101, 16] width 54 height 19
click at [750, 33] on div at bounding box center [601, 33] width 759 height 0
click at [960, 52] on span "button" at bounding box center [960, 53] width 17 height 17
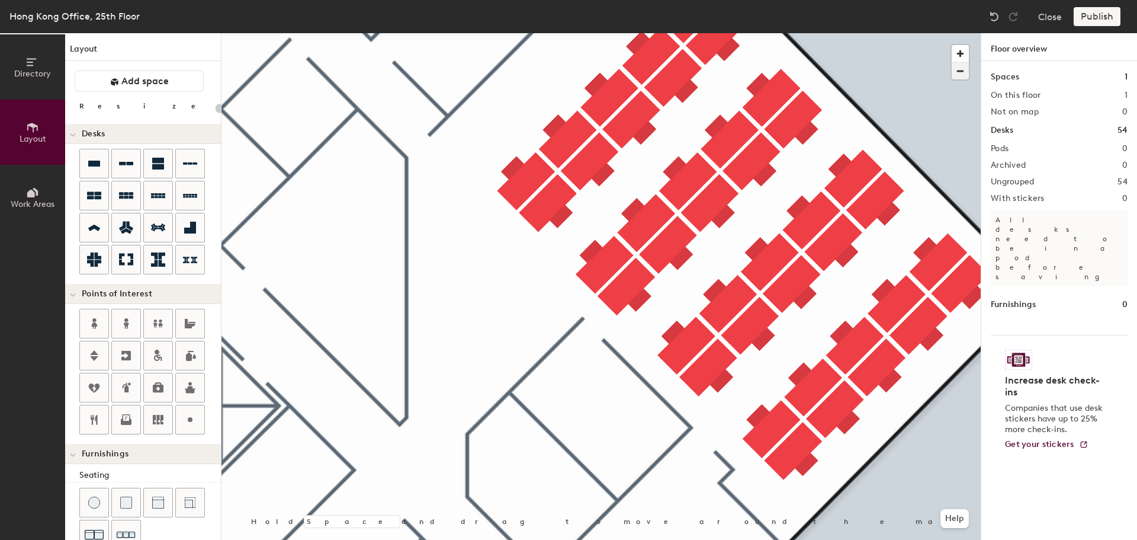
click at [956, 75] on span "button" at bounding box center [960, 71] width 17 height 17
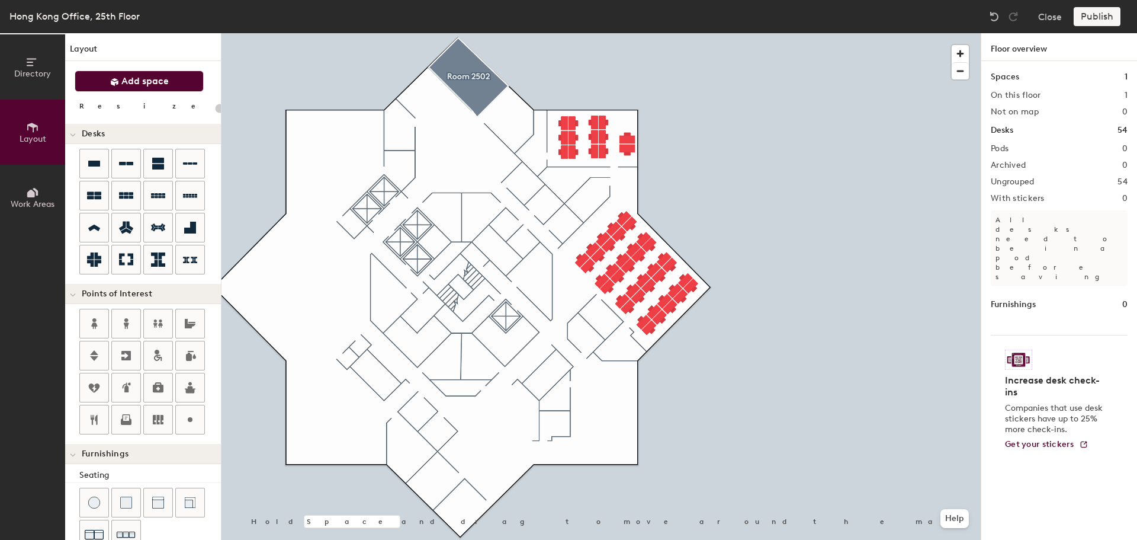
click at [132, 85] on span "Add space" at bounding box center [144, 81] width 47 height 12
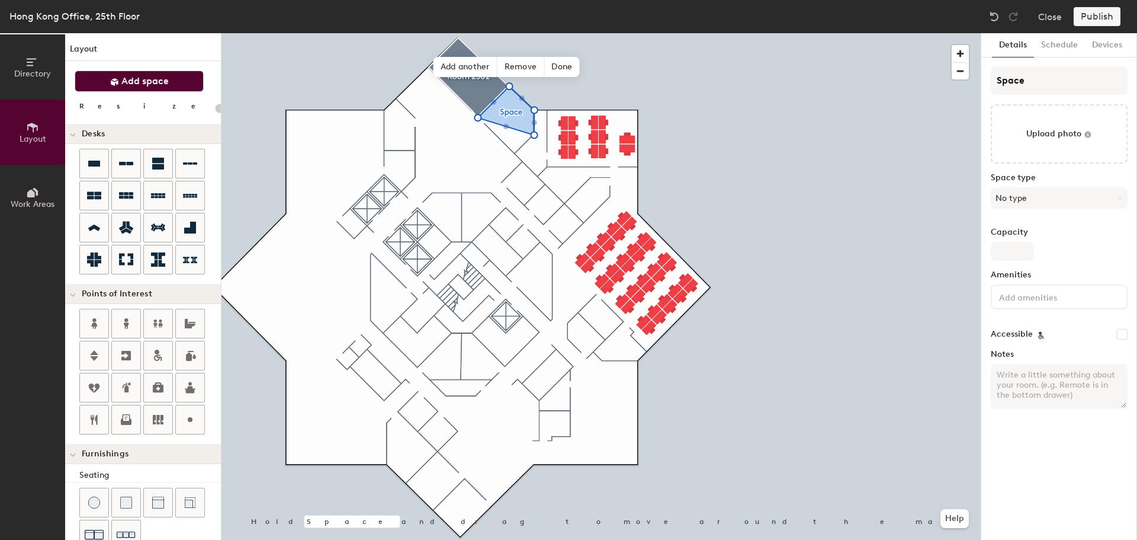
type input "20"
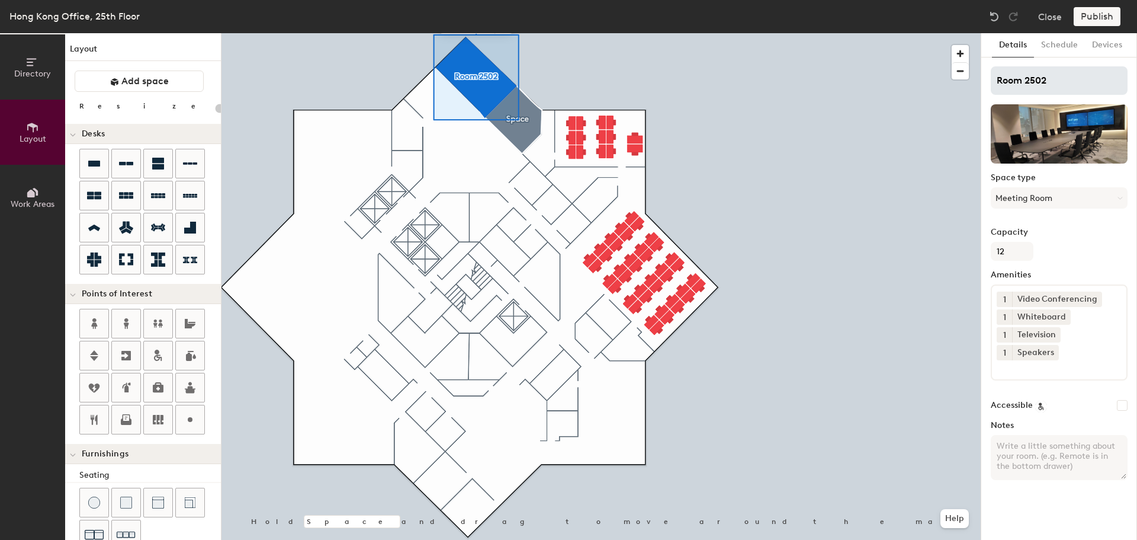
type input "20"
click at [998, 81] on input "Room 2502" at bounding box center [1059, 80] width 137 height 28
type input "MeeRoom 2502"
type input "20"
type input "Meeting Room 2502"
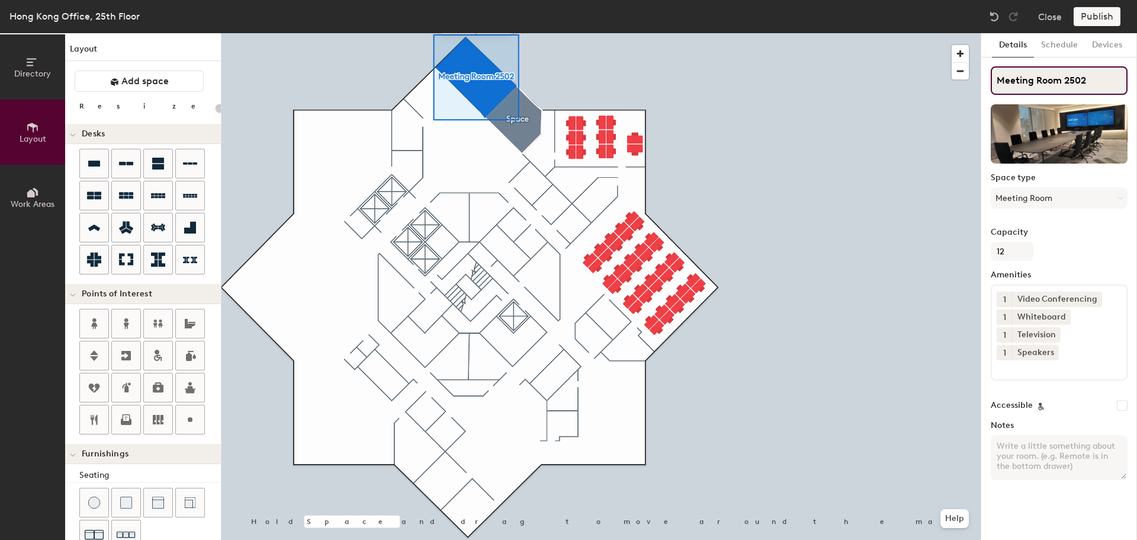
type input "20"
type input "Meeting Room 2502"
type input "20"
click at [949, 78] on div "Directory Layout Work Areas Layout Add space Resize Desks Points of Interest Fu…" at bounding box center [568, 286] width 1137 height 506
type input "Room 2502"
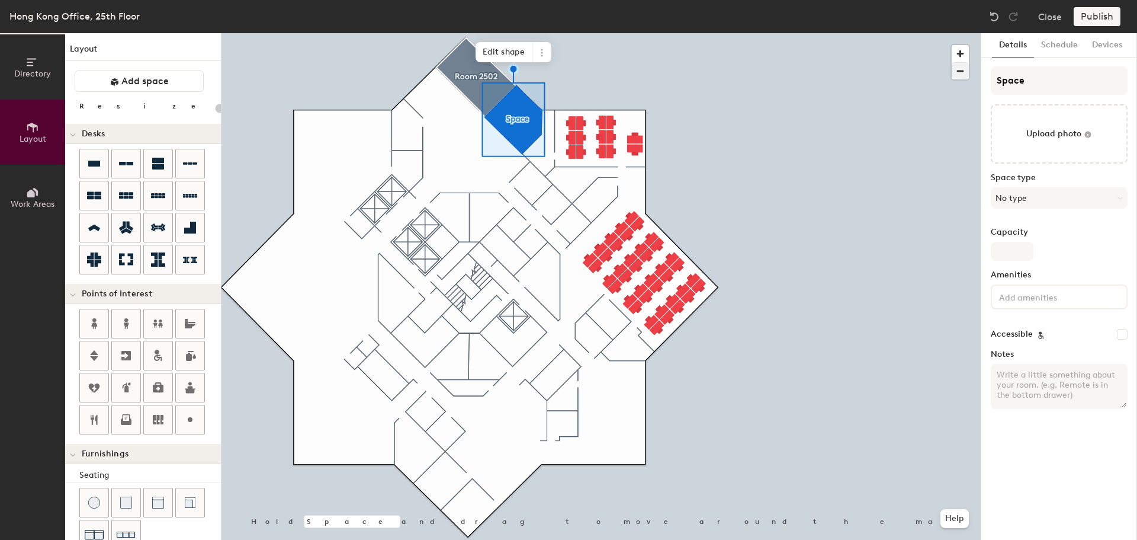
type input "20"
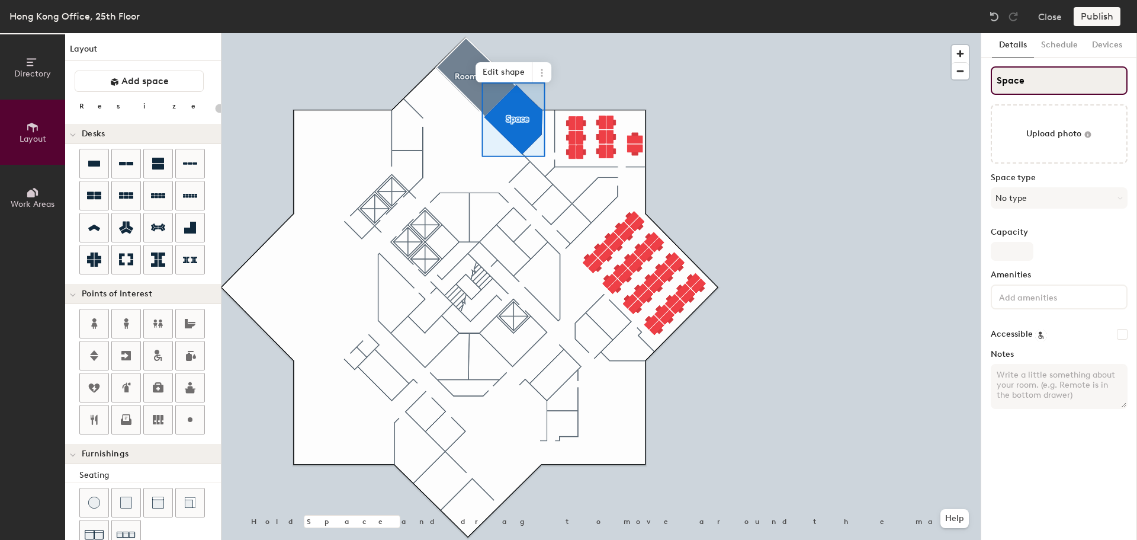
click at [1015, 76] on input "Space" at bounding box center [1059, 80] width 137 height 28
click at [913, 63] on div "Directory Layout Work Areas Layout Add space Resize Desks Points of Interest Fu…" at bounding box center [568, 286] width 1137 height 506
type input "rO"
type input "20"
type input "rOO"
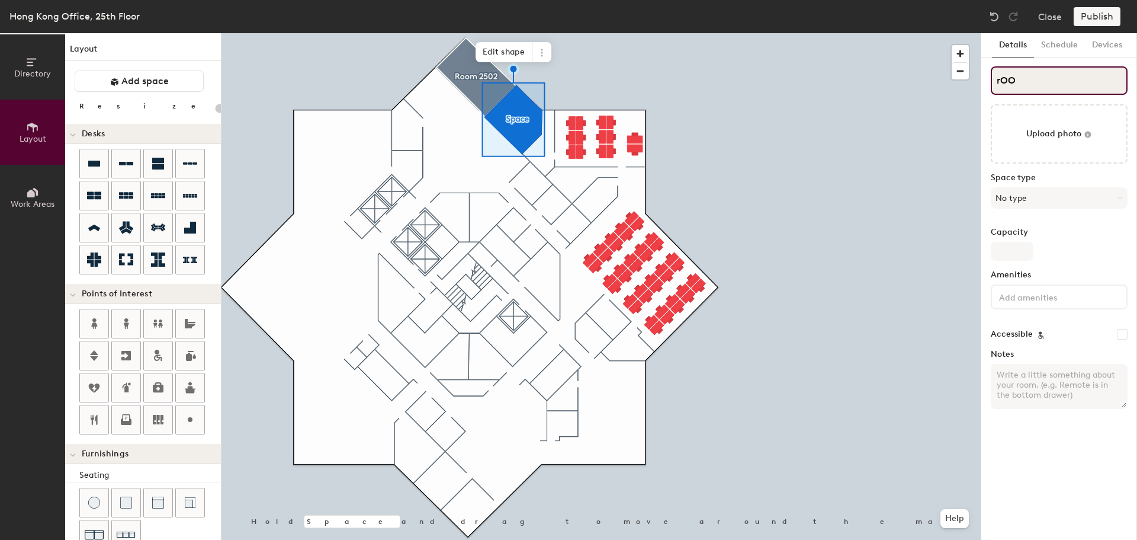
type input "20"
type input "r"
type input "20"
type input "r"
type input "20"
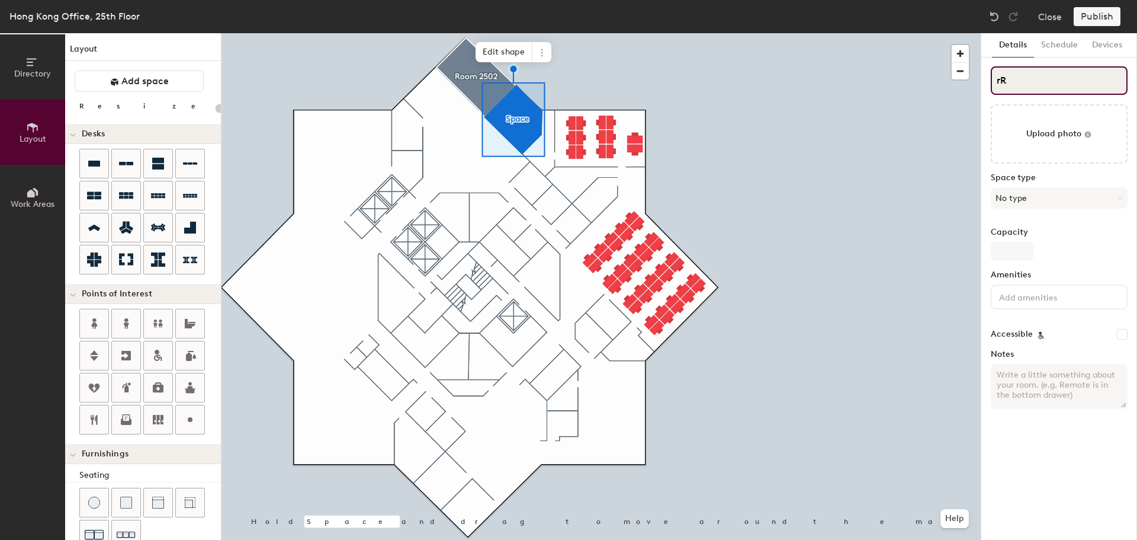
type input "rRo"
type input "20"
type input "r"
type input "20"
type input "rrO"
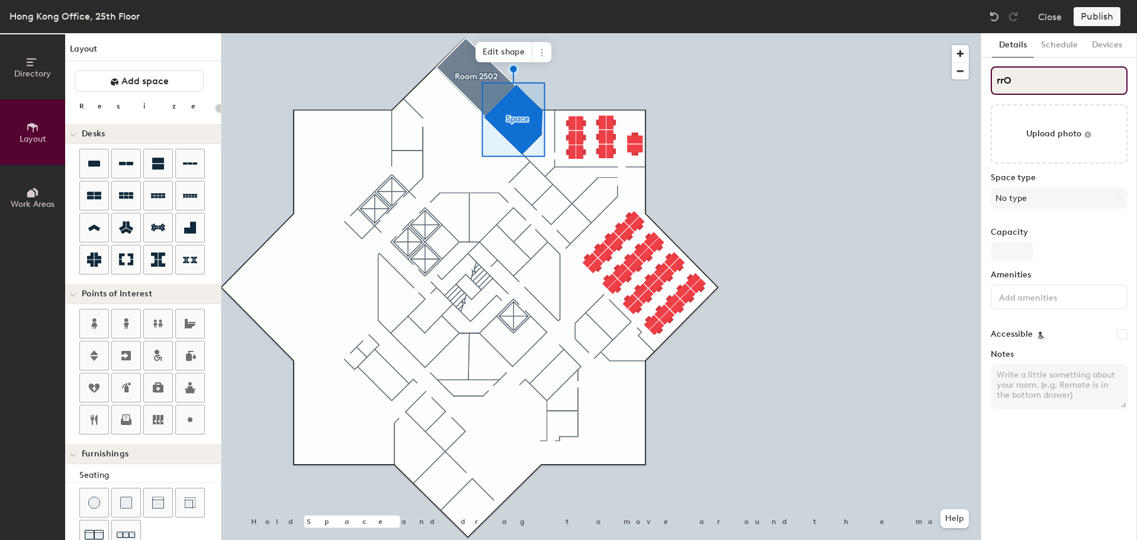
type input "20"
type input "r"
type input "20"
type input "rR"
type input "20"
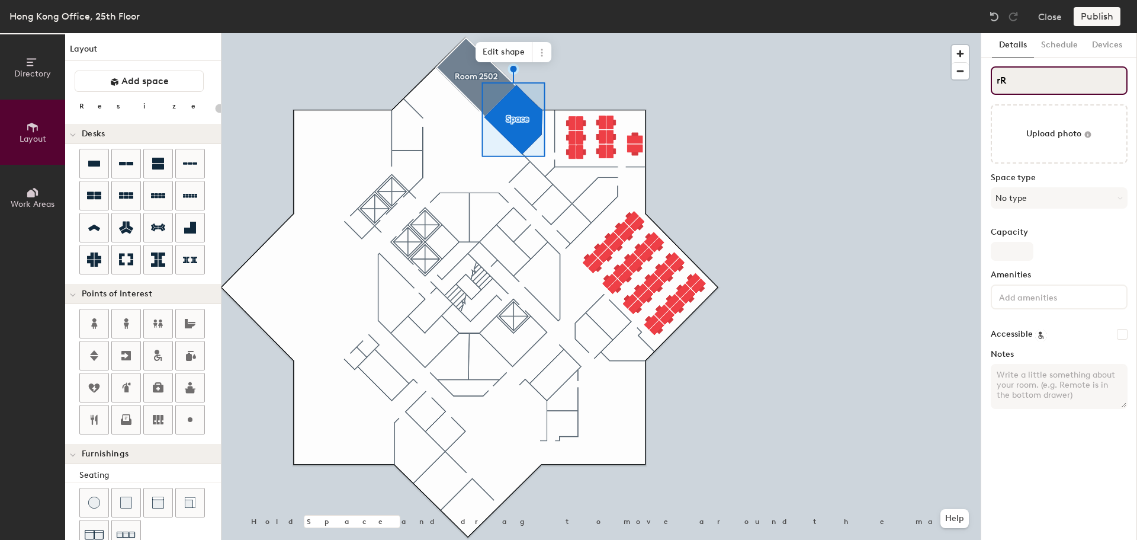
type input "r"
type input "20"
type input "rr"
type input "20"
type input "r"
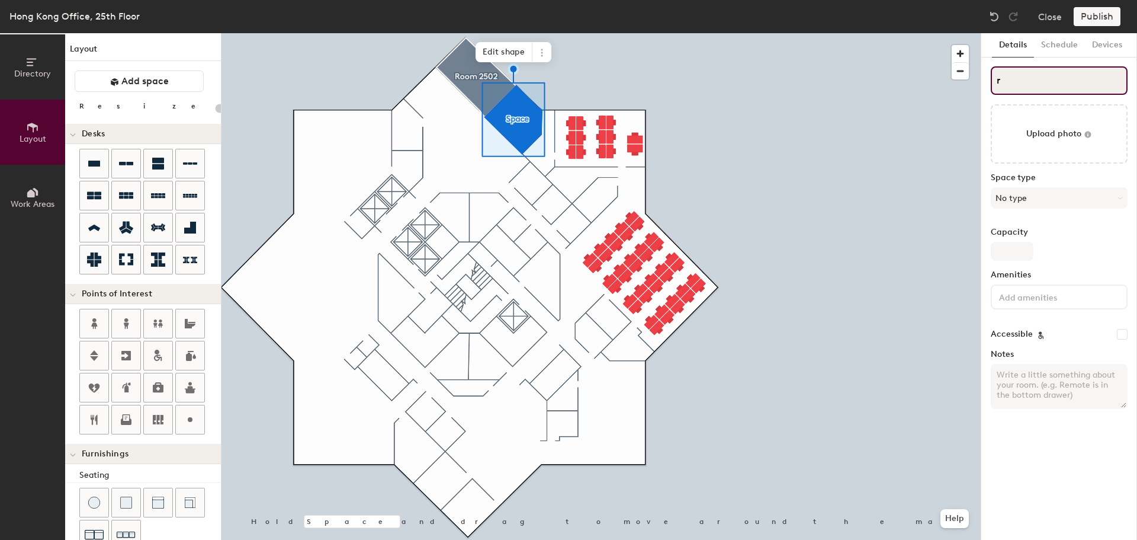
type input "20"
type input "rR"
type input "20"
type input "r"
type input "20"
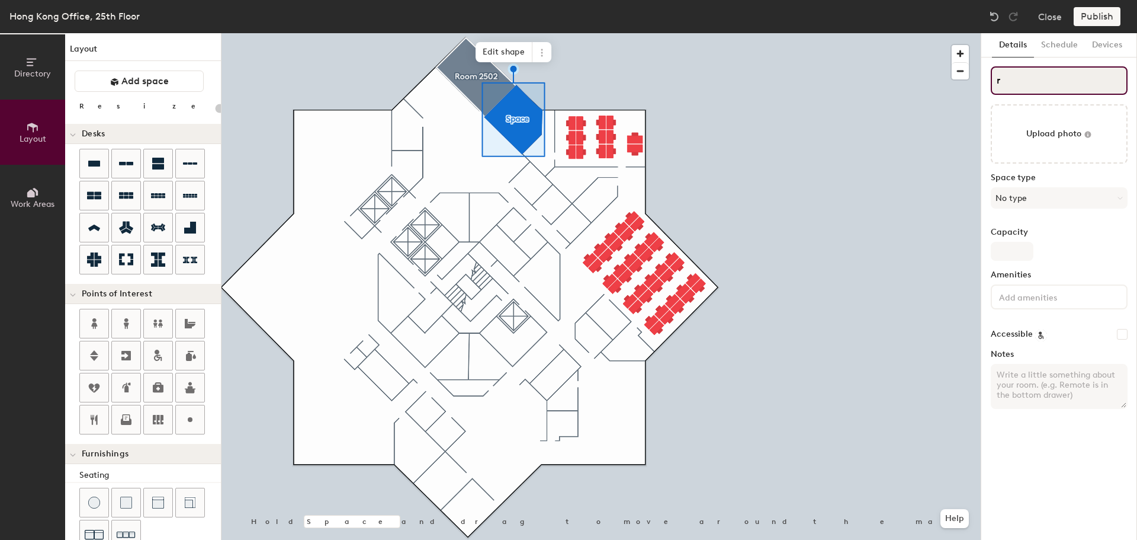
type input "rr"
type input "20"
type input "r"
type input "20"
type input "rR"
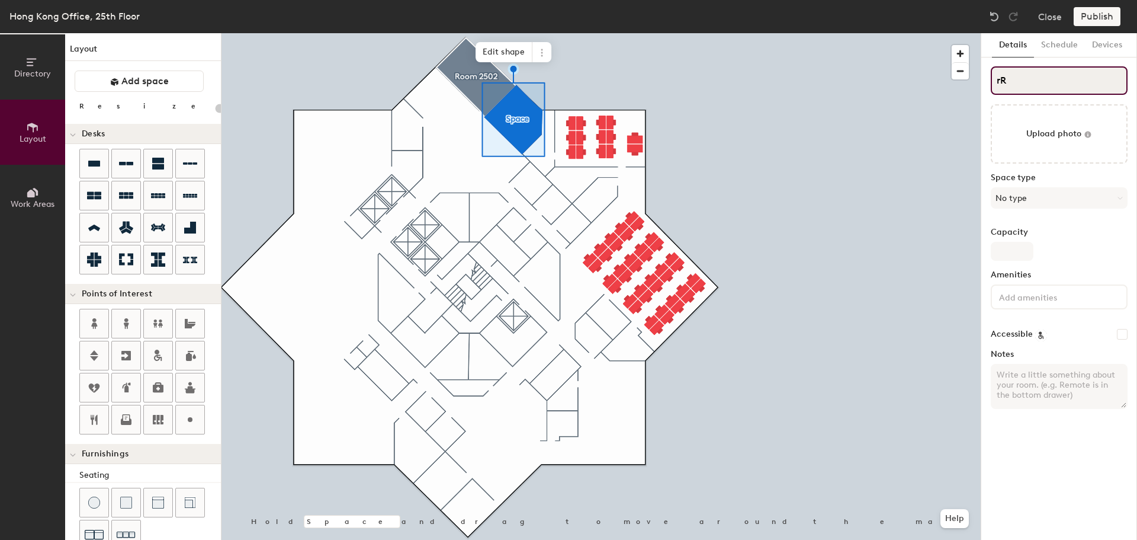
type input "20"
type input "r"
type input "20"
type input "rR"
type input "20"
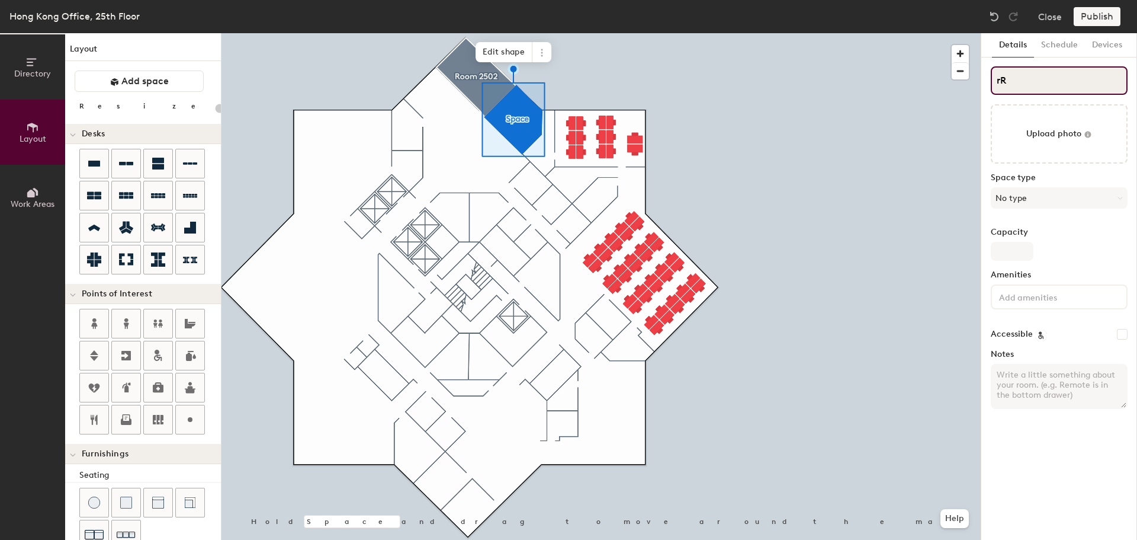
type input "r"
type input "20"
type input "r"
type input "20"
type input "rR"
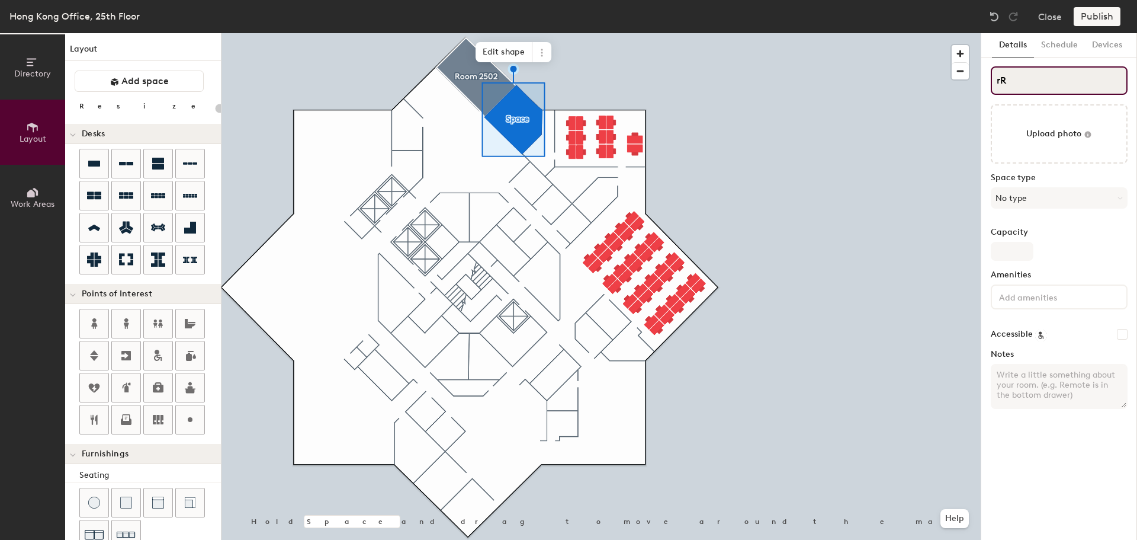
type input "20"
type input "r"
type input "20"
type input "r"
type input "20"
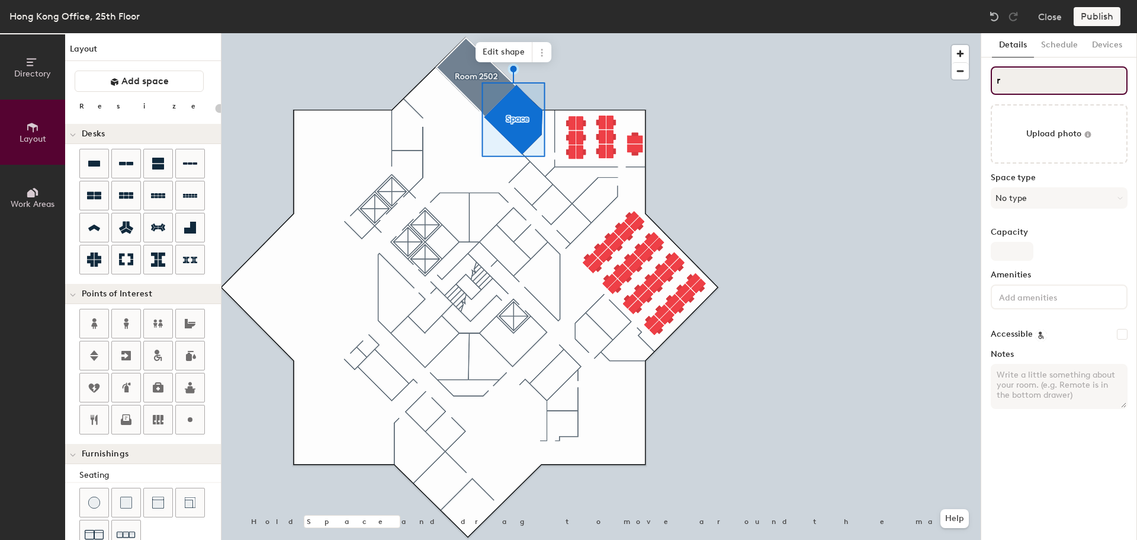
type input "r"
type input "20"
drag, startPoint x: 1010, startPoint y: 81, endPoint x: 963, endPoint y: 73, distance: 47.3
click at [963, 73] on div "Directory Layout Work Areas Layout Add space Resize Desks Points of Interest Fu…" at bounding box center [568, 286] width 1137 height 506
type input "rrOO"
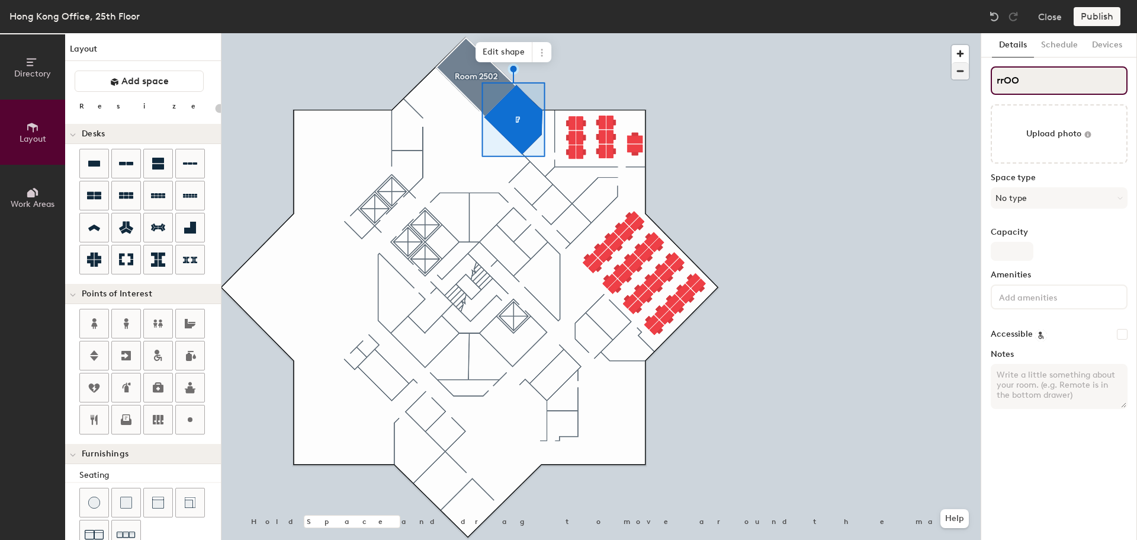
type input "20"
type input "rrOOM"
type input "20"
type input "rrOOM"
type input "20"
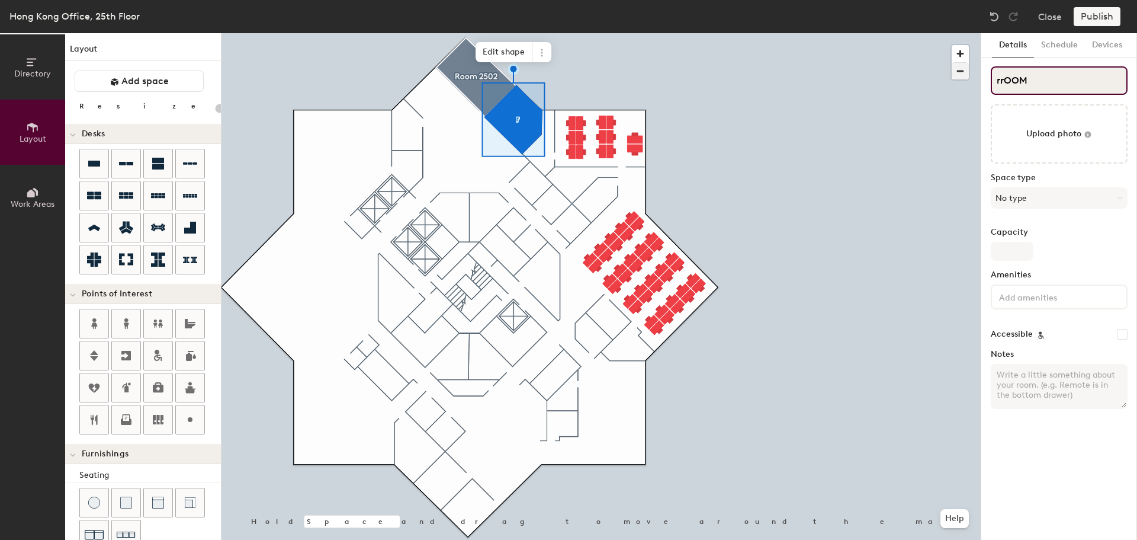
type input "rrOOM"
type input "20"
type input "r"
type input "20"
type input "r"
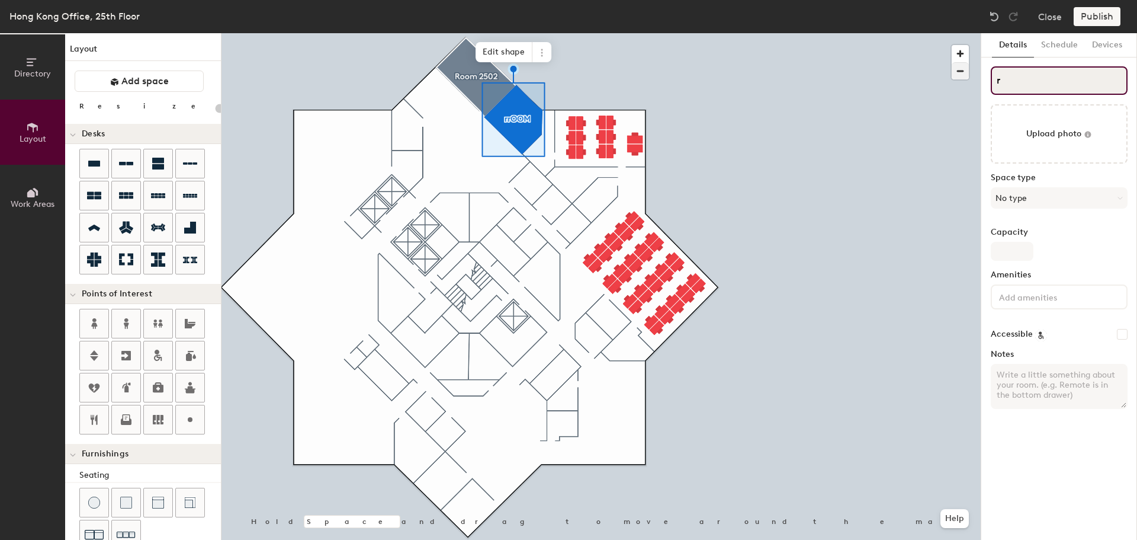
type input "20"
type input "rR"
type input "20"
type input "rROO"
type input "20"
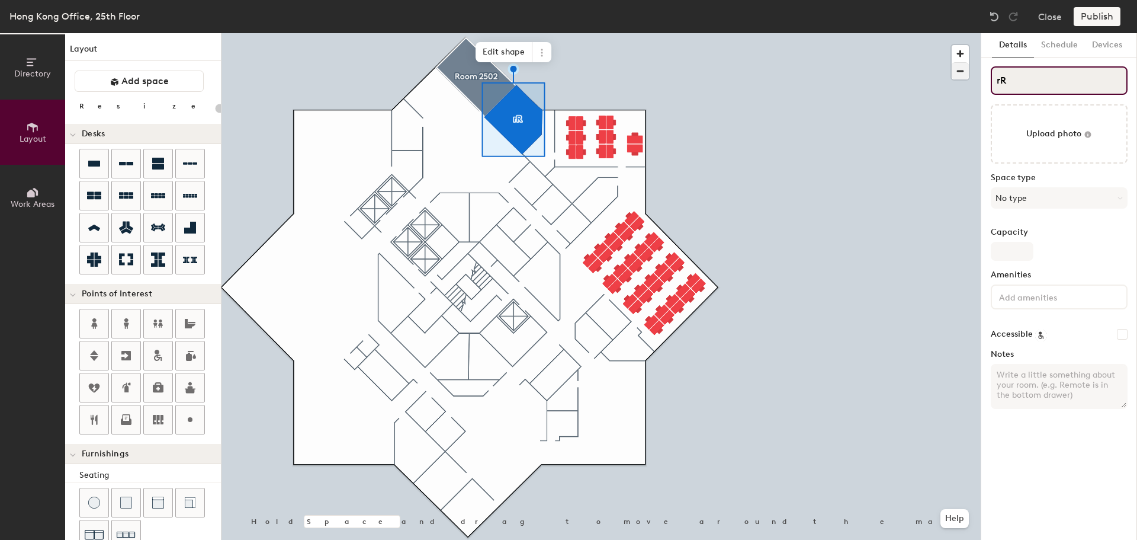
type input "rRo"
type input "20"
type input "rRoo"
type input "20"
type input "rRoom"
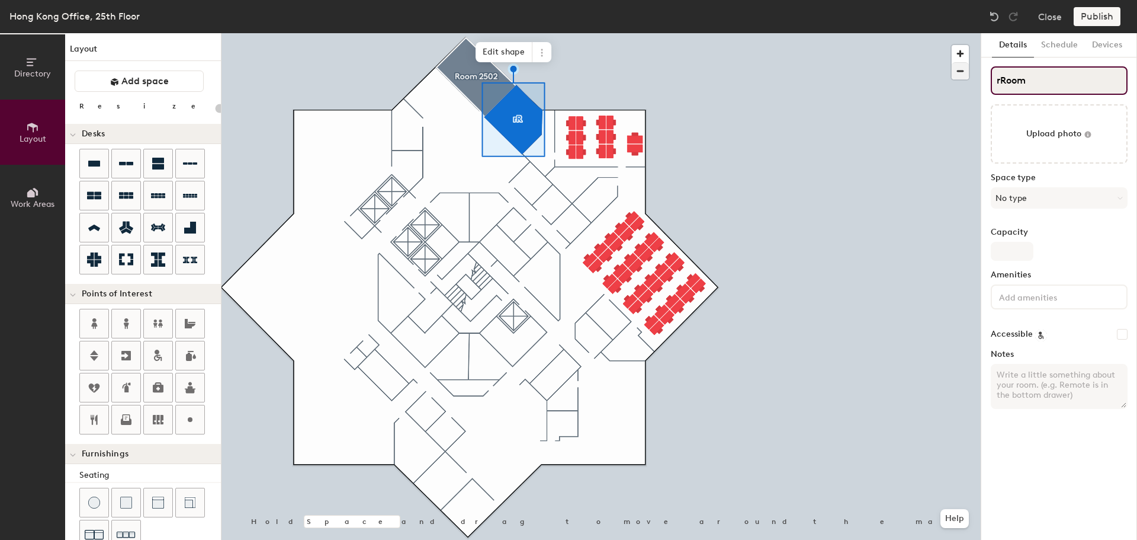
type input "20"
type input "rRoom 2"
type input "20"
type input "rRoom 25"
type input "20"
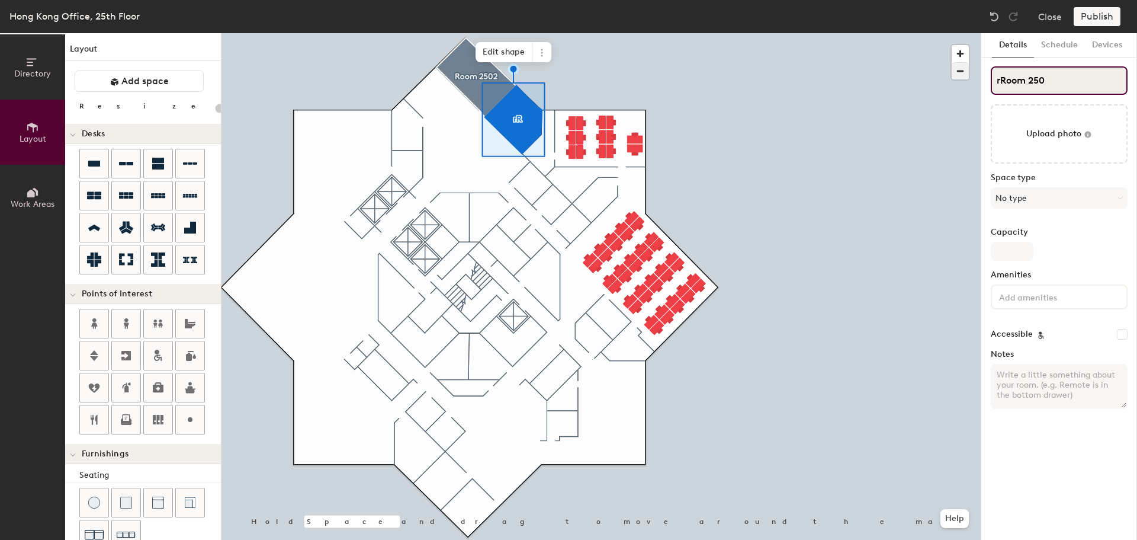
type input "rRoom 2503"
type input "20"
type input "rRoom 2503"
click at [999, 81] on input "rRoom 2503" at bounding box center [1059, 80] width 137 height 28
type input "20"
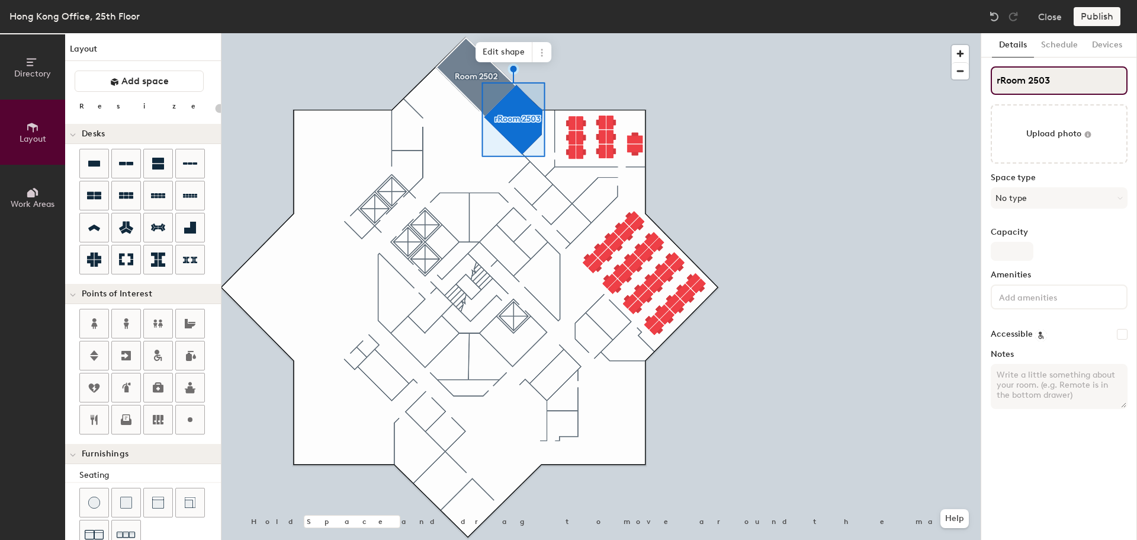
click at [1002, 80] on input "rRoom 2503" at bounding box center [1059, 80] width 137 height 28
drag, startPoint x: 1002, startPoint y: 80, endPoint x: 986, endPoint y: 78, distance: 16.1
click at [986, 78] on div "Details Schedule Devices rRoom 2503 Upload photo Space type No type Capacity Am…" at bounding box center [1060, 286] width 156 height 506
type input "Room 2503"
type input "20"
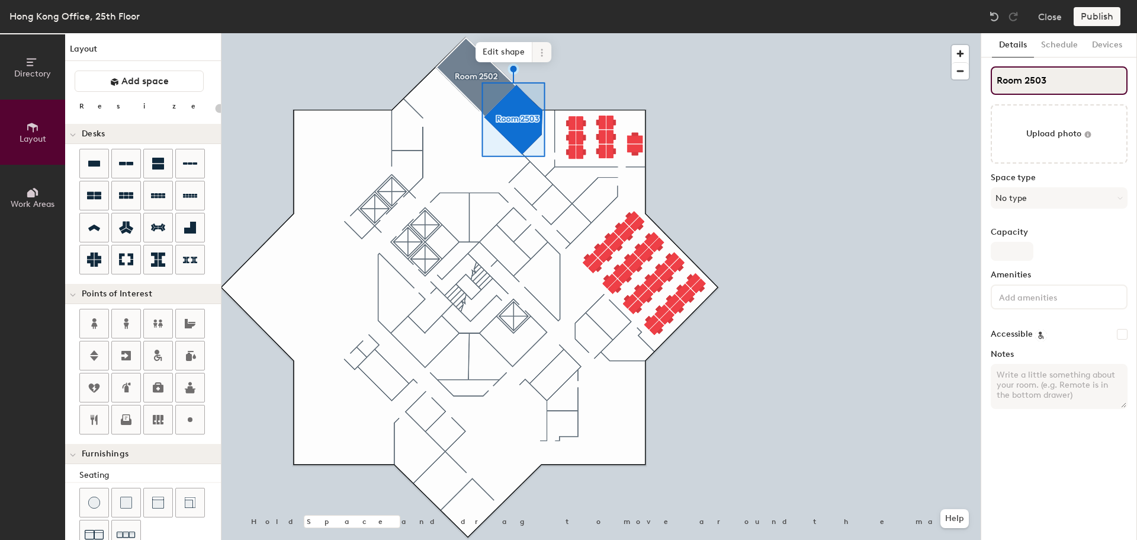
type input "Room 2503"
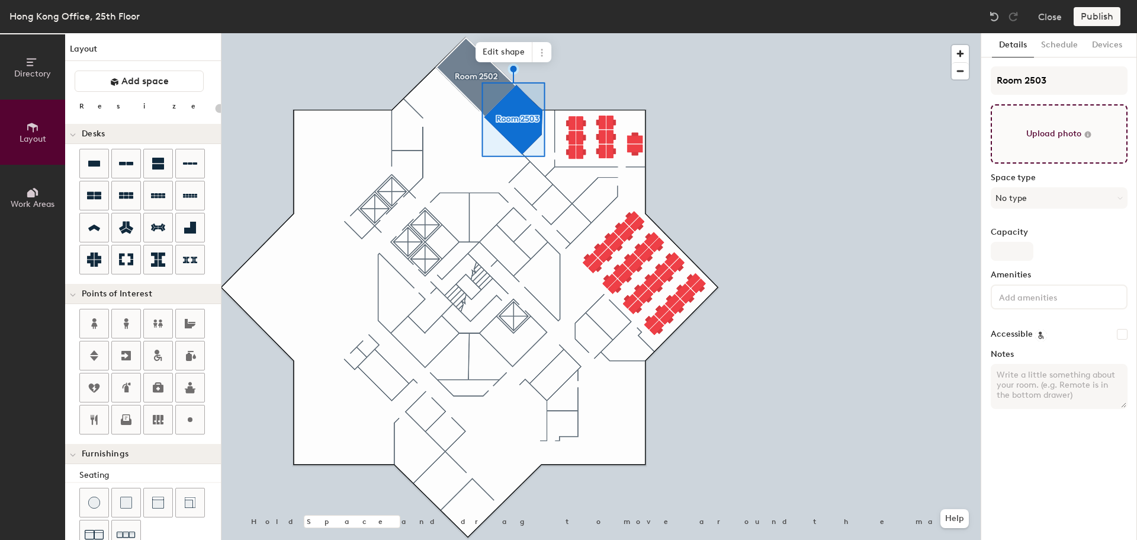
type input "20"
click at [1103, 118] on input "file" at bounding box center [1059, 133] width 137 height 59
type input "C:\fakepath\20230222_165014.jpg"
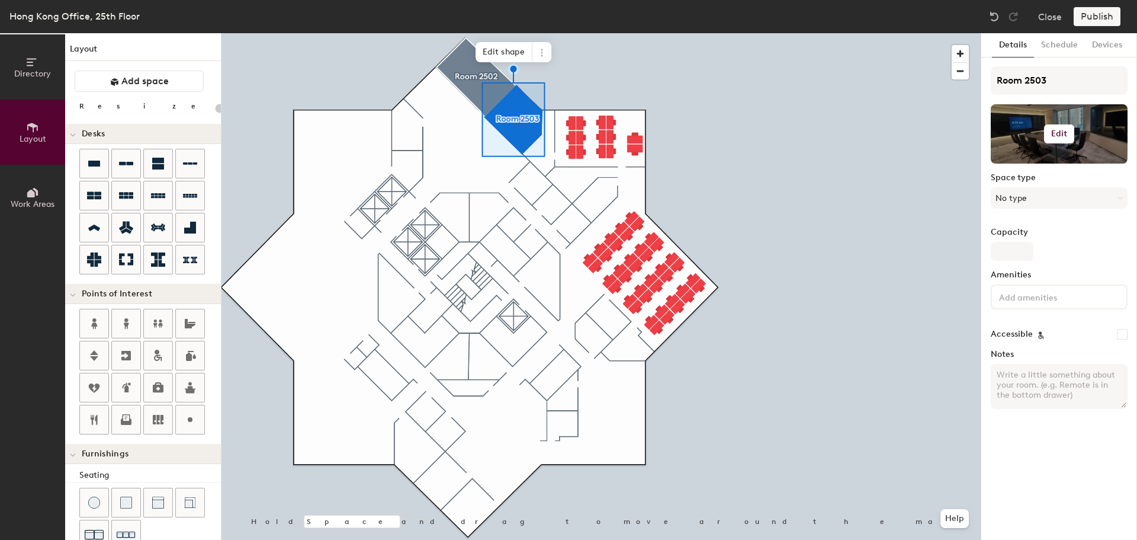
click at [1103, 127] on div at bounding box center [1059, 133] width 137 height 59
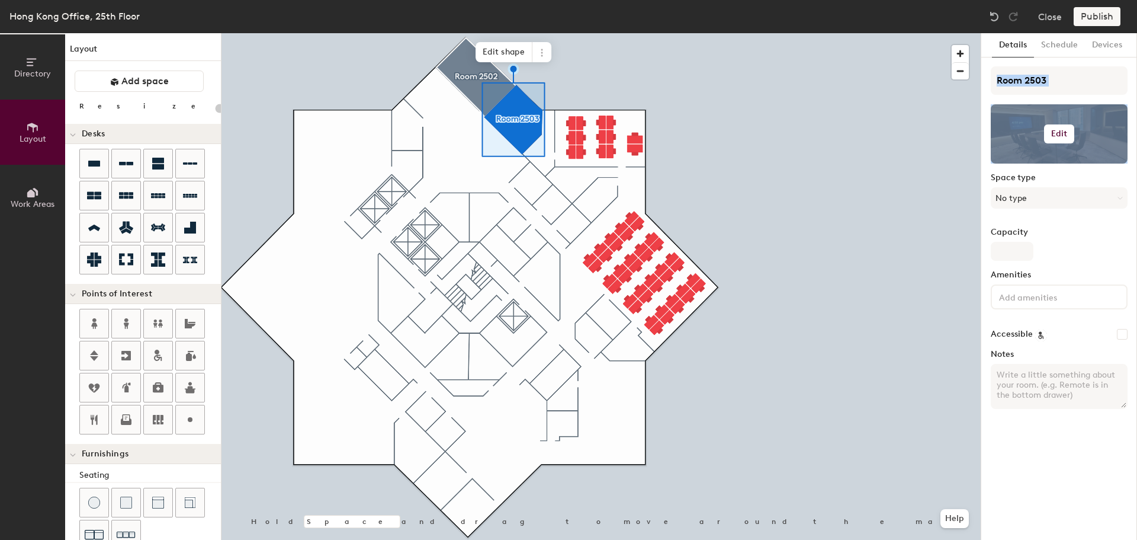
click at [1103, 127] on div at bounding box center [1059, 133] width 137 height 59
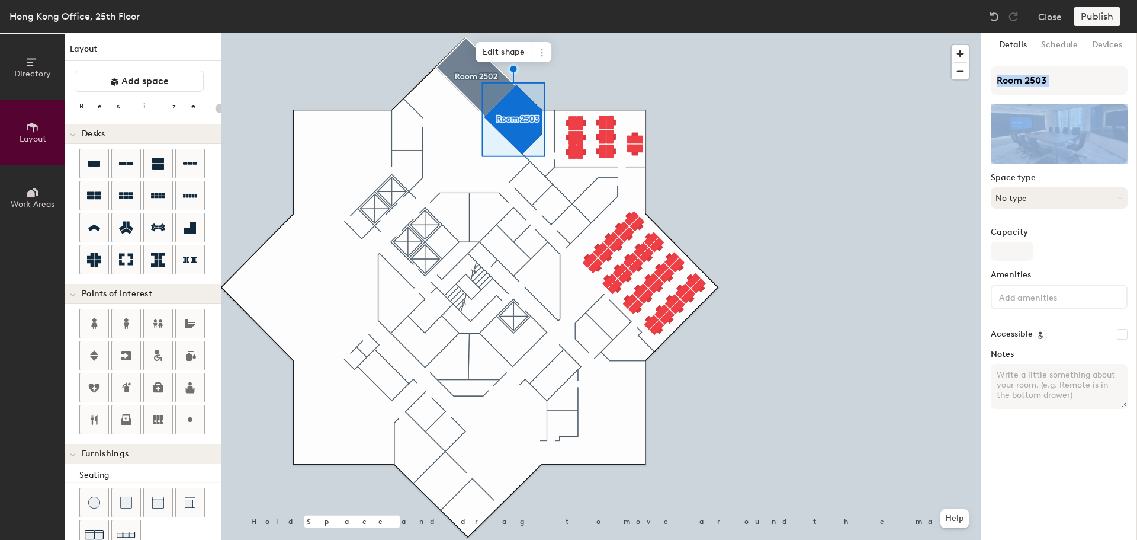
click at [1091, 203] on button "No type" at bounding box center [1059, 197] width 137 height 21
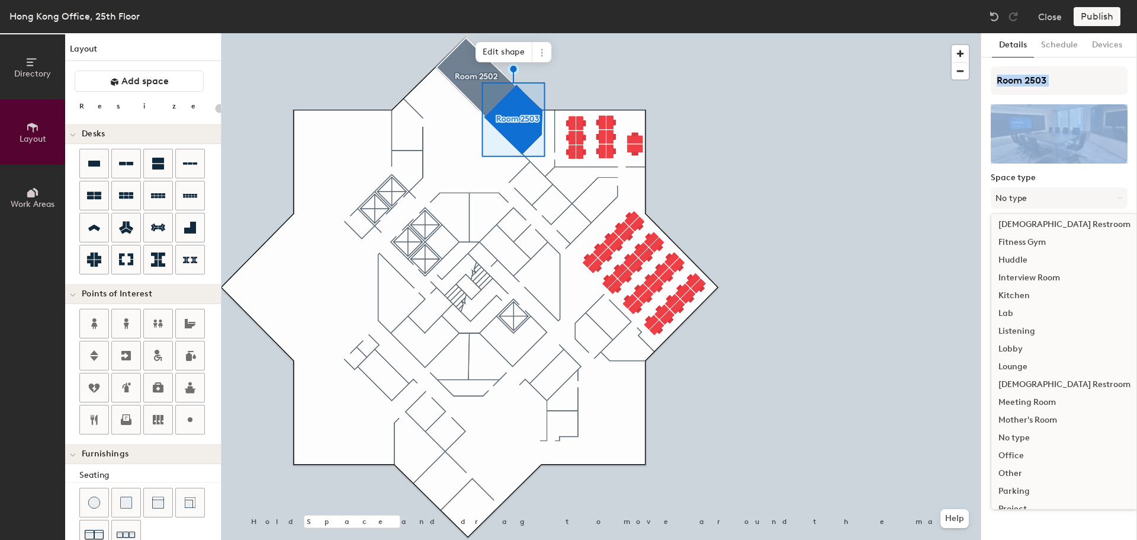
scroll to position [196, 0]
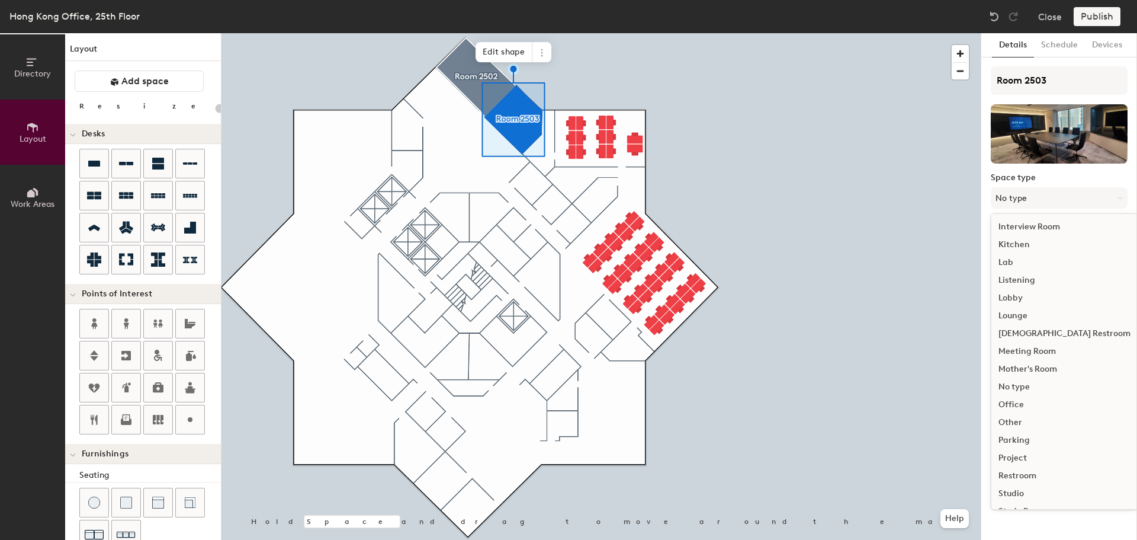
click at [1050, 351] on div "Meeting Room" at bounding box center [1065, 351] width 146 height 18
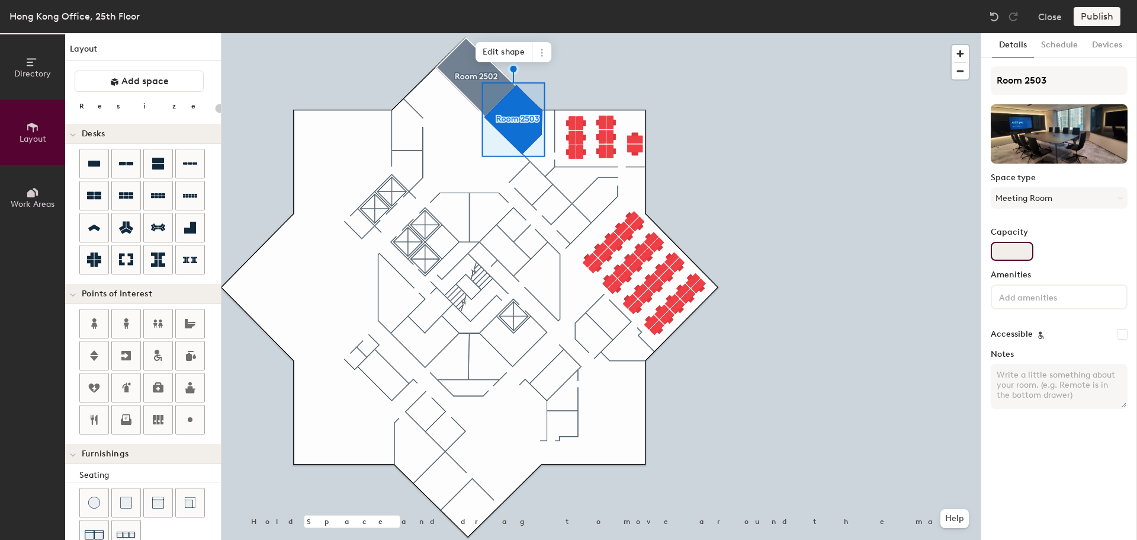
click at [1021, 253] on input "Capacity" at bounding box center [1012, 251] width 43 height 19
click at [1037, 302] on input at bounding box center [1050, 296] width 107 height 14
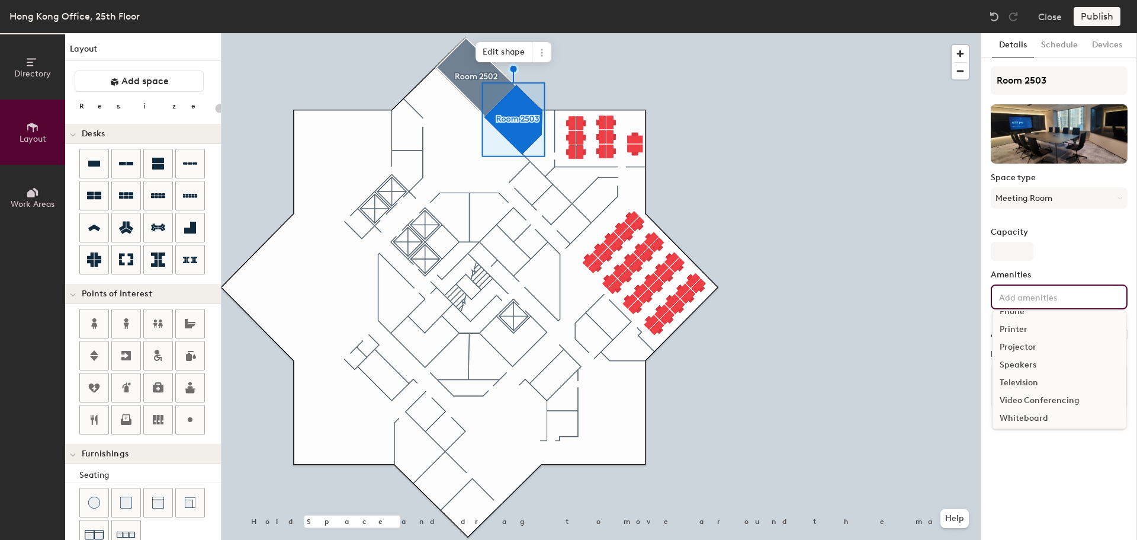
scroll to position [70, 0]
click at [1047, 360] on div "Speakers" at bounding box center [1059, 361] width 133 height 18
click at [1064, 395] on div "Television" at bounding box center [1059, 397] width 133 height 18
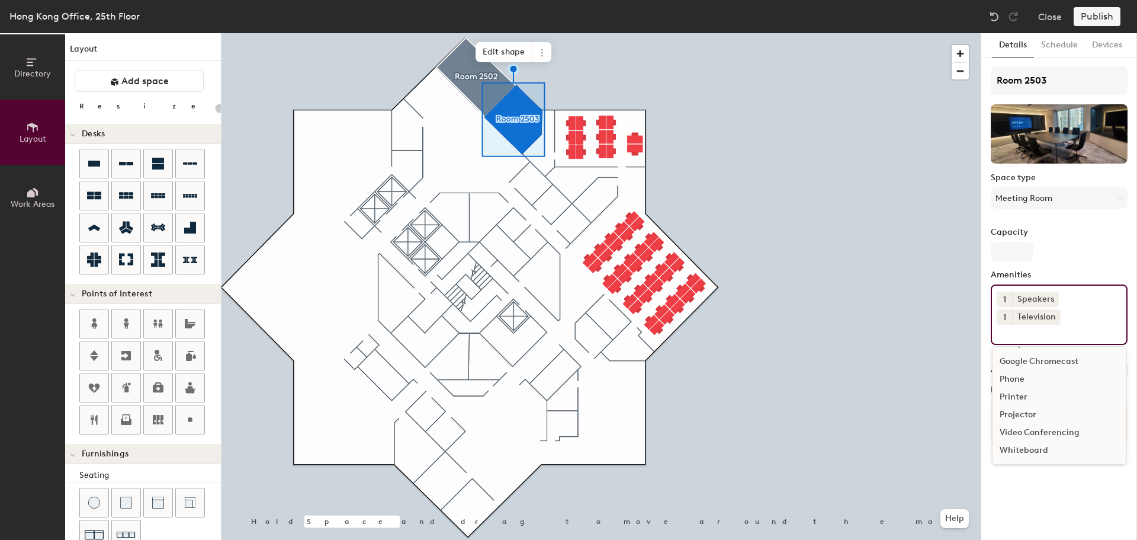
click at [1065, 430] on div "Video Conferencing" at bounding box center [1059, 433] width 133 height 18
click at [1036, 467] on div "Whiteboard" at bounding box center [1059, 468] width 133 height 18
click at [1102, 232] on label "Capacity" at bounding box center [1059, 231] width 137 height 9
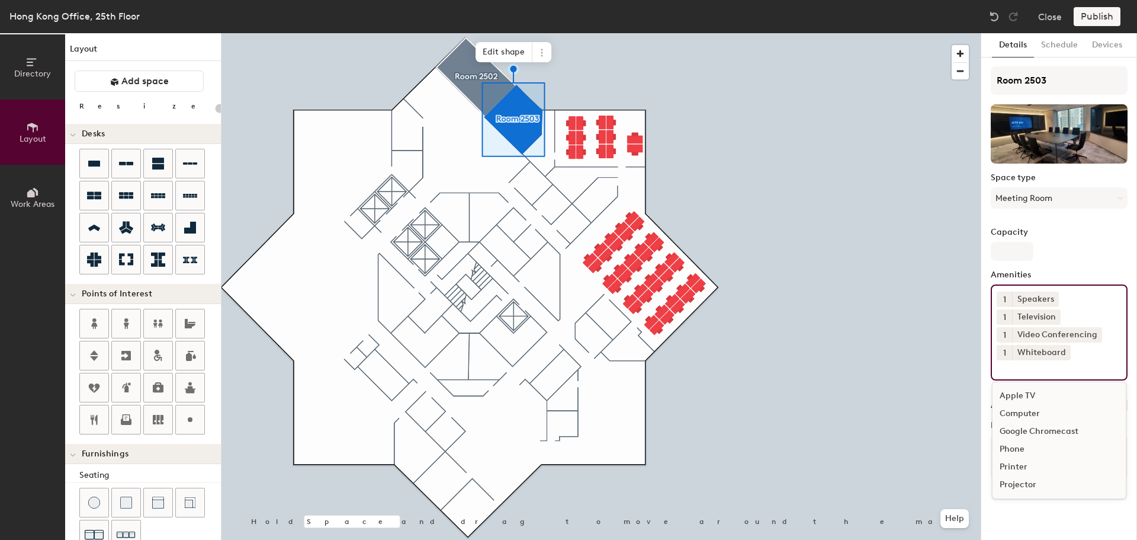
click at [1034, 242] on input "Capacity" at bounding box center [1012, 251] width 43 height 19
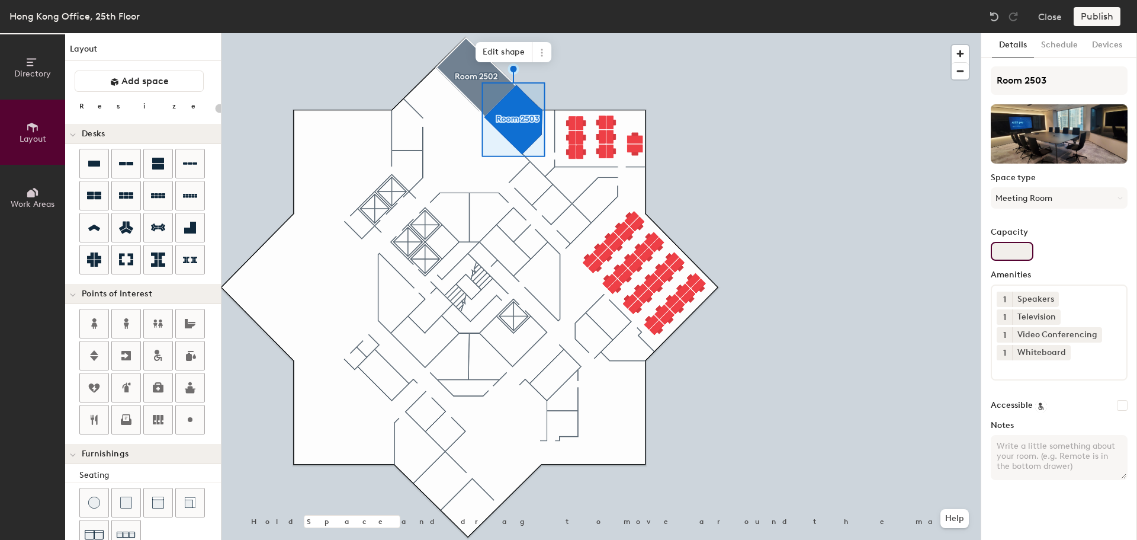
type input "20"
click at [997, 243] on input "Capacity" at bounding box center [1012, 251] width 43 height 19
type input "10"
type input "20"
type input "10"
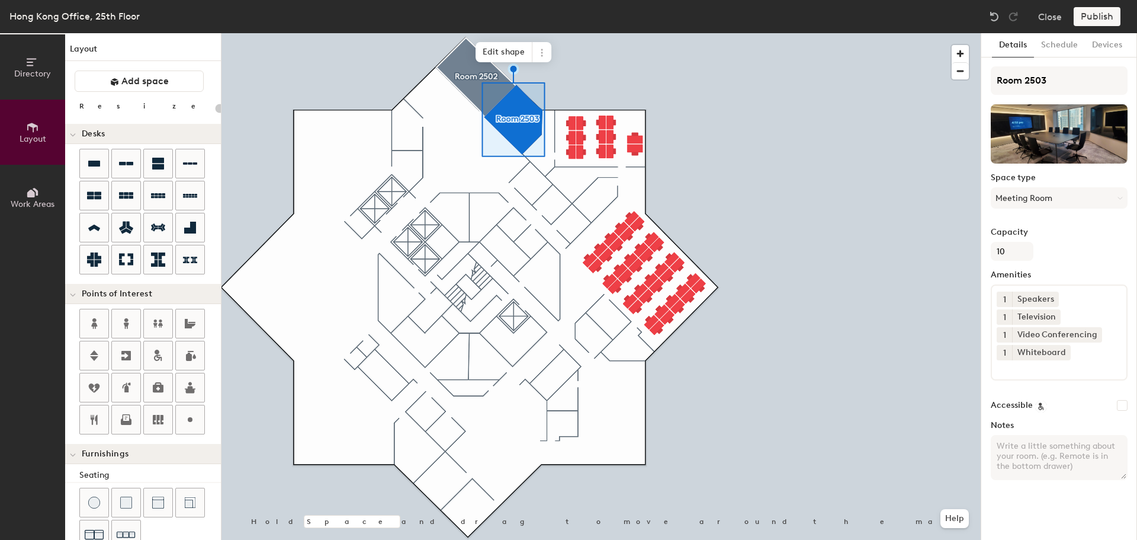
click at [811, 33] on div at bounding box center [601, 33] width 759 height 0
click at [477, 61] on span "Edit shape" at bounding box center [504, 52] width 57 height 20
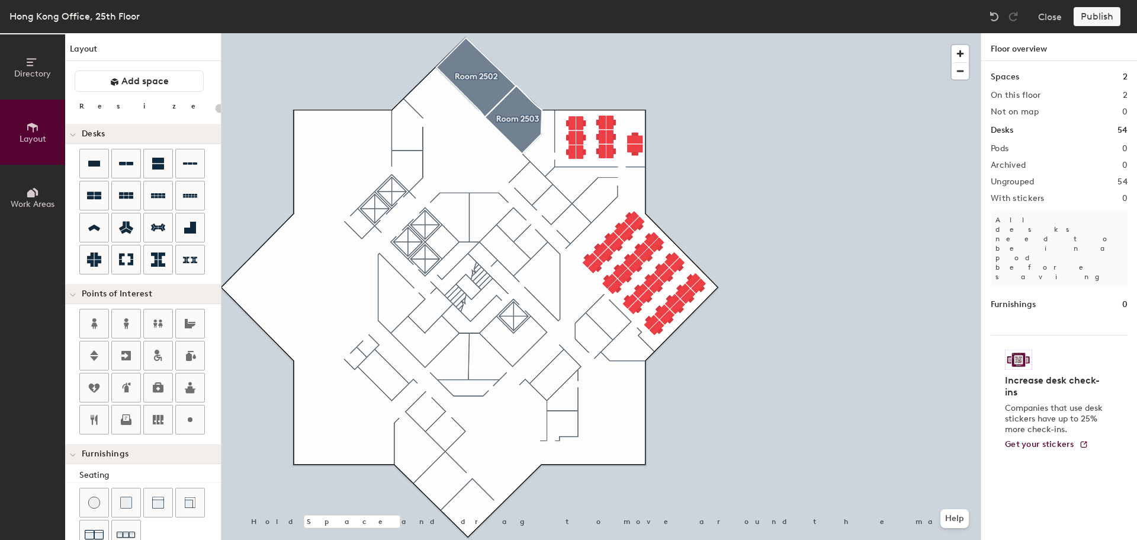
type input "20"
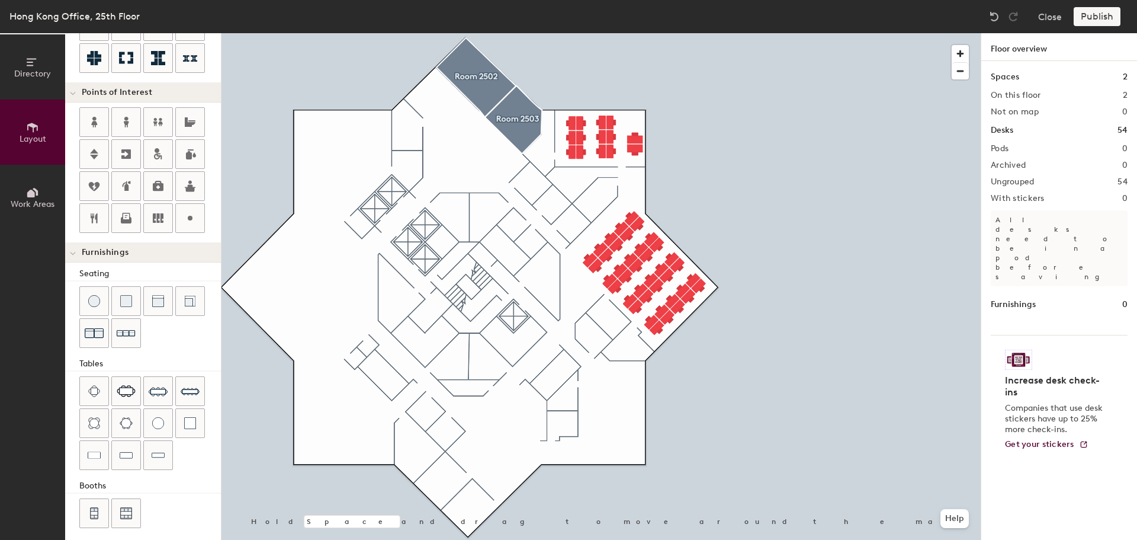
scroll to position [209, 0]
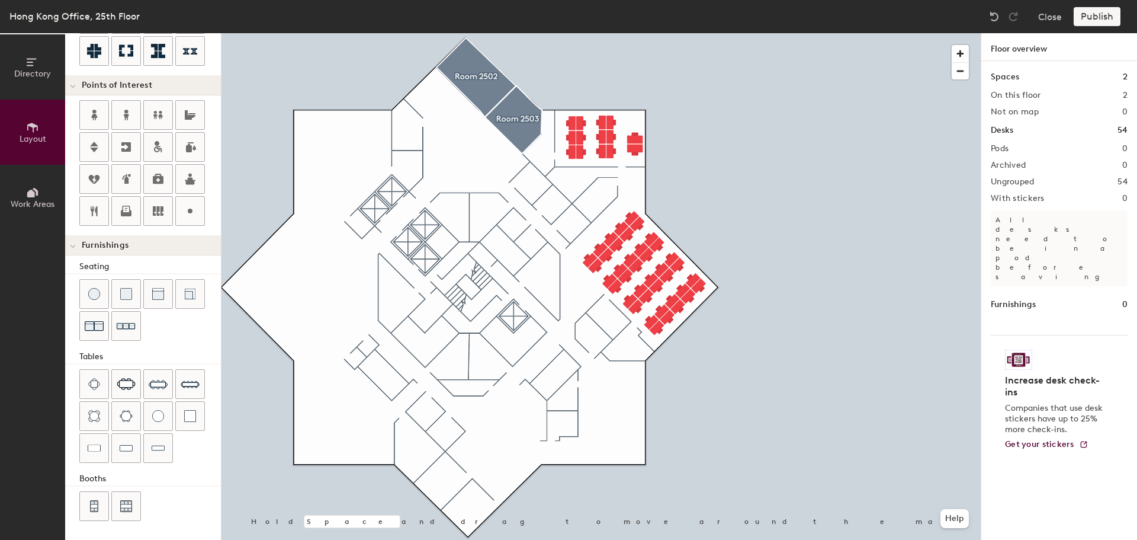
click at [1088, 11] on div "Publish" at bounding box center [1101, 16] width 54 height 19
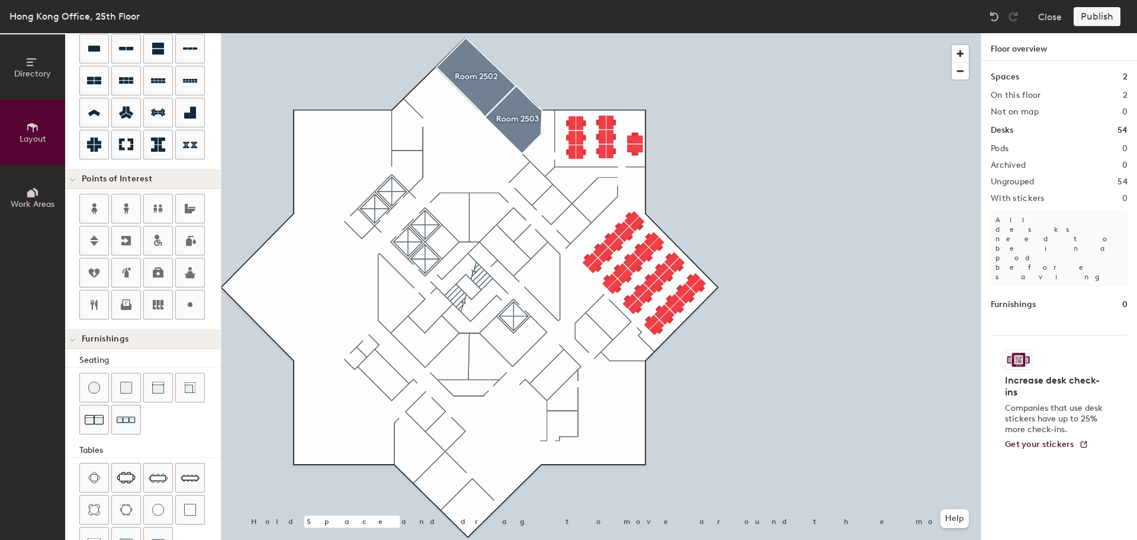
scroll to position [121, 0]
